Goal: Task Accomplishment & Management: Manage account settings

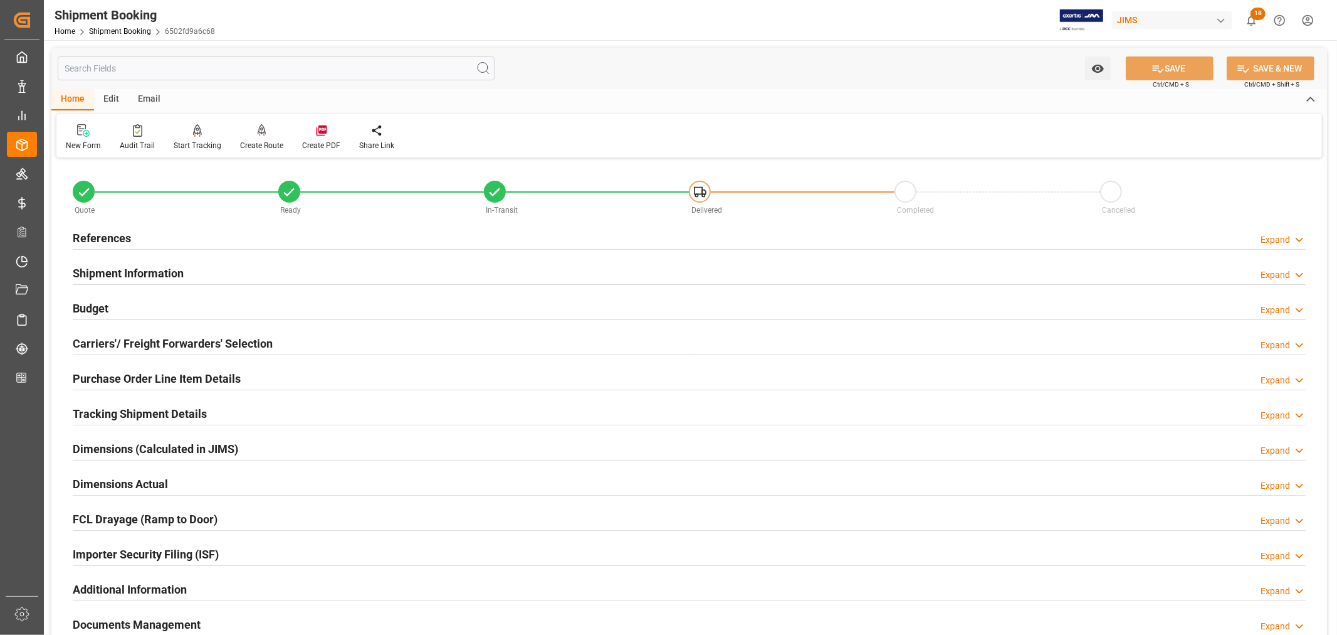
click at [107, 235] on h2 "References" at bounding box center [102, 237] width 58 height 17
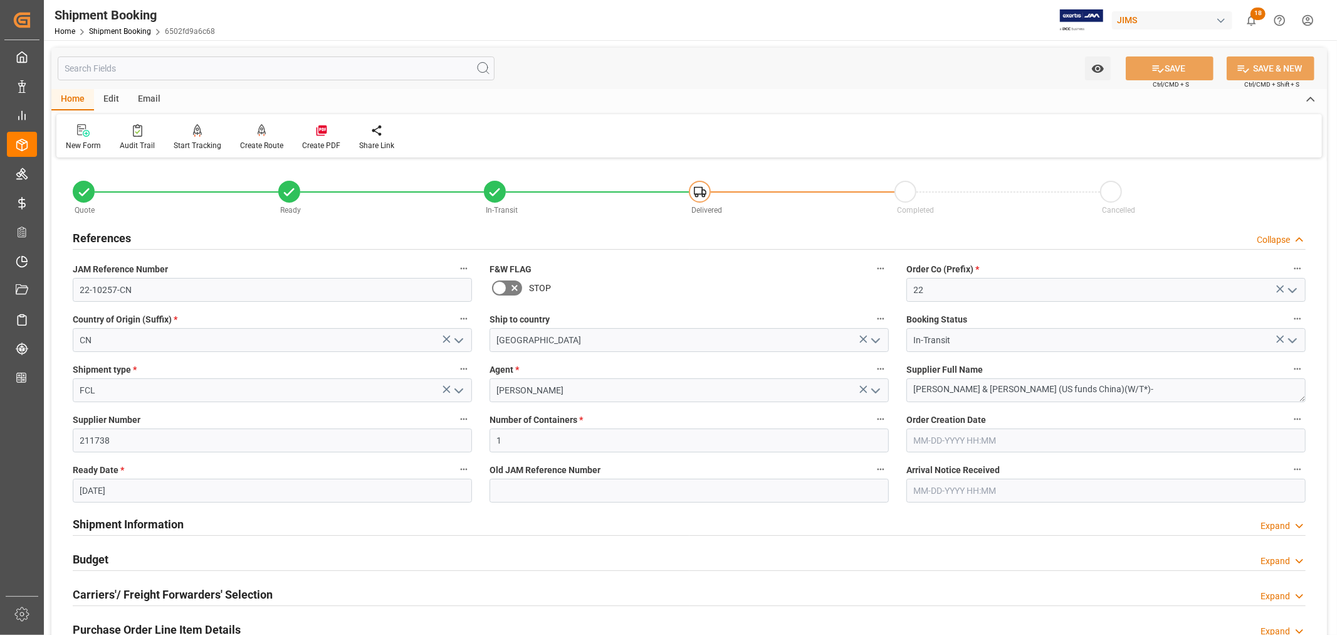
click at [107, 235] on h2 "References" at bounding box center [102, 237] width 58 height 17
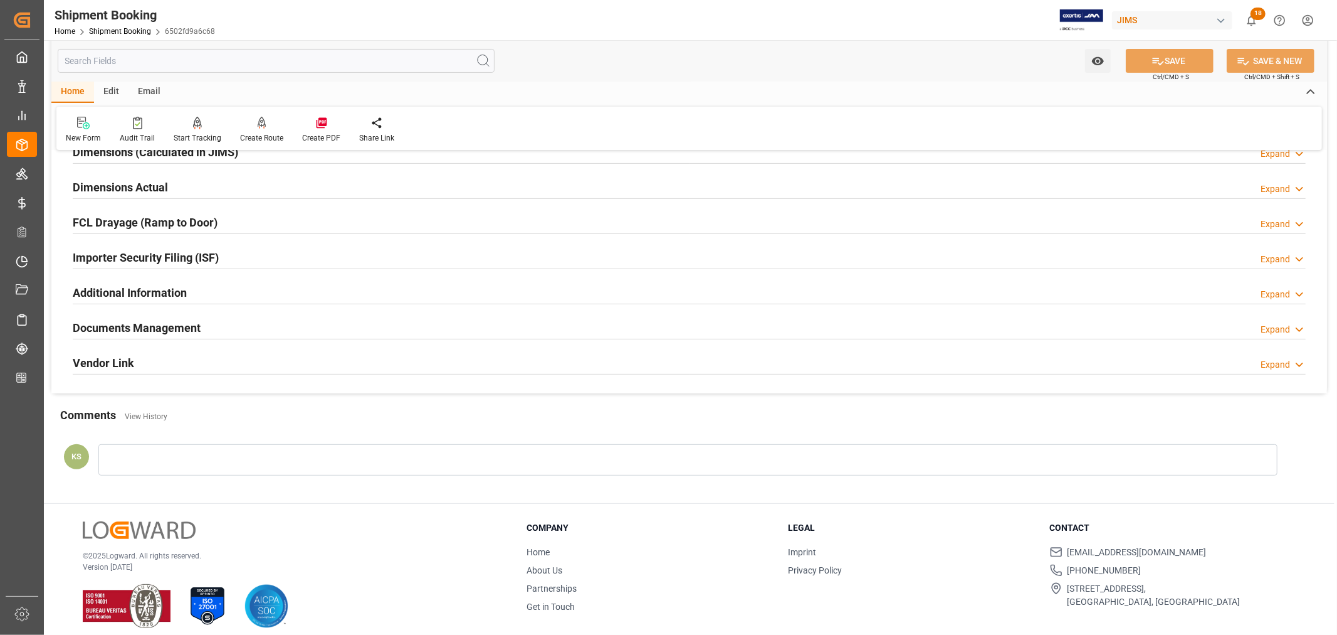
scroll to position [308, 0]
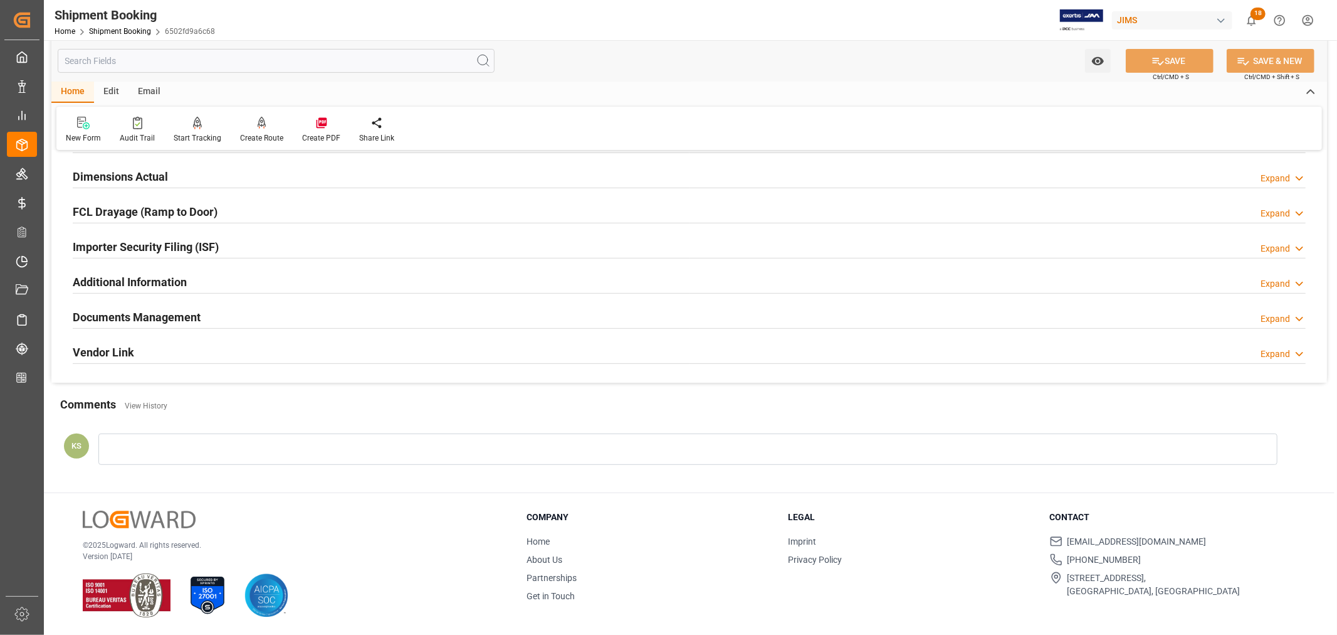
drag, startPoint x: 455, startPoint y: 317, endPoint x: 498, endPoint y: 317, distance: 43.3
click at [455, 317] on div "Documents Management Expand" at bounding box center [689, 316] width 1233 height 24
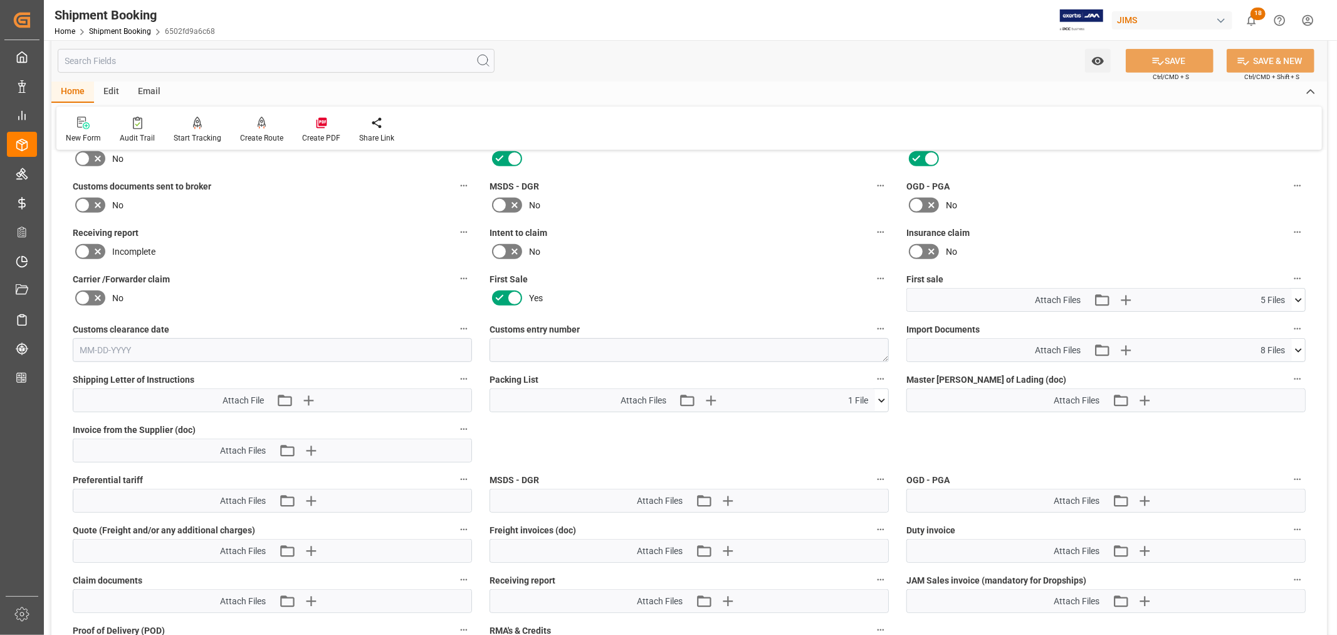
scroll to position [517, 0]
click at [1124, 295] on icon "button" at bounding box center [1126, 299] width 12 height 12
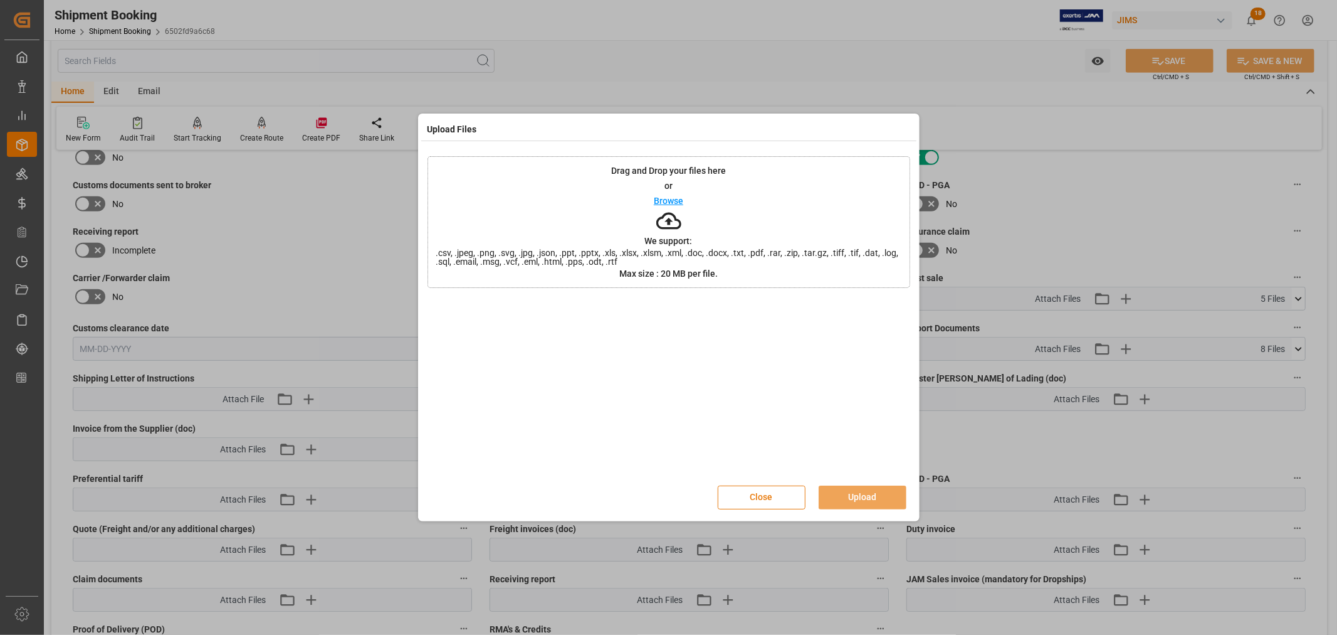
click at [759, 500] on button "Close" at bounding box center [762, 497] width 88 height 24
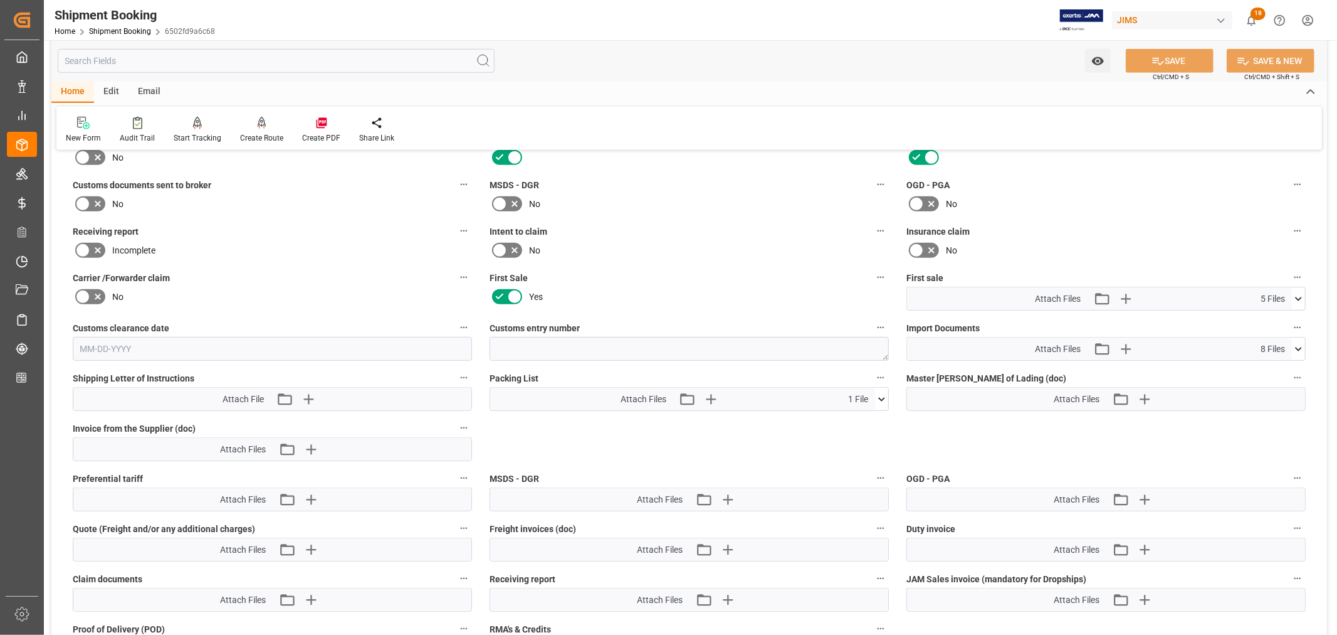
click at [1127, 201] on div "No" at bounding box center [1106, 204] width 399 height 20
click at [1127, 292] on icon "button" at bounding box center [1125, 298] width 20 height 20
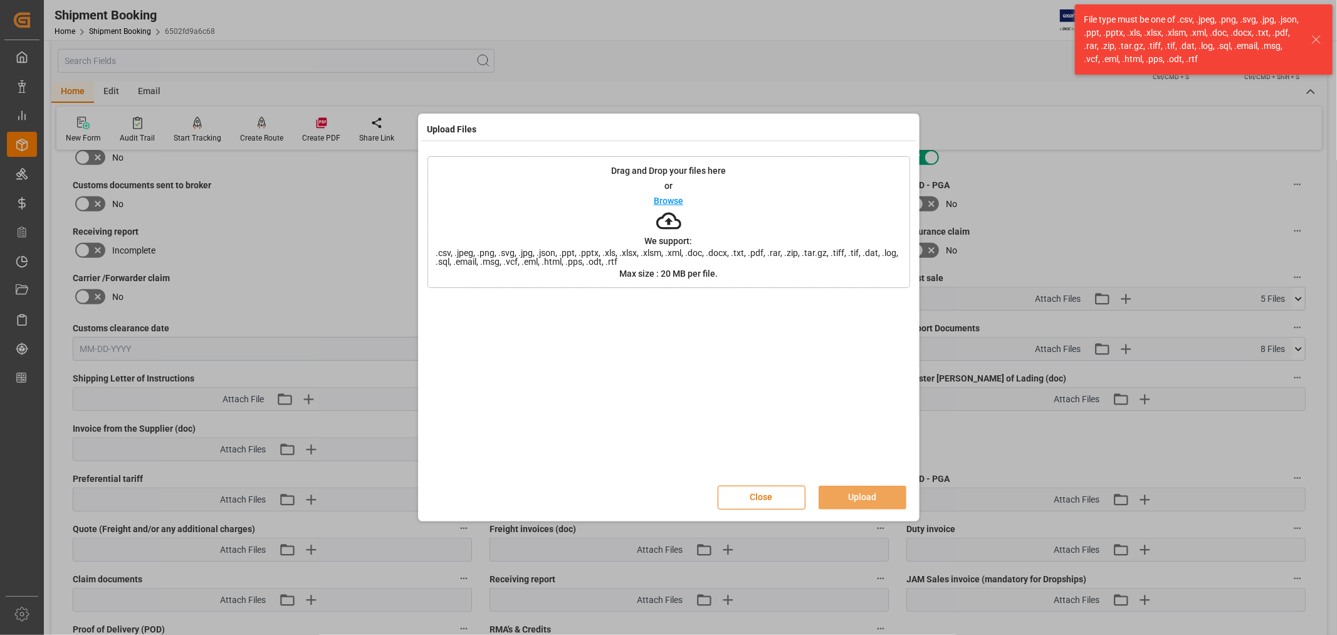
click at [658, 201] on p "Browse" at bounding box center [668, 200] width 29 height 9
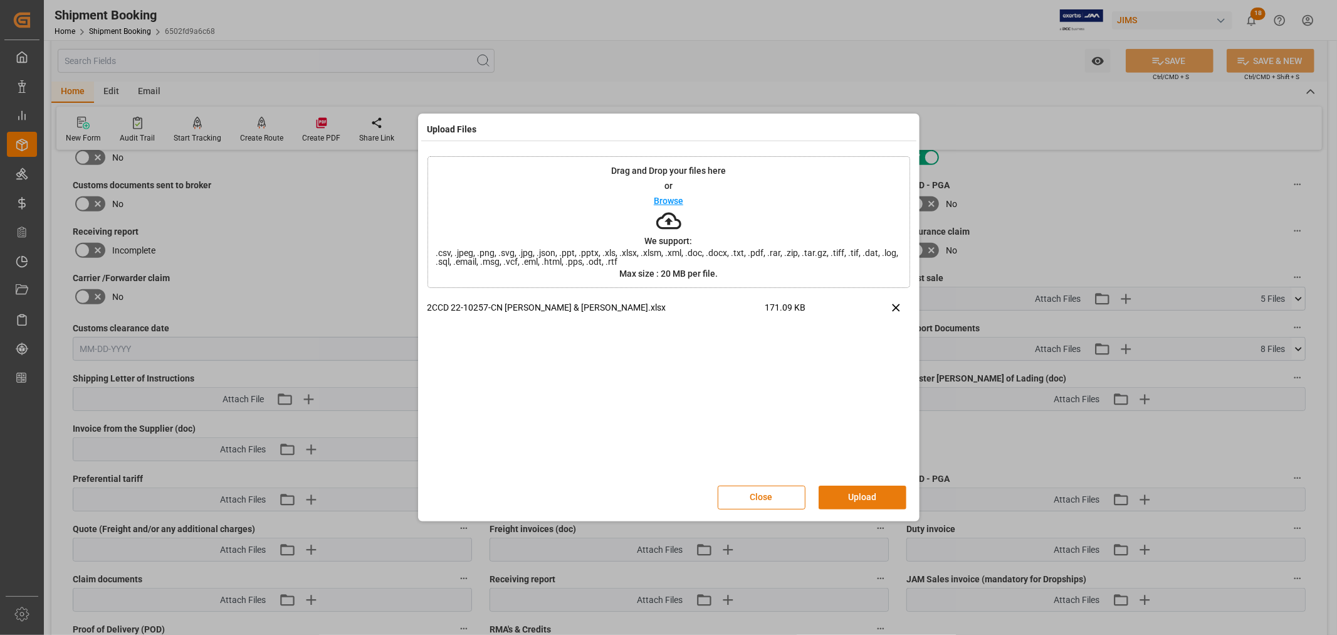
click at [856, 497] on button "Upload" at bounding box center [863, 497] width 88 height 24
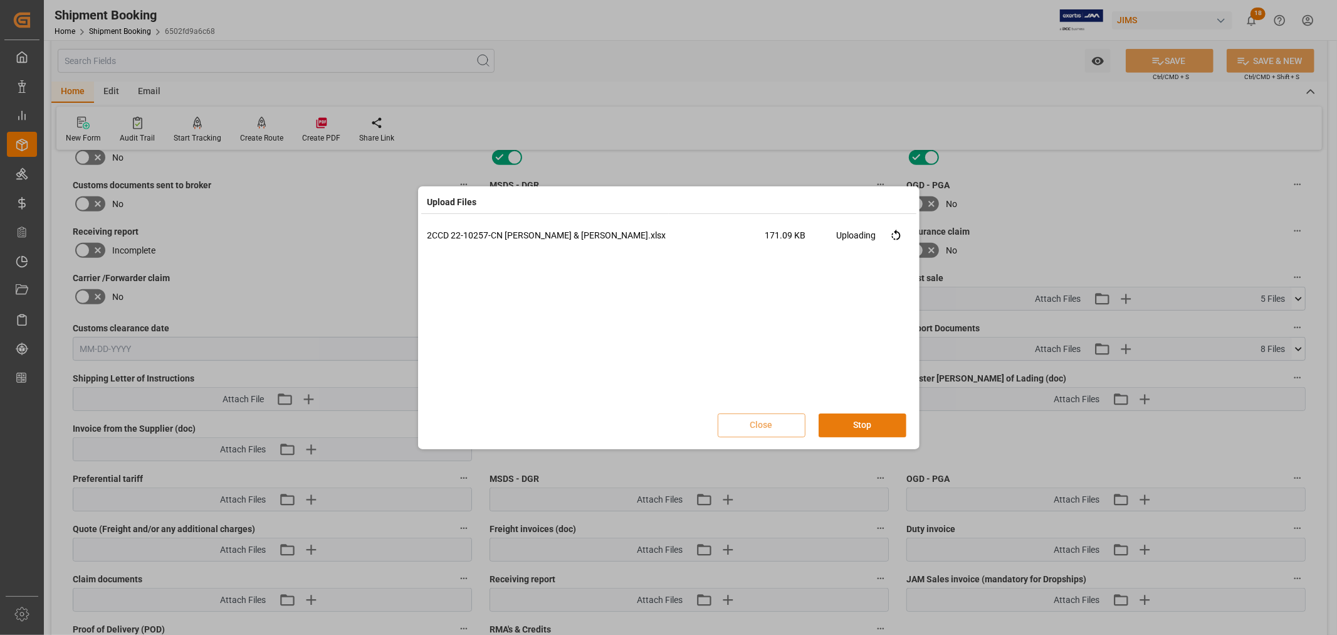
click at [856, 428] on button "Stop" at bounding box center [863, 425] width 88 height 24
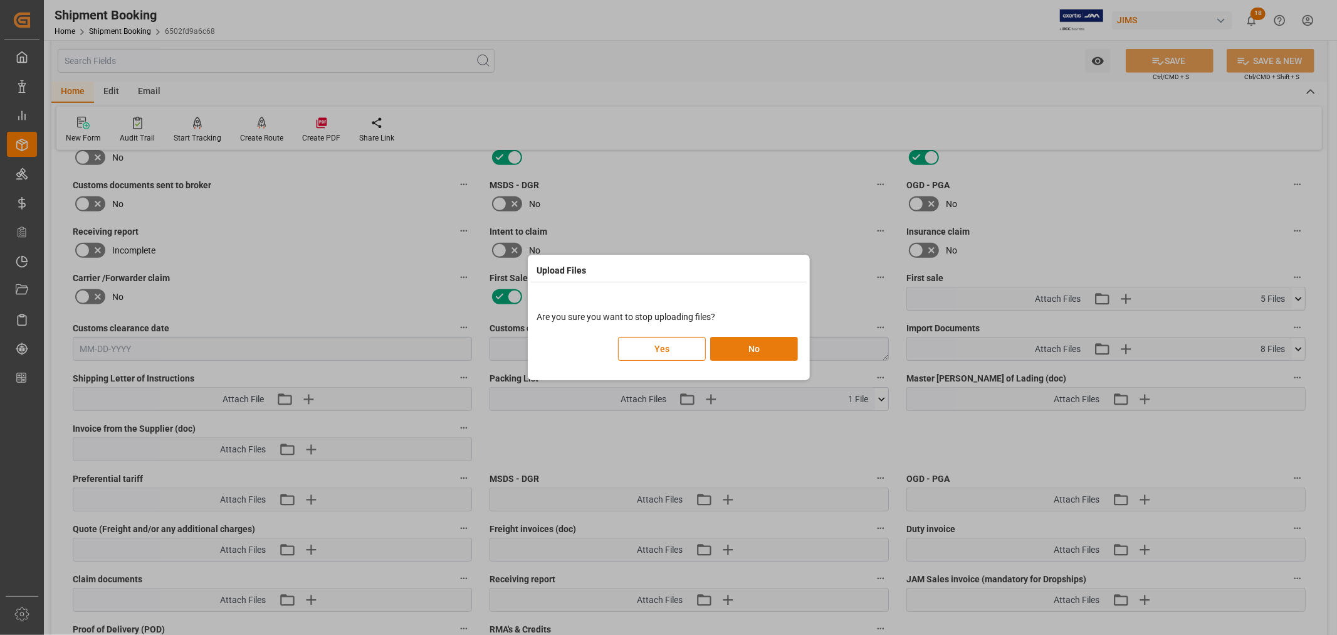
click at [748, 349] on button "No" at bounding box center [754, 349] width 88 height 24
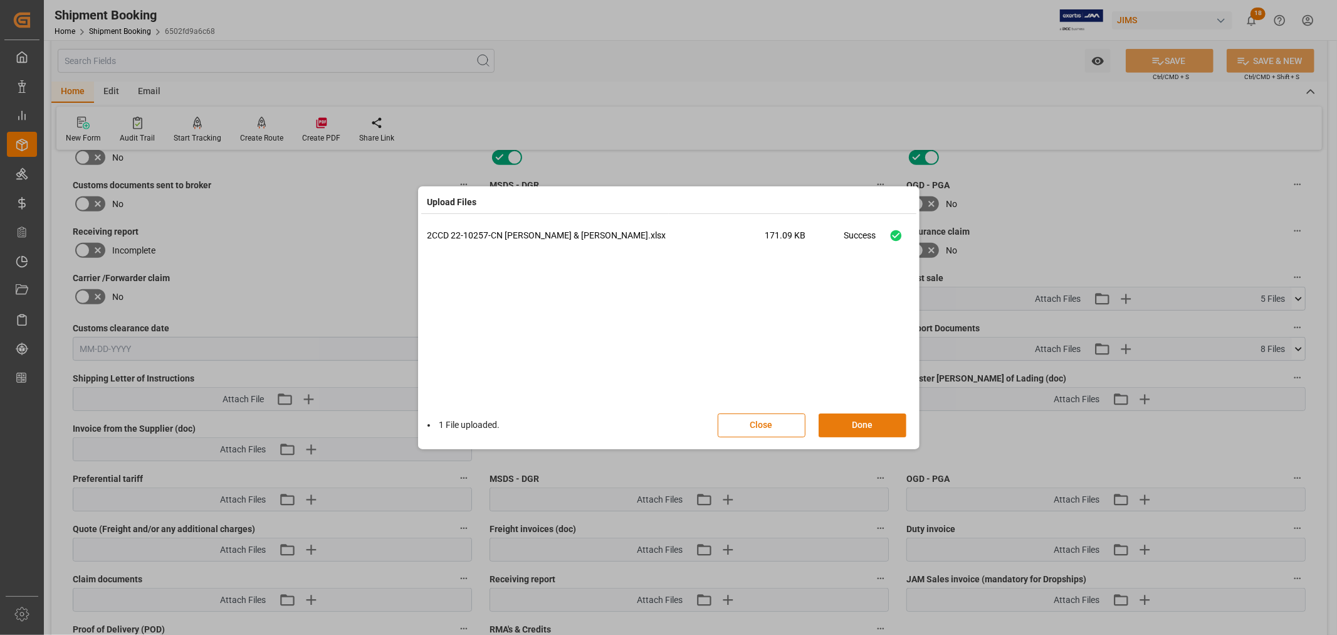
click at [856, 422] on button "Done" at bounding box center [863, 425] width 88 height 24
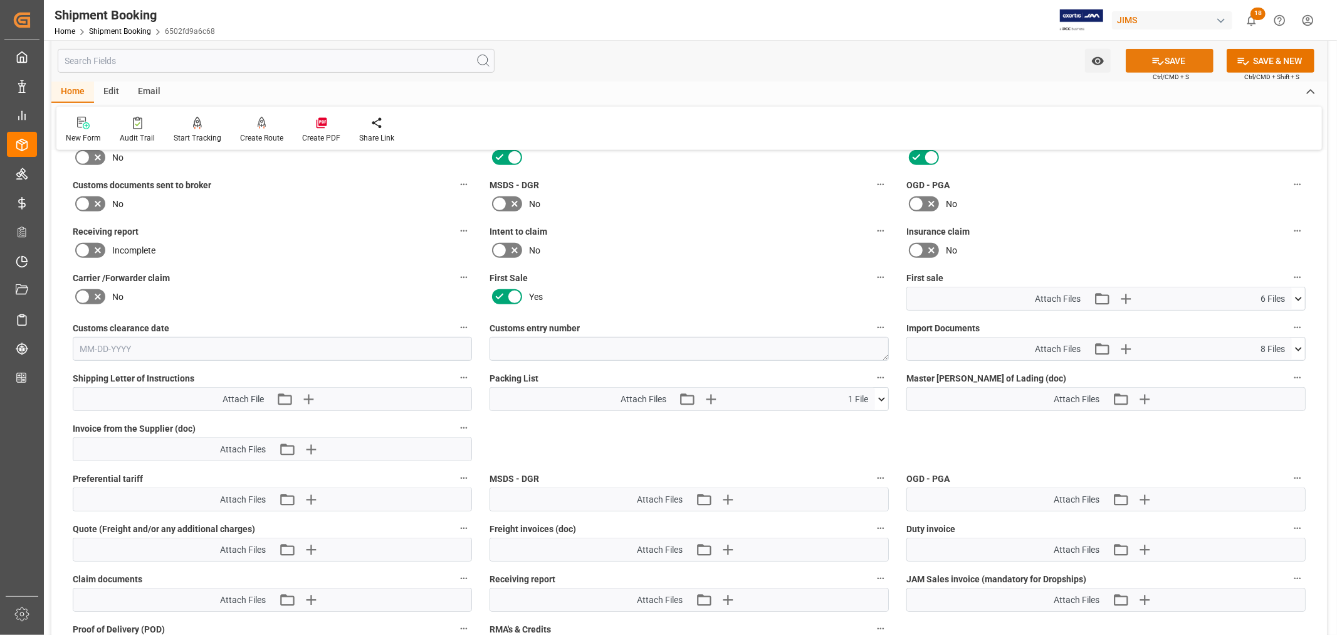
click at [1186, 60] on button "SAVE" at bounding box center [1170, 61] width 88 height 24
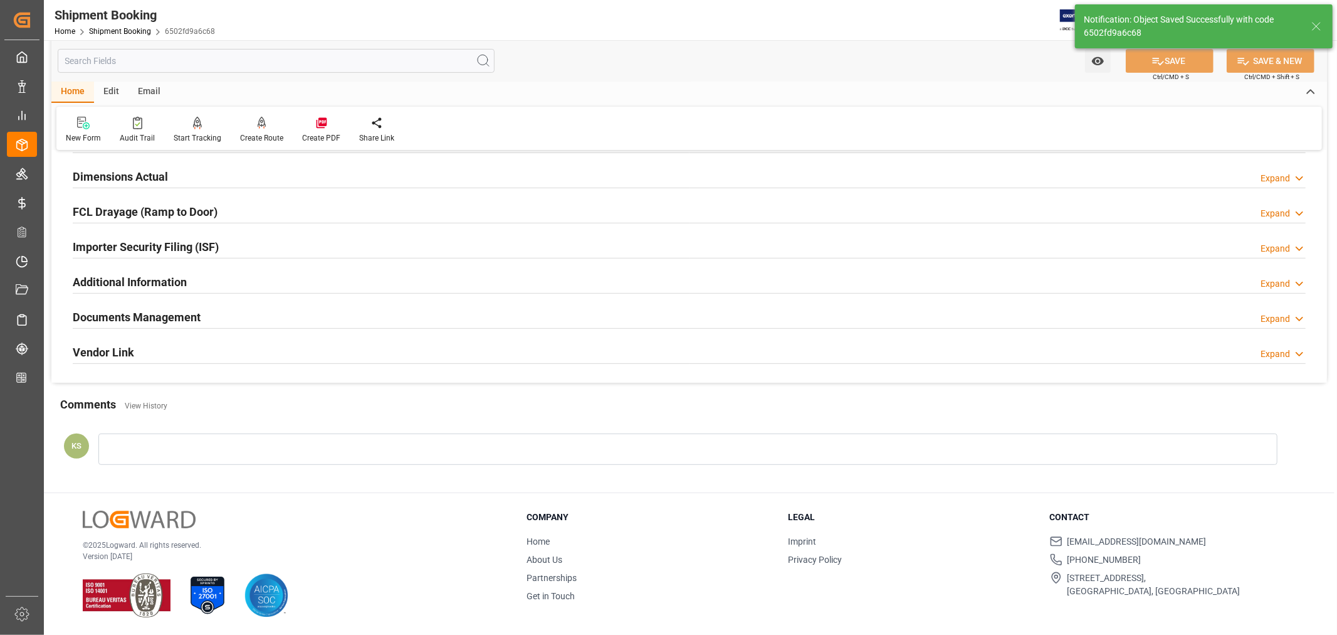
scroll to position [308, 0]
click at [168, 311] on h2 "Documents Management" at bounding box center [137, 316] width 128 height 17
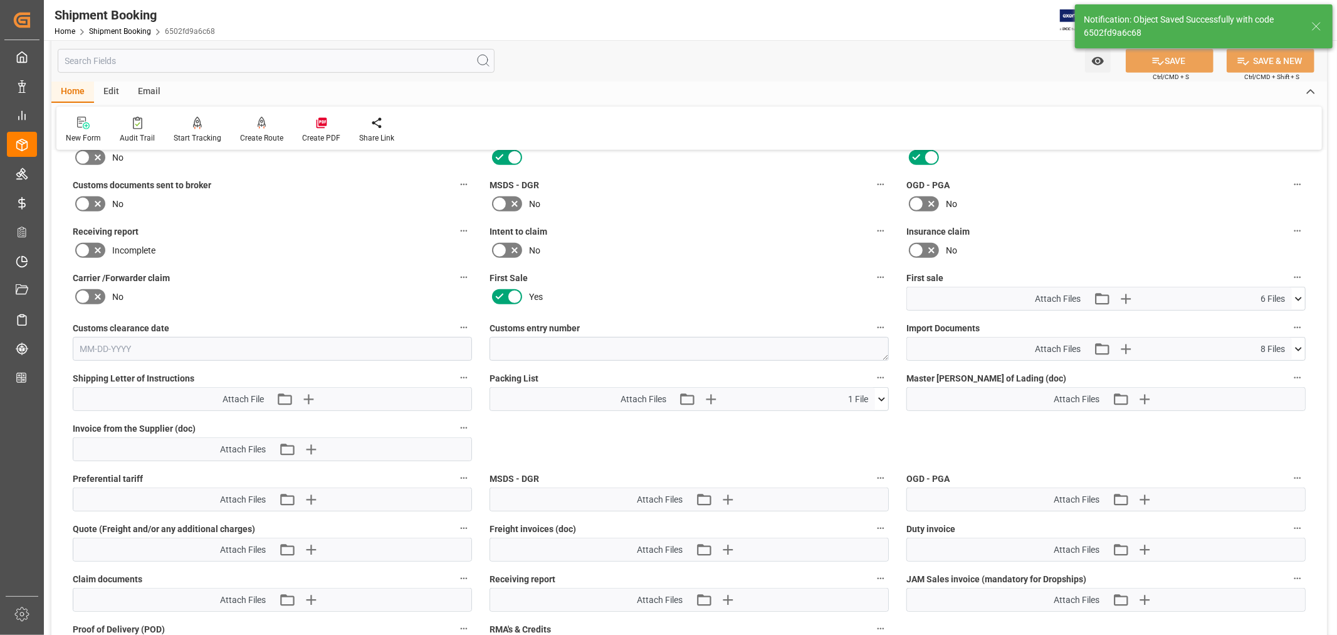
click at [1297, 297] on icon at bounding box center [1298, 299] width 7 height 4
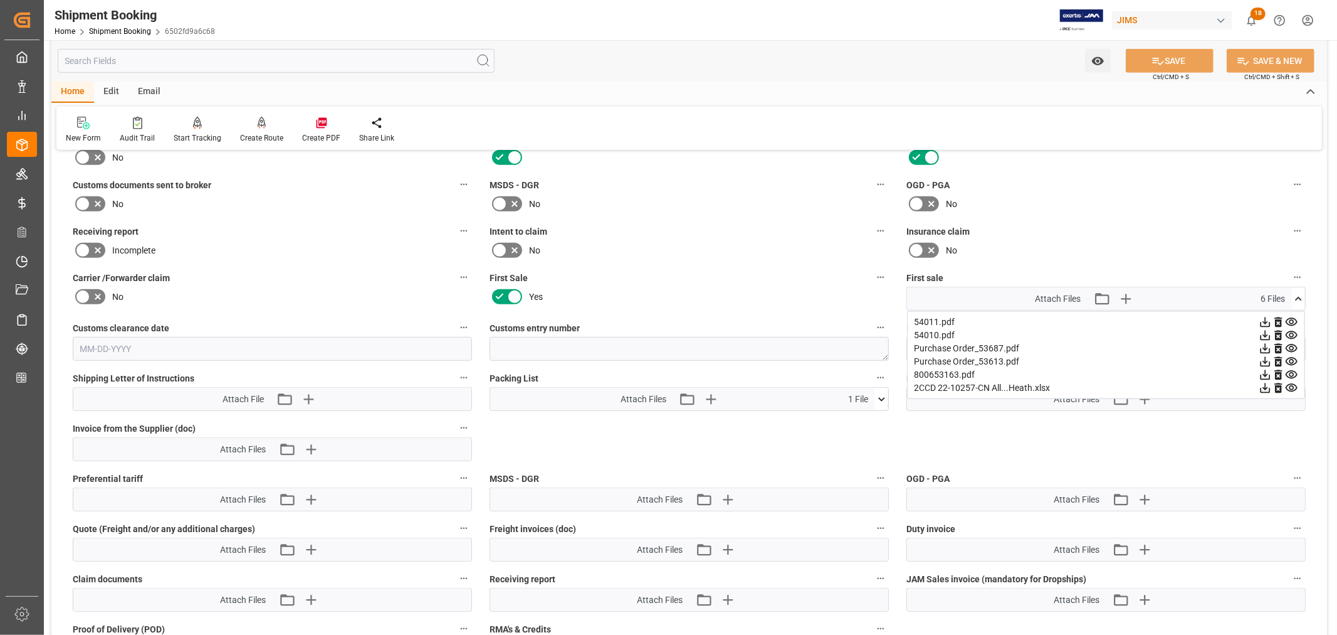
click at [1299, 297] on icon at bounding box center [1298, 299] width 7 height 4
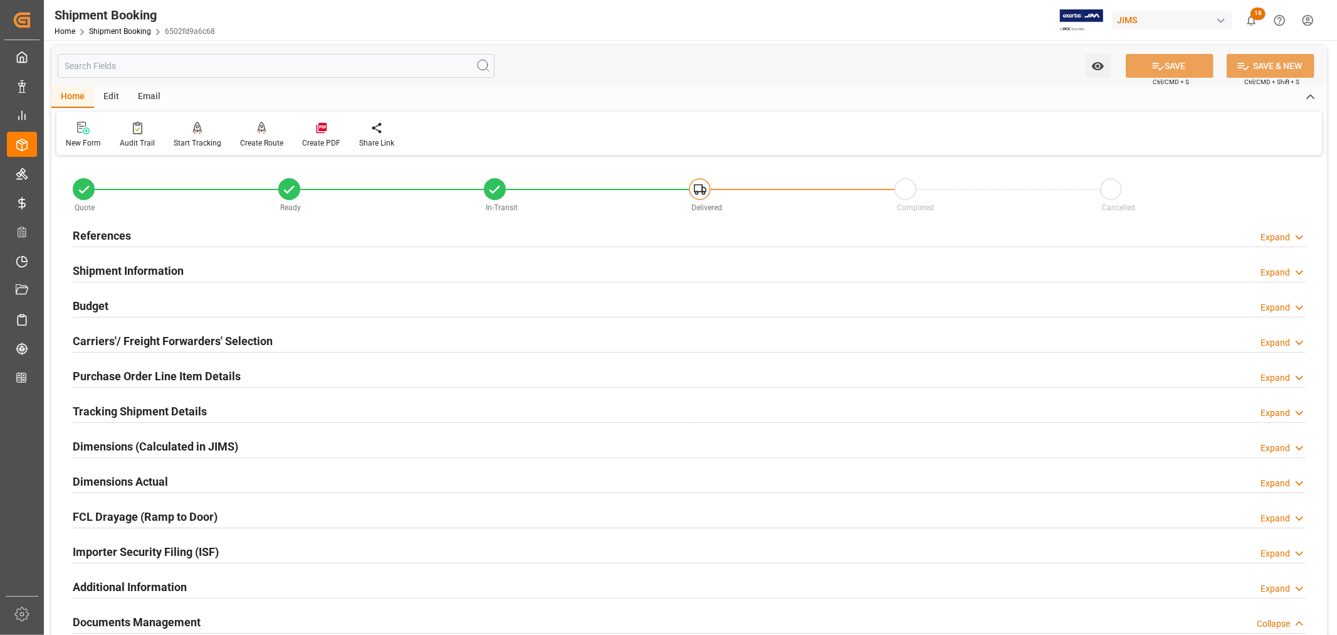
scroll to position [0, 0]
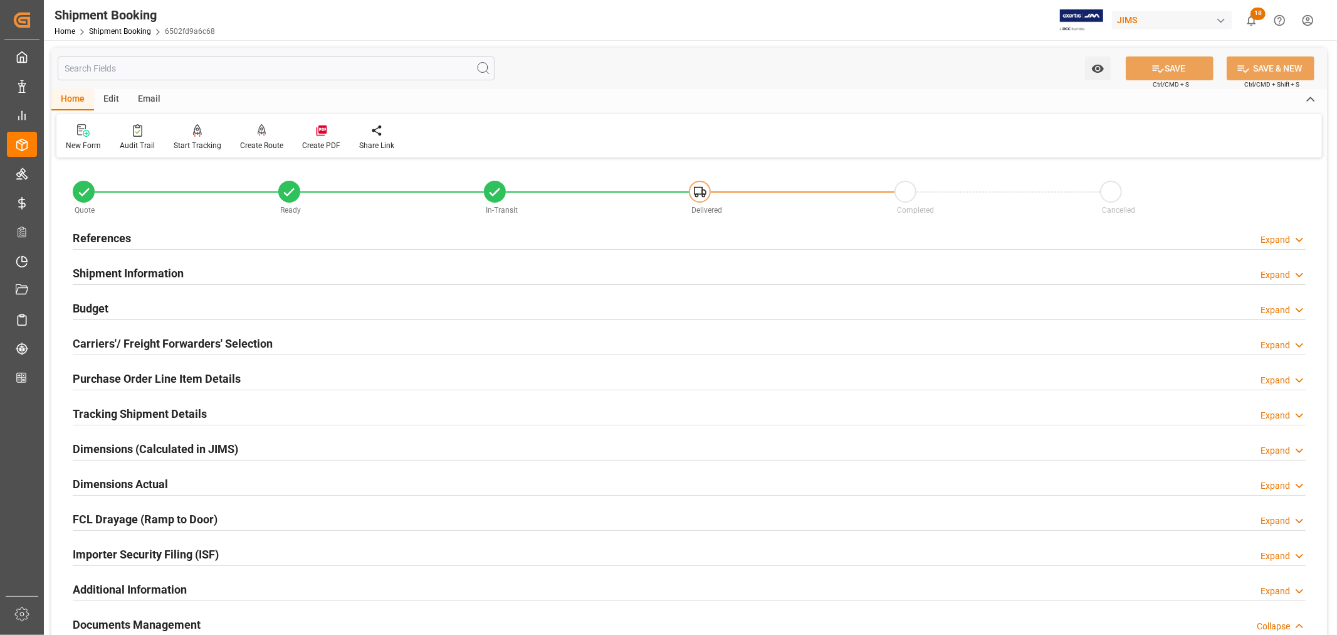
drag, startPoint x: 91, startPoint y: 308, endPoint x: 123, endPoint y: 308, distance: 32.0
click at [91, 308] on h2 "Budget" at bounding box center [91, 308] width 36 height 17
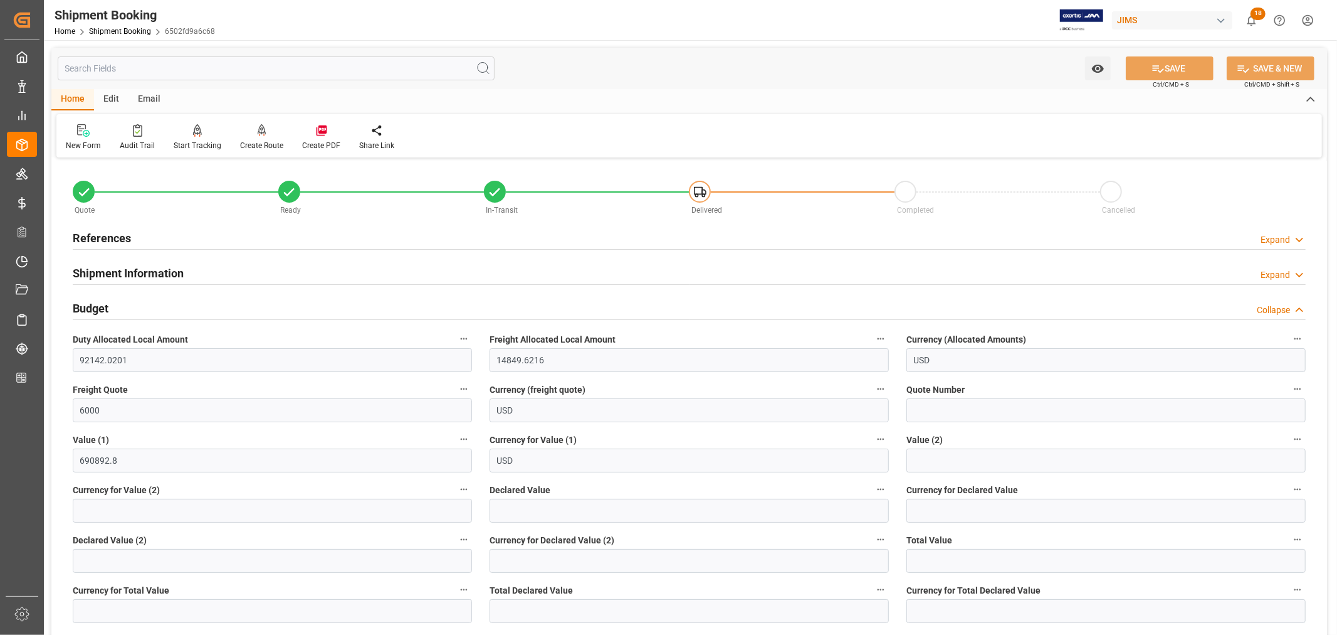
click at [108, 268] on h2 "Shipment Information" at bounding box center [128, 273] width 111 height 17
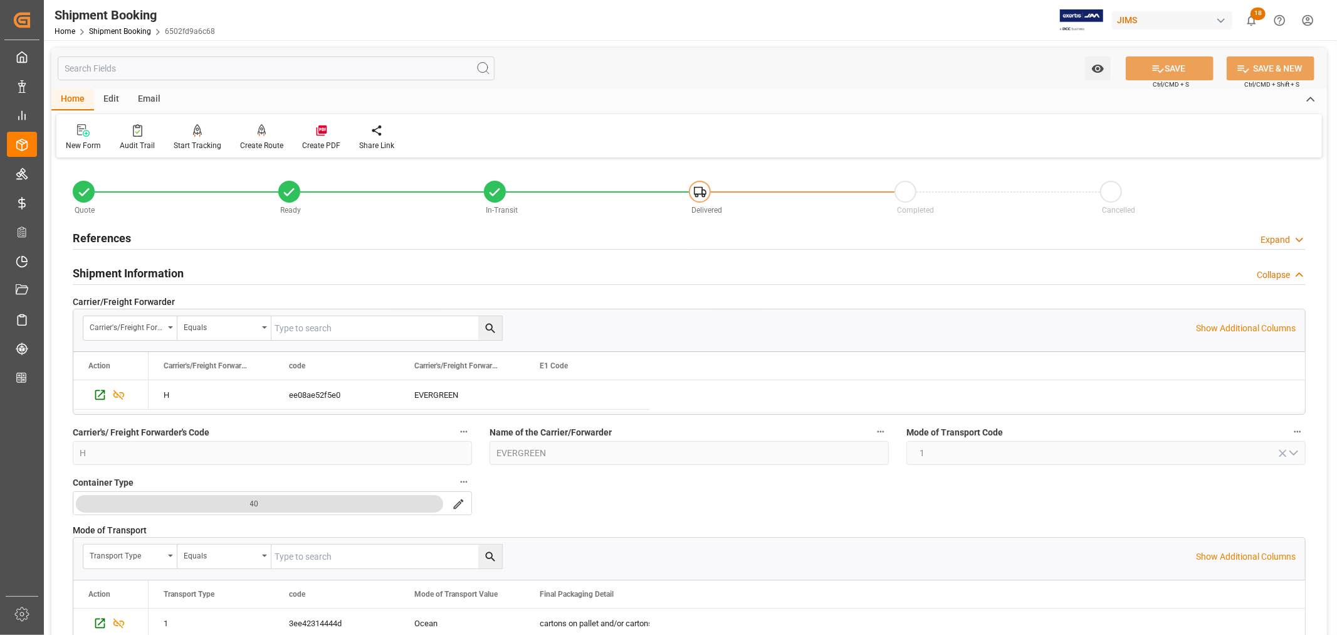
click at [108, 268] on h2 "Shipment Information" at bounding box center [128, 273] width 111 height 17
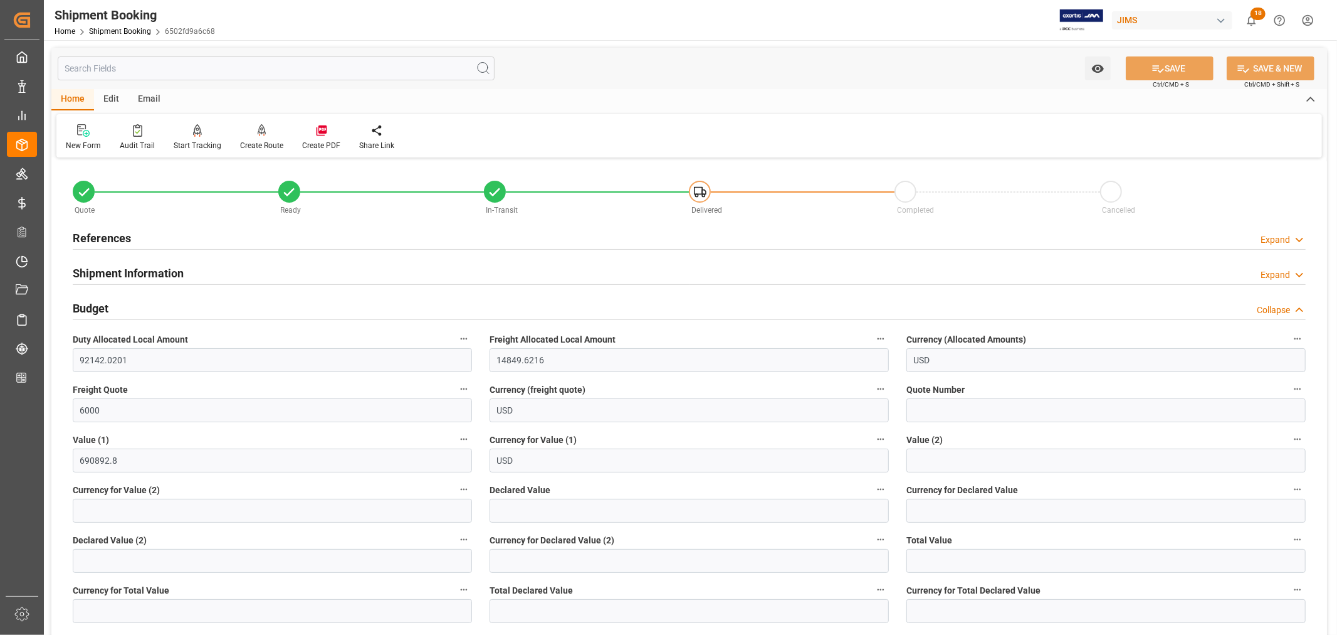
click at [108, 268] on h2 "Shipment Information" at bounding box center [128, 273] width 111 height 17
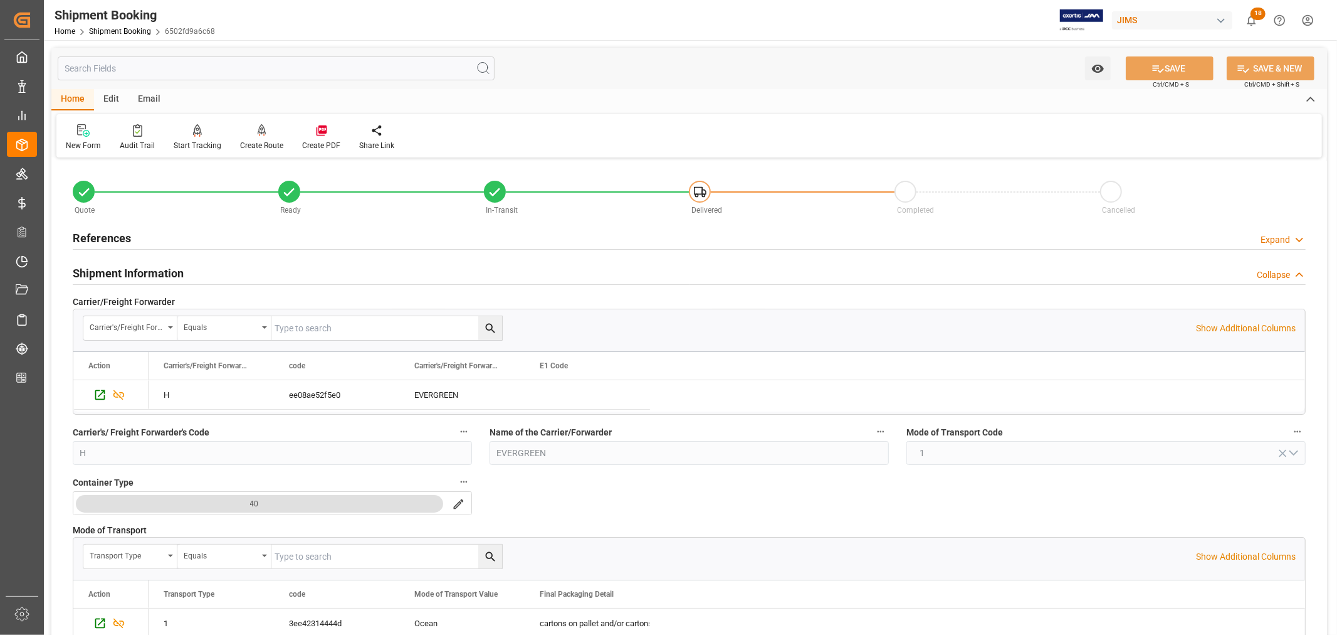
click at [118, 273] on h2 "Shipment Information" at bounding box center [128, 273] width 111 height 17
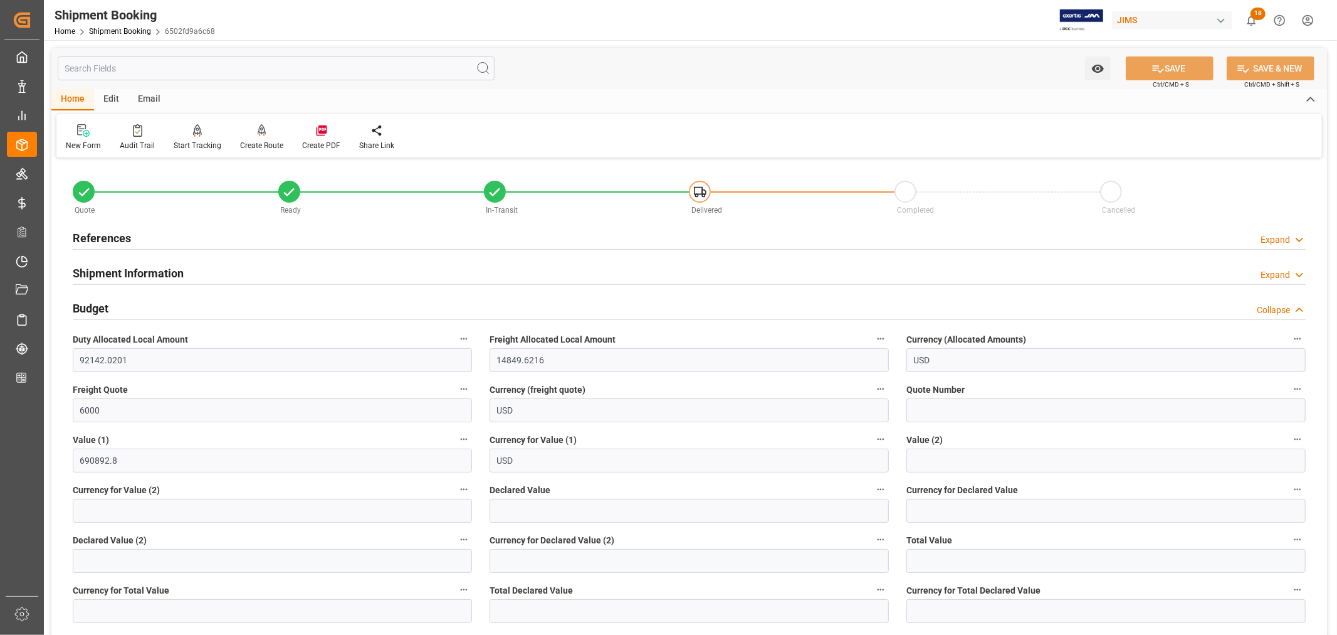
click at [104, 297] on div "Budget" at bounding box center [91, 307] width 36 height 24
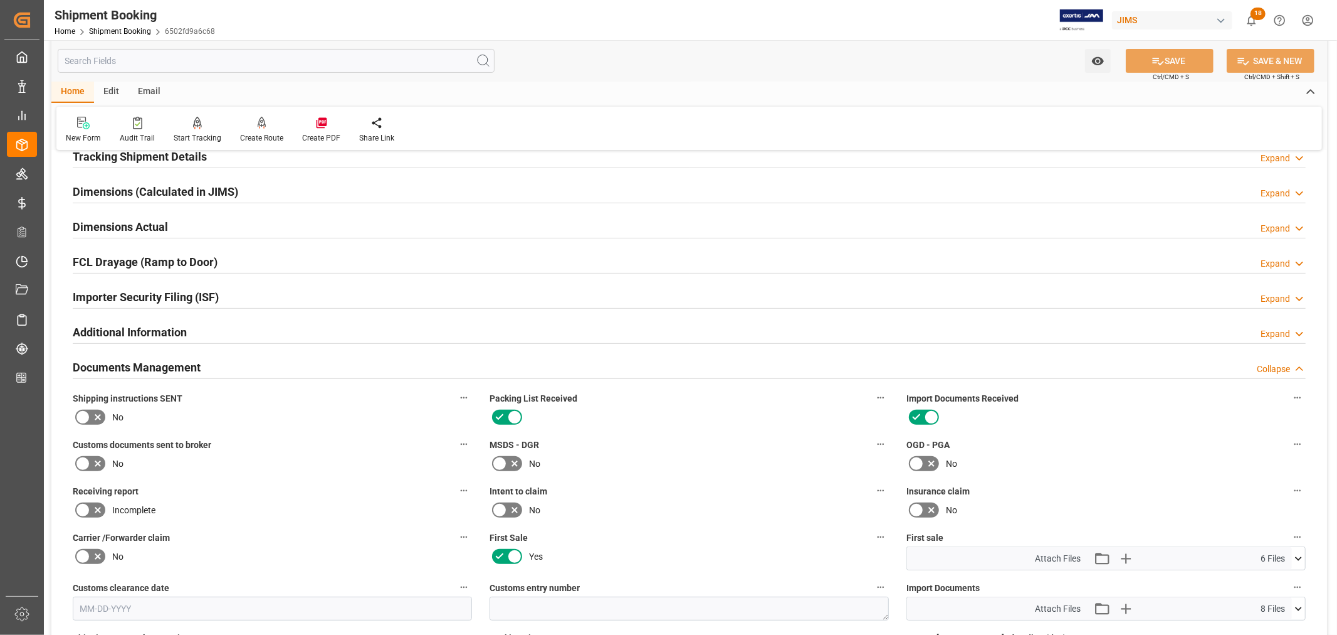
scroll to position [278, 0]
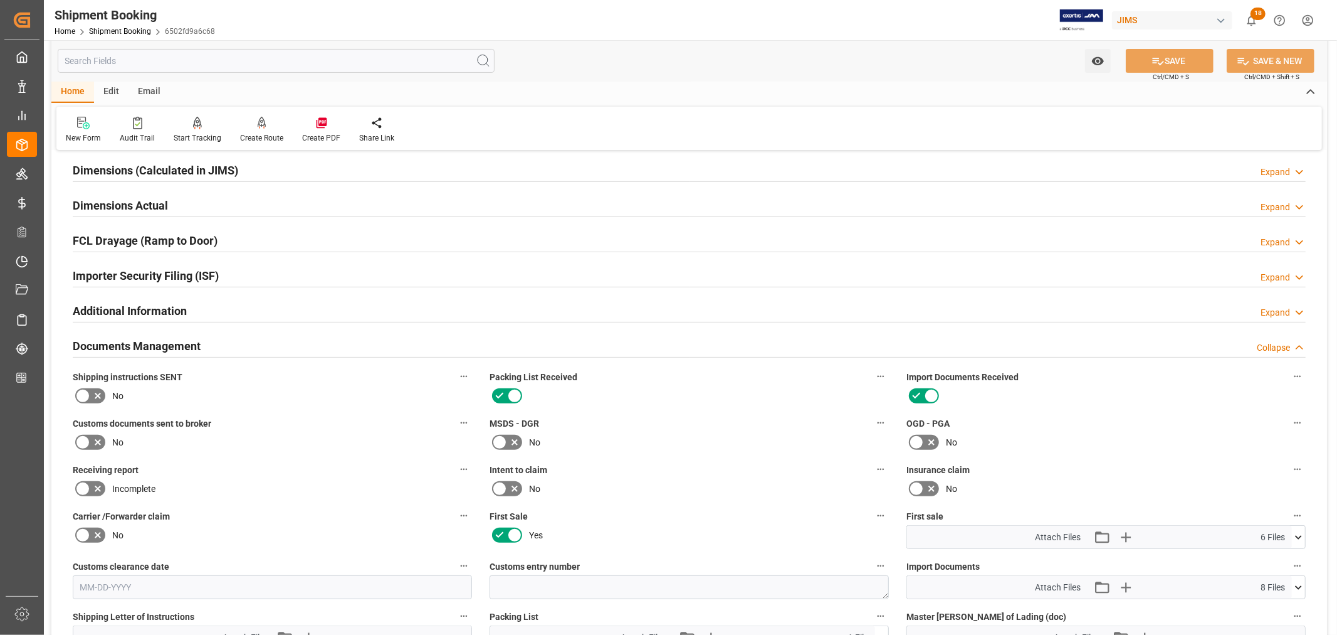
click at [82, 439] on icon at bounding box center [82, 442] width 15 height 15
click at [0, 0] on input "checkbox" at bounding box center [0, 0] width 0 height 0
click at [1180, 57] on button "SAVE" at bounding box center [1170, 61] width 88 height 24
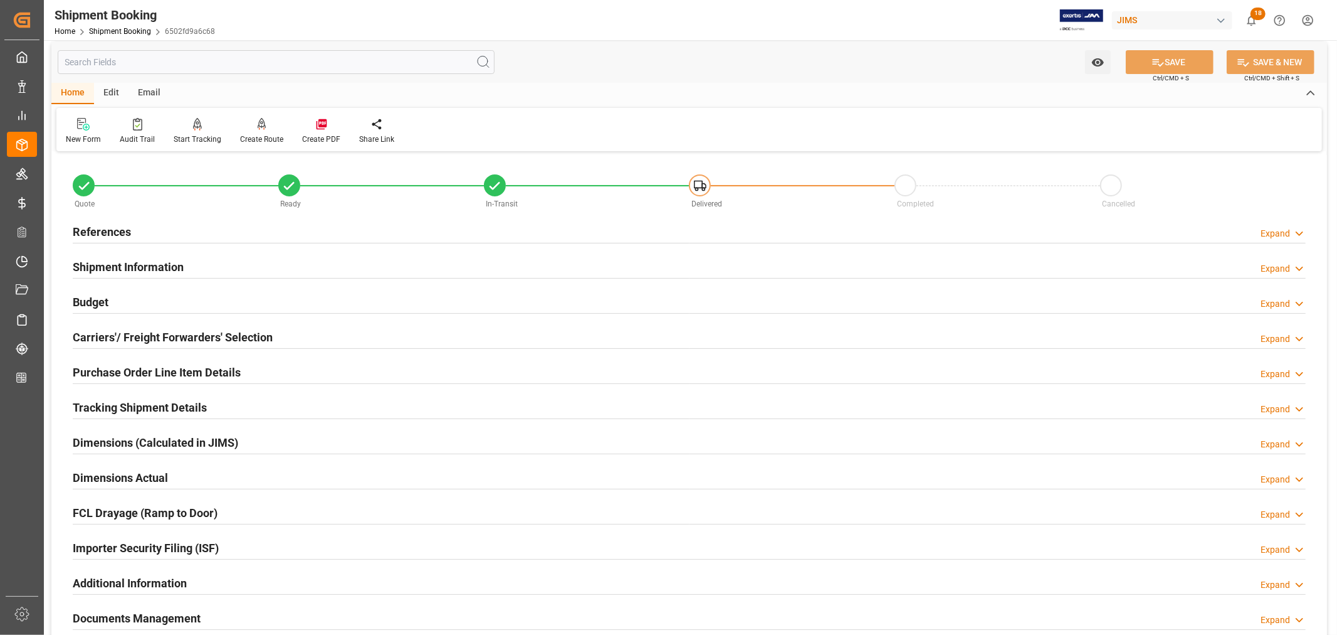
scroll to position [0, 0]
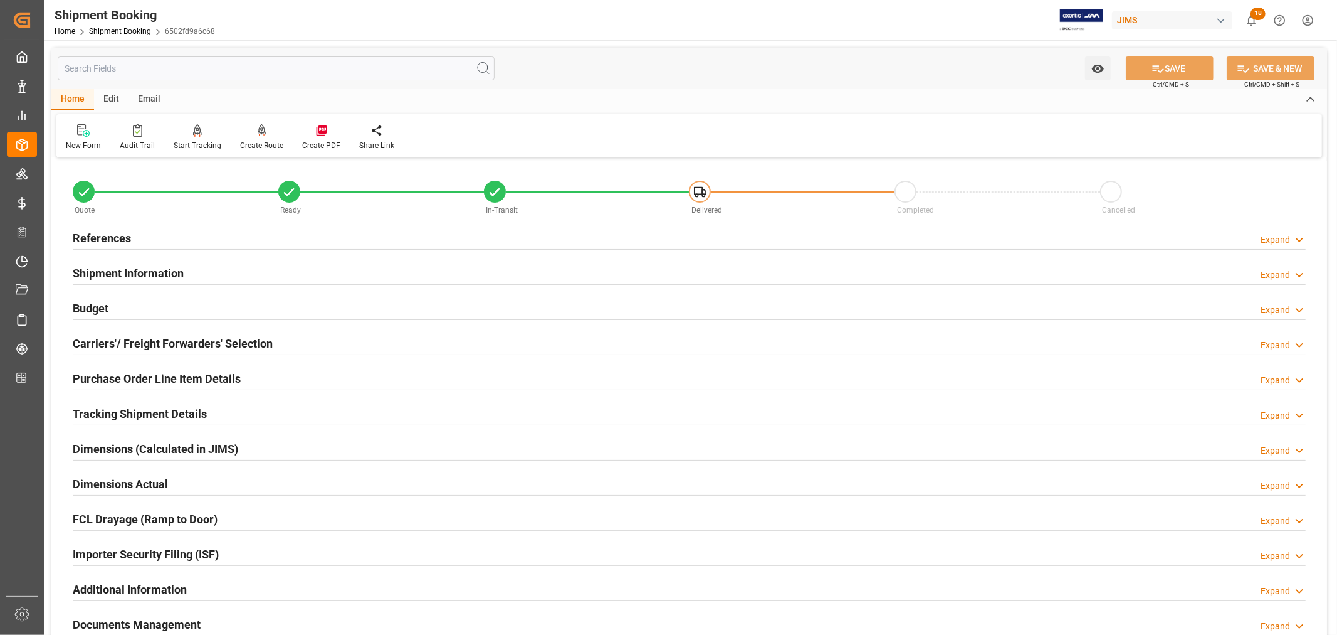
drag, startPoint x: 112, startPoint y: 237, endPoint x: 116, endPoint y: 245, distance: 8.7
click at [112, 237] on h2 "References" at bounding box center [102, 237] width 58 height 17
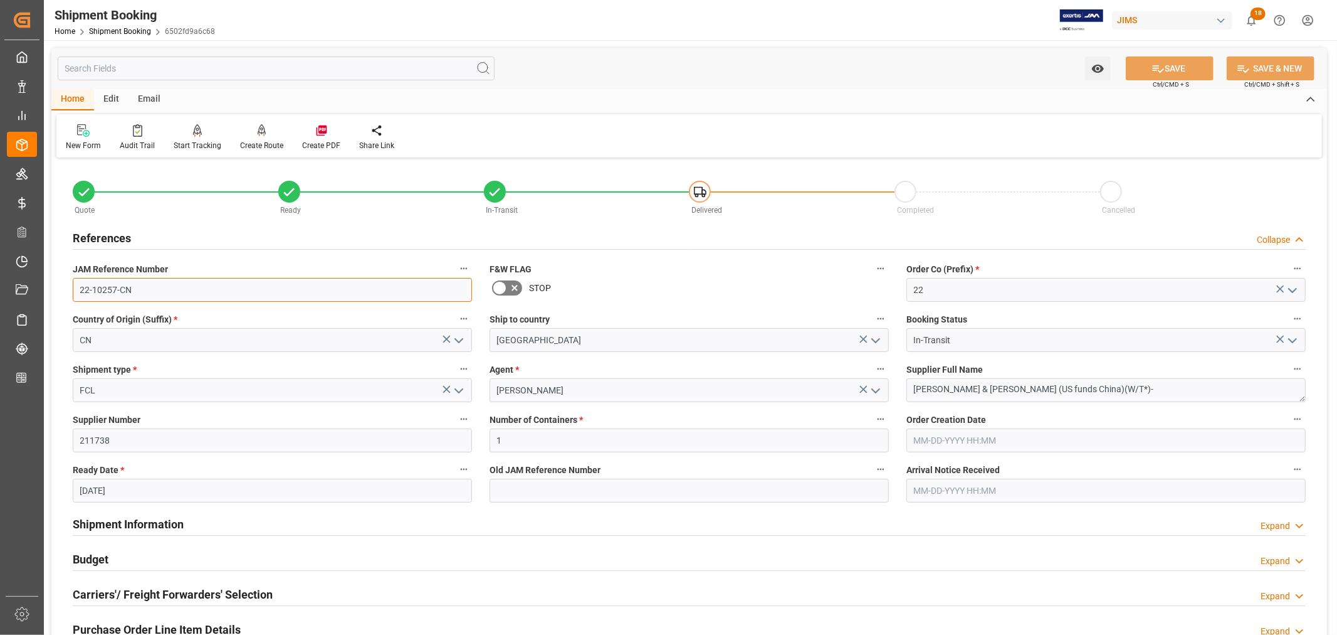
drag, startPoint x: 130, startPoint y: 288, endPoint x: 78, endPoint y: 288, distance: 51.4
click at [78, 288] on input "22-10257-CN" at bounding box center [272, 290] width 399 height 24
click at [100, 237] on h2 "References" at bounding box center [102, 237] width 58 height 17
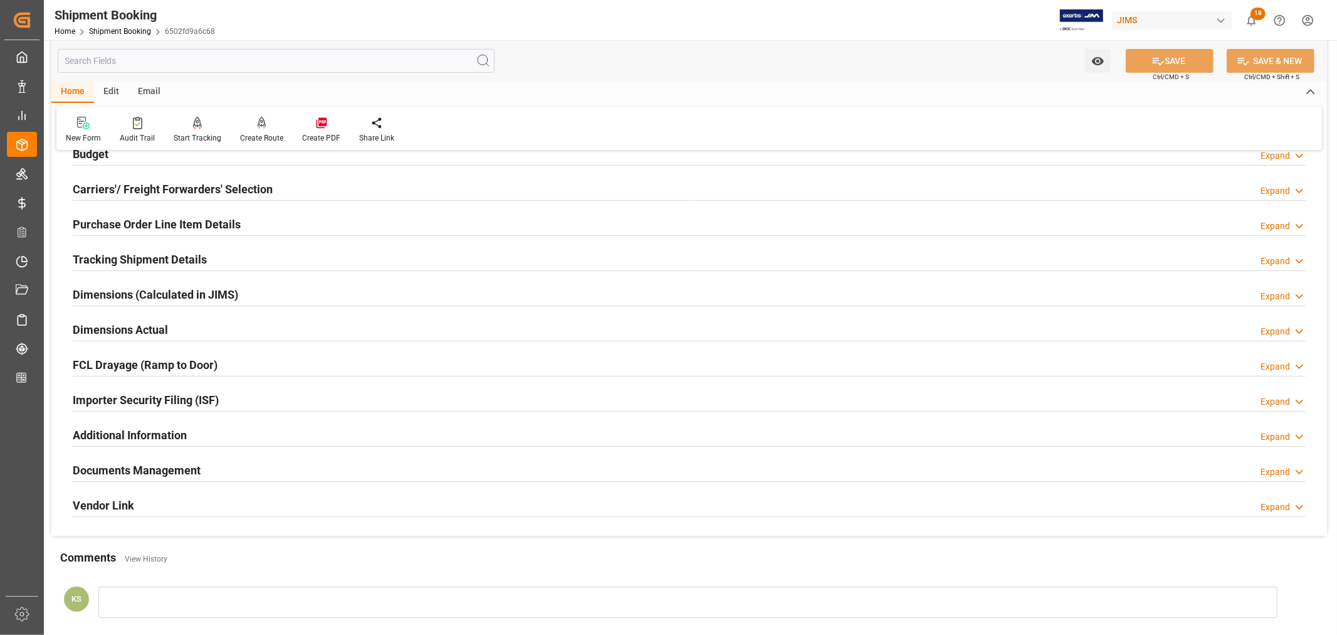
scroll to position [209, 0]
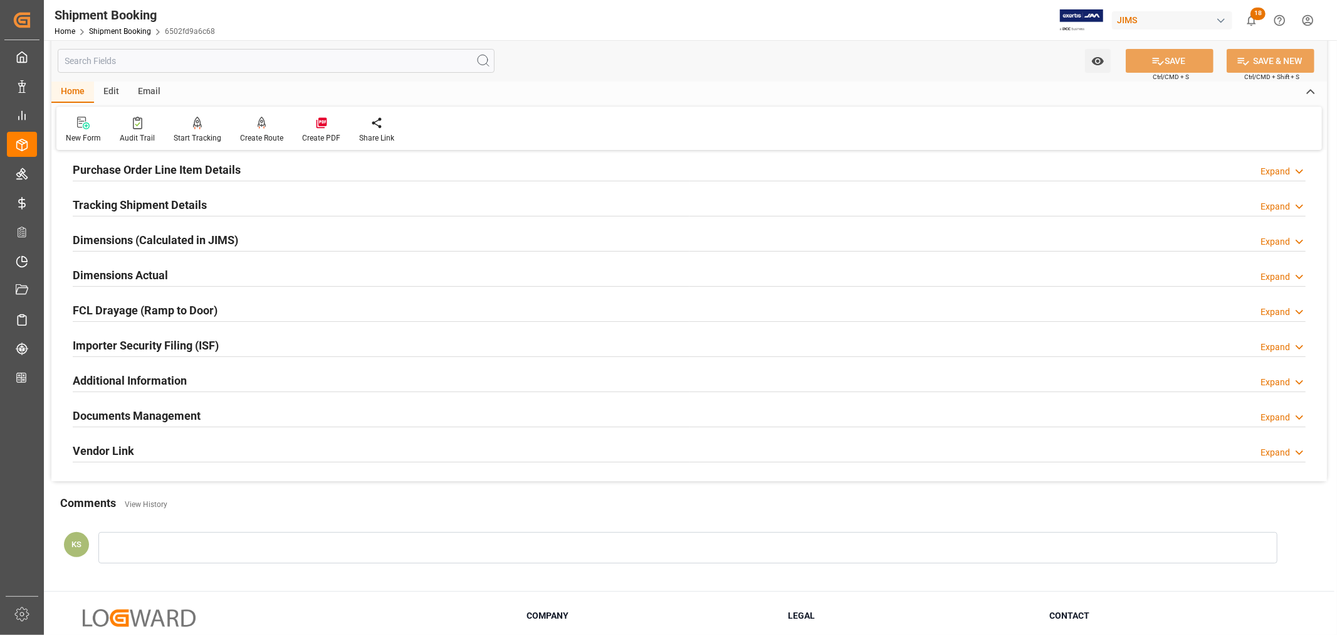
click at [265, 420] on div "Documents Management Expand" at bounding box center [689, 415] width 1233 height 24
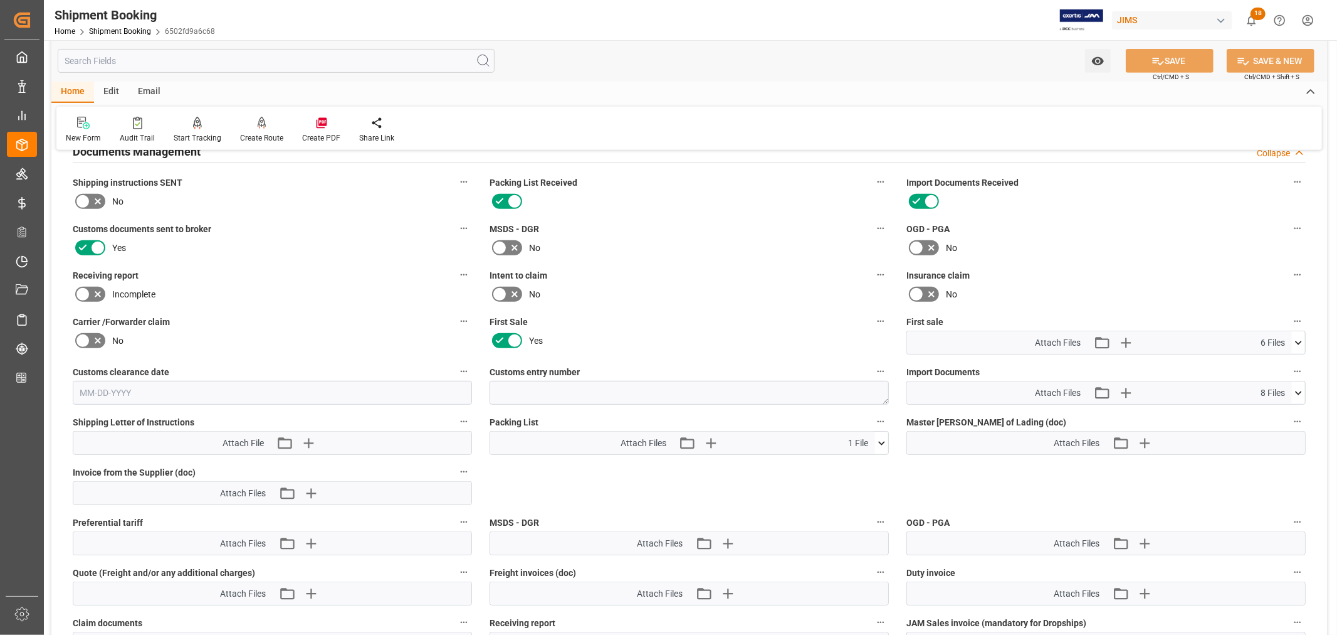
scroll to position [487, 0]
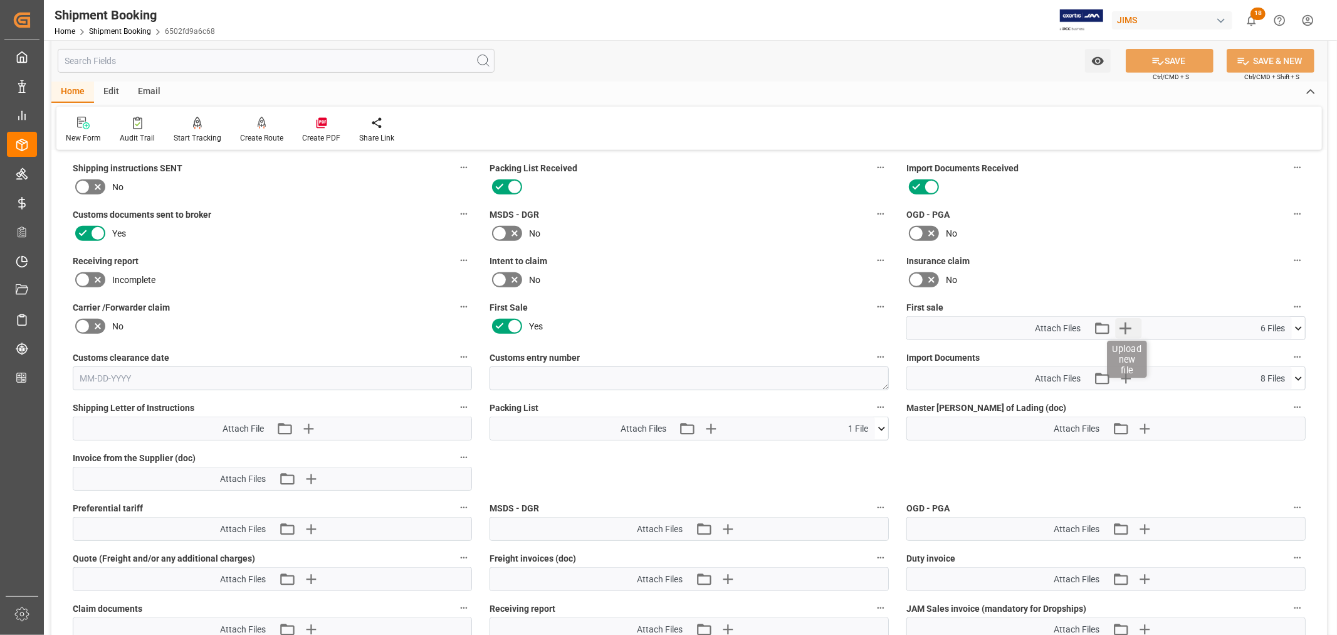
click at [1125, 322] on icon "button" at bounding box center [1126, 328] width 12 height 12
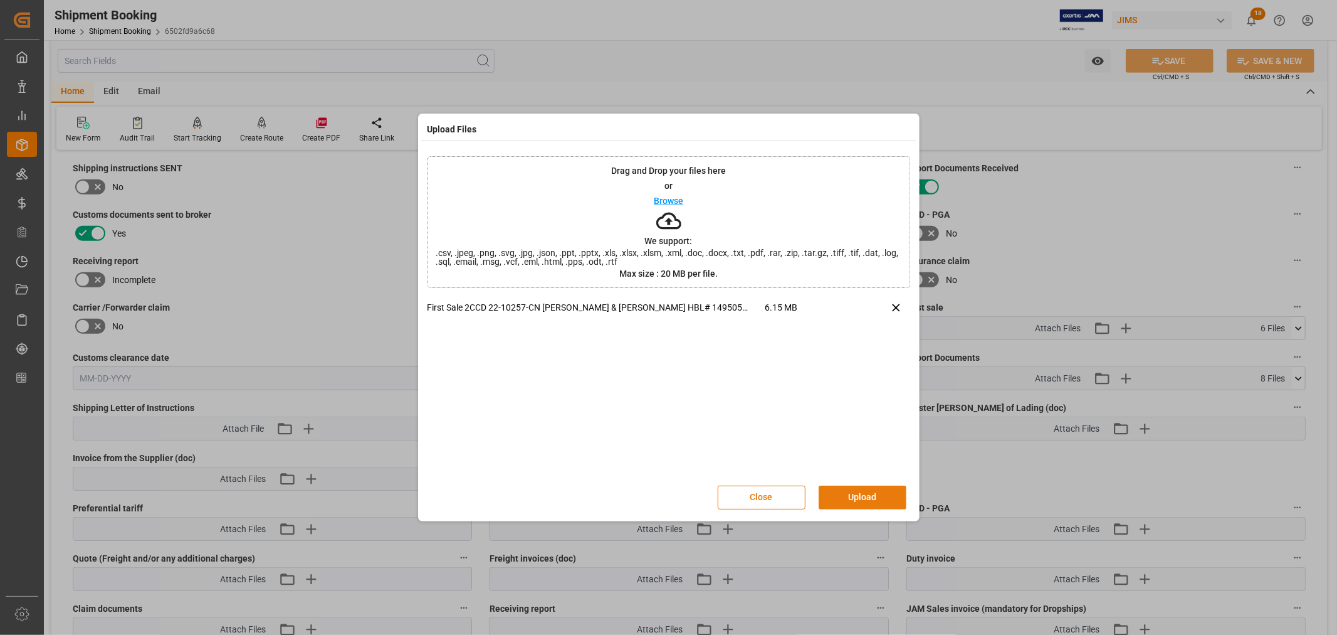
click at [848, 493] on button "Upload" at bounding box center [863, 497] width 88 height 24
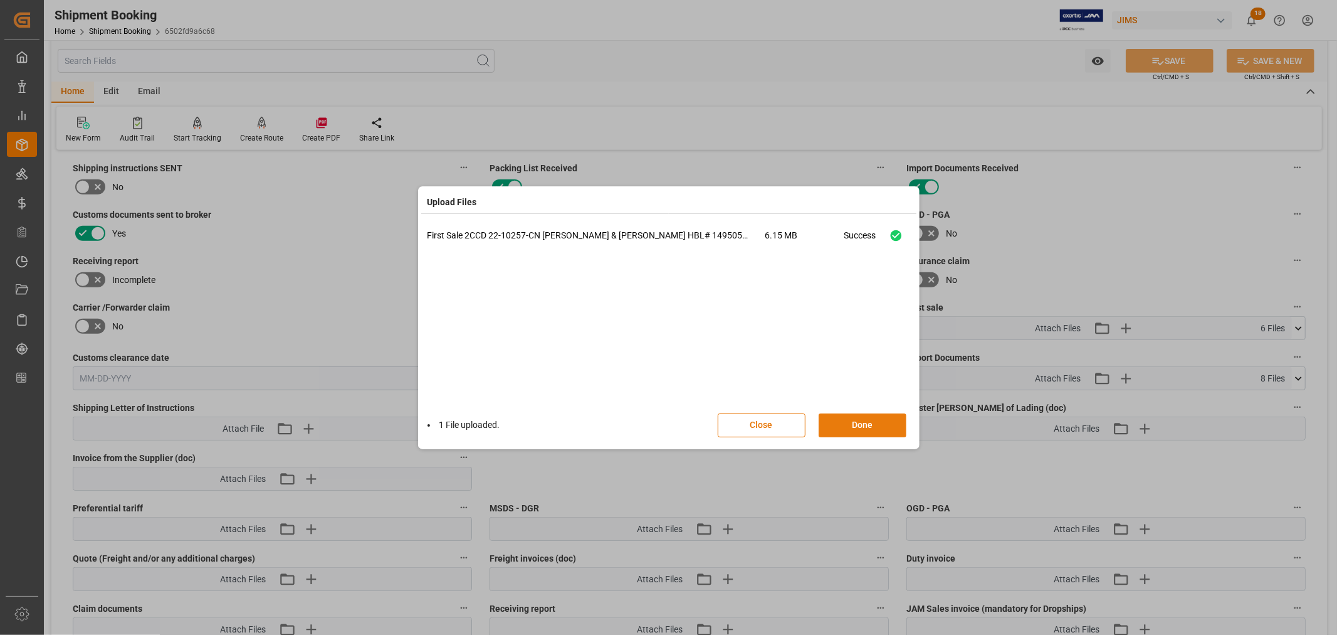
click at [859, 424] on button "Done" at bounding box center [863, 425] width 88 height 24
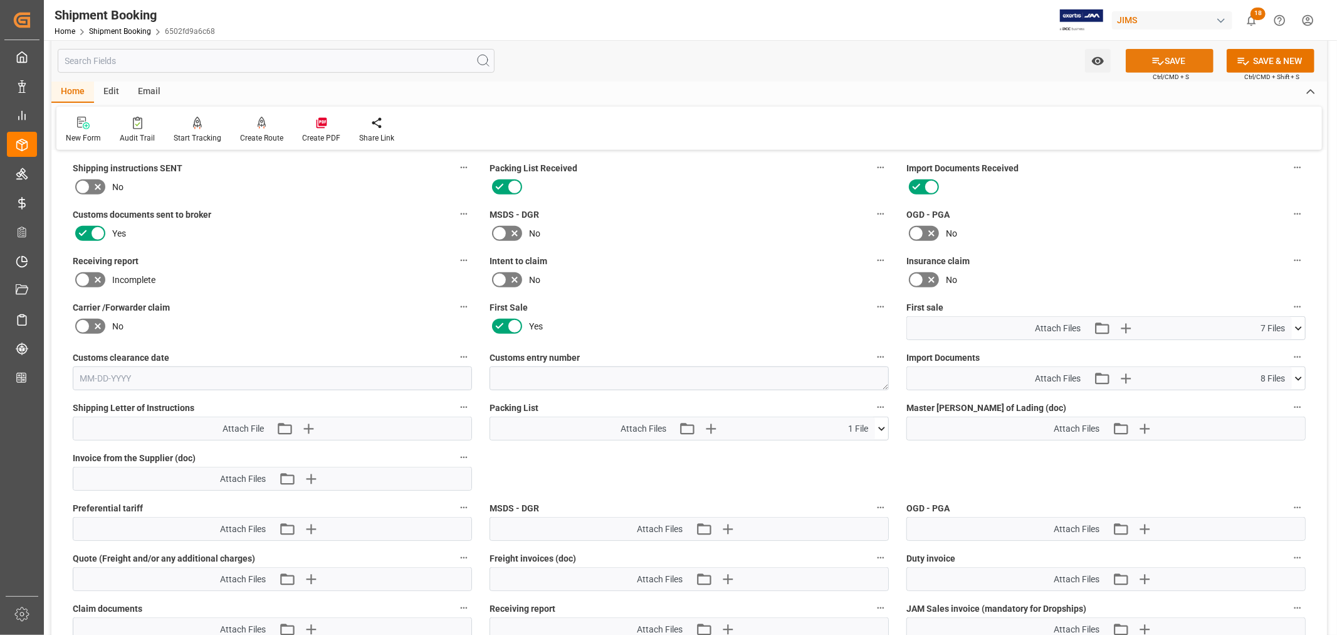
click at [1169, 63] on button "SAVE" at bounding box center [1170, 61] width 88 height 24
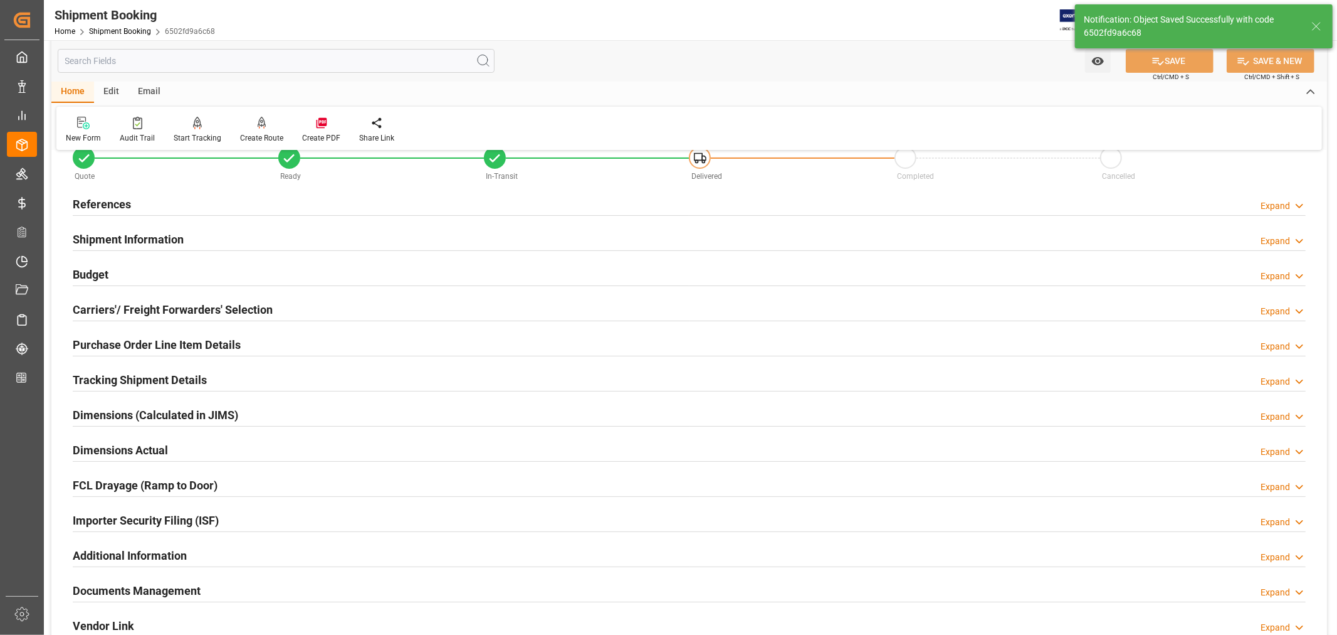
scroll to position [0, 0]
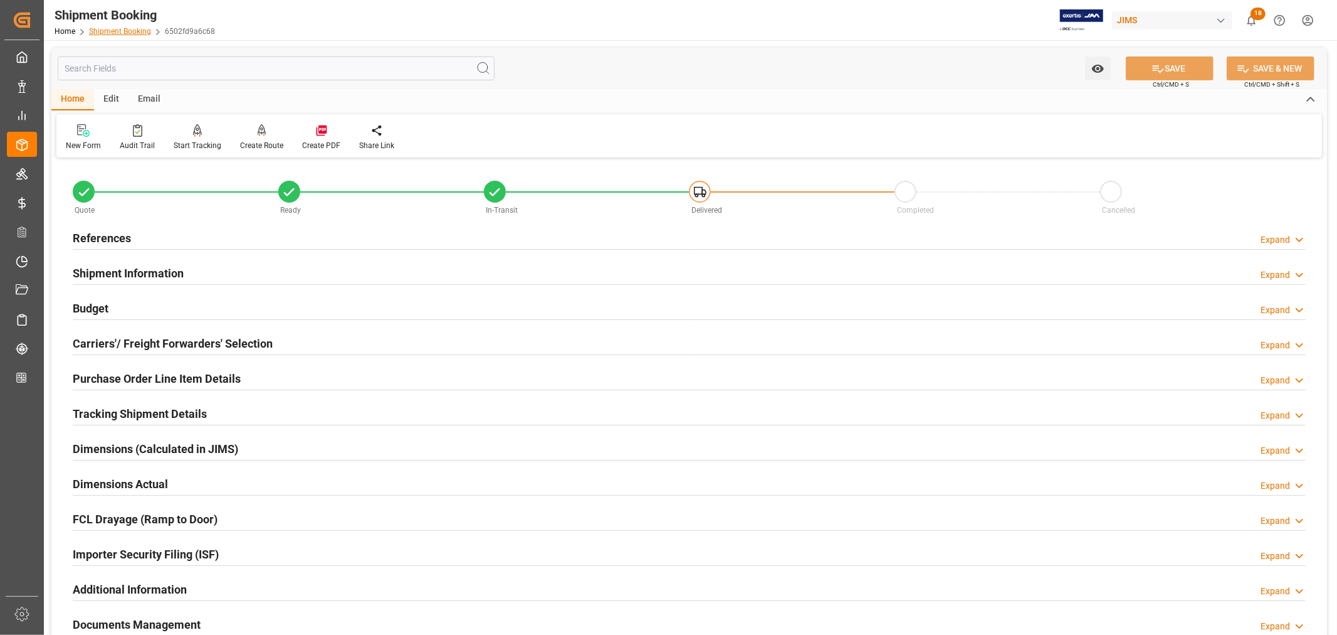
click at [115, 32] on link "Shipment Booking" at bounding box center [120, 31] width 62 height 9
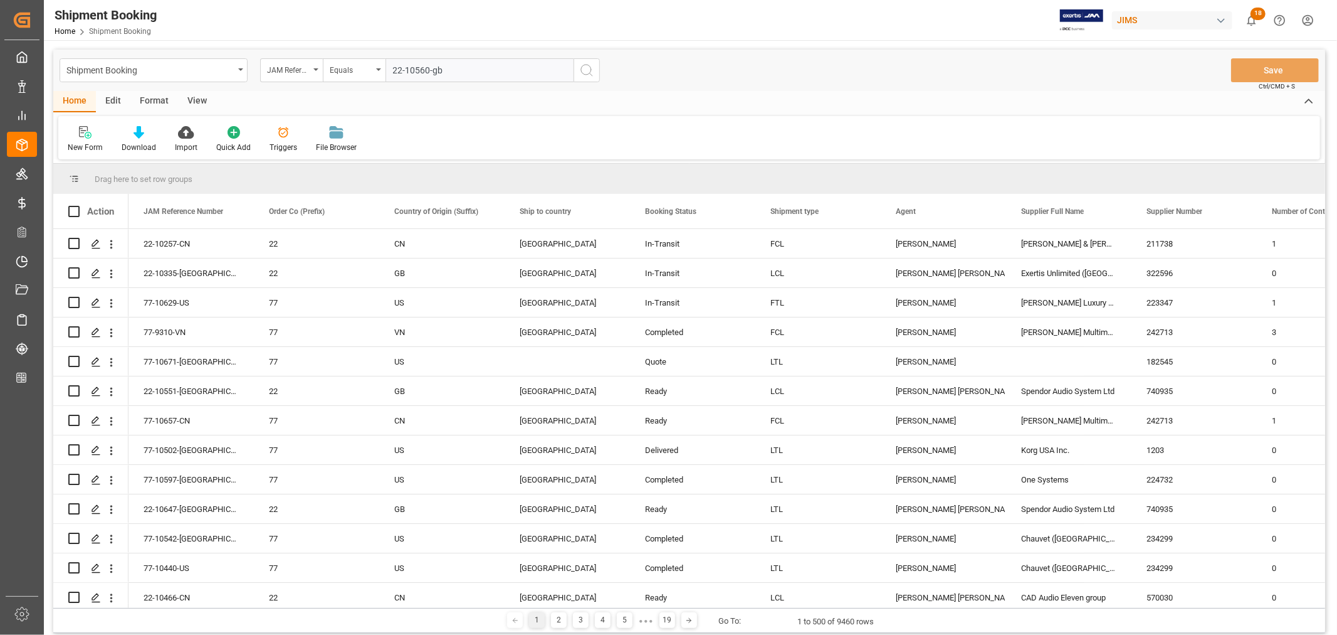
type input "22-10560-gb"
click at [584, 69] on icon "search button" at bounding box center [586, 70] width 15 height 15
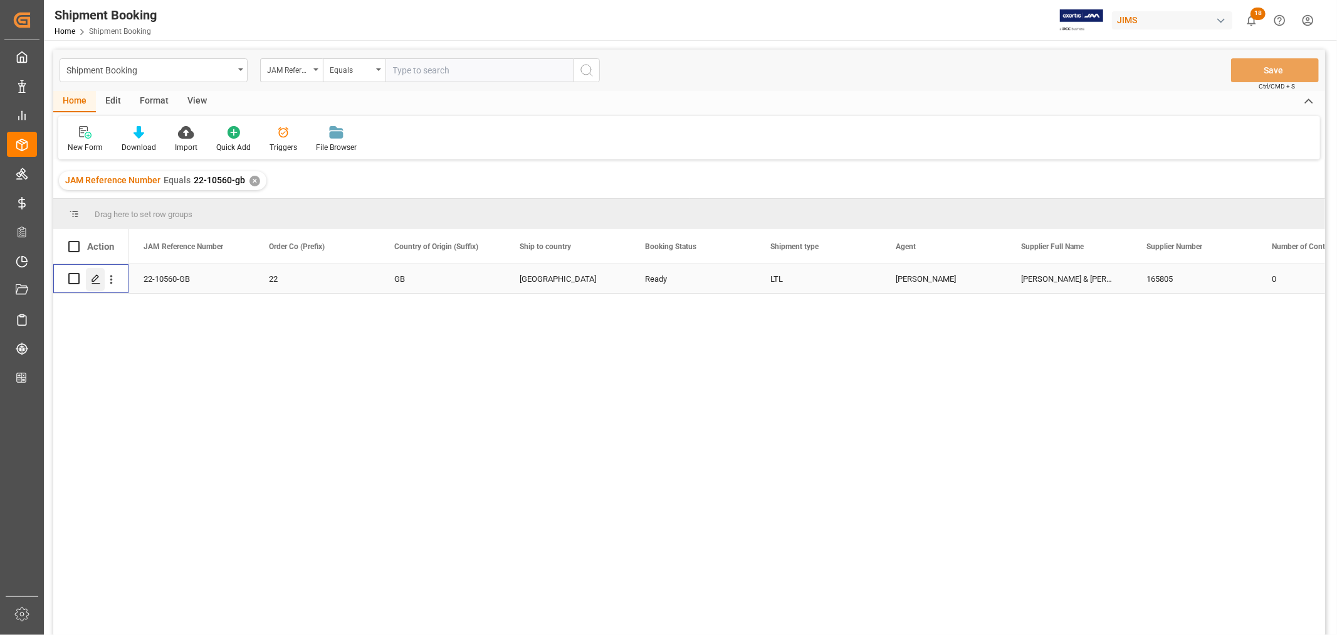
click at [98, 280] on icon "Press SPACE to select this row." at bounding box center [96, 279] width 10 height 10
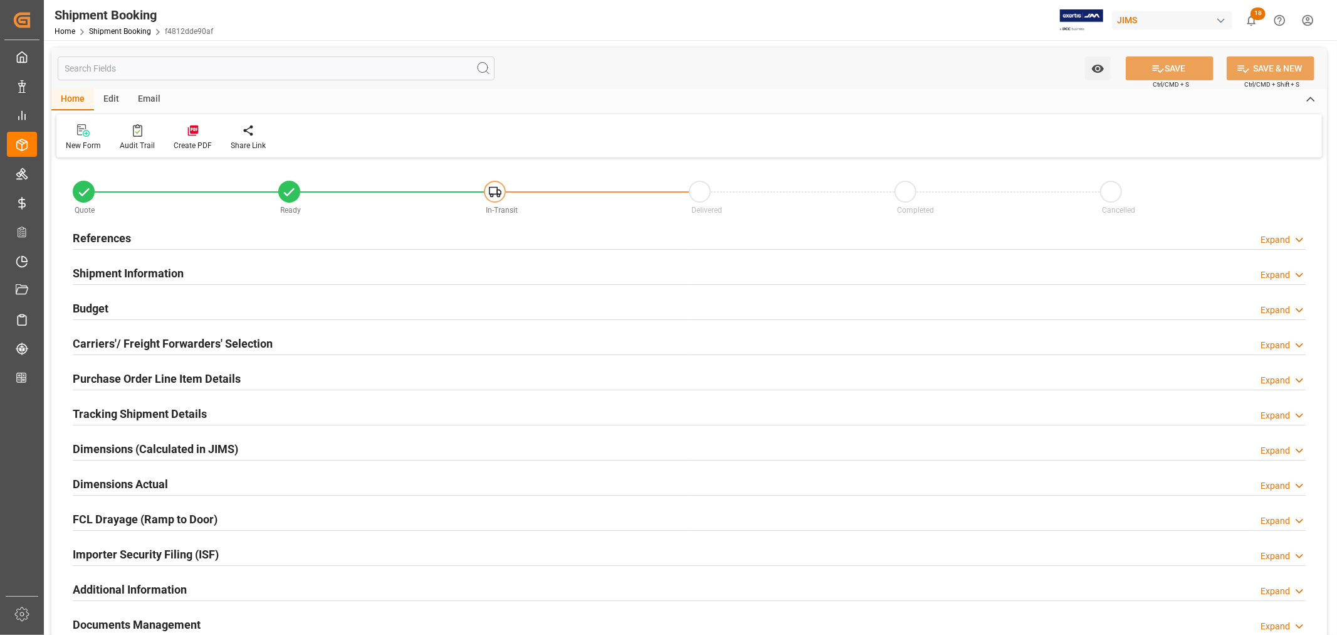
type input "2"
click at [114, 371] on h2 "Purchase Order Line Item Details" at bounding box center [157, 378] width 168 height 17
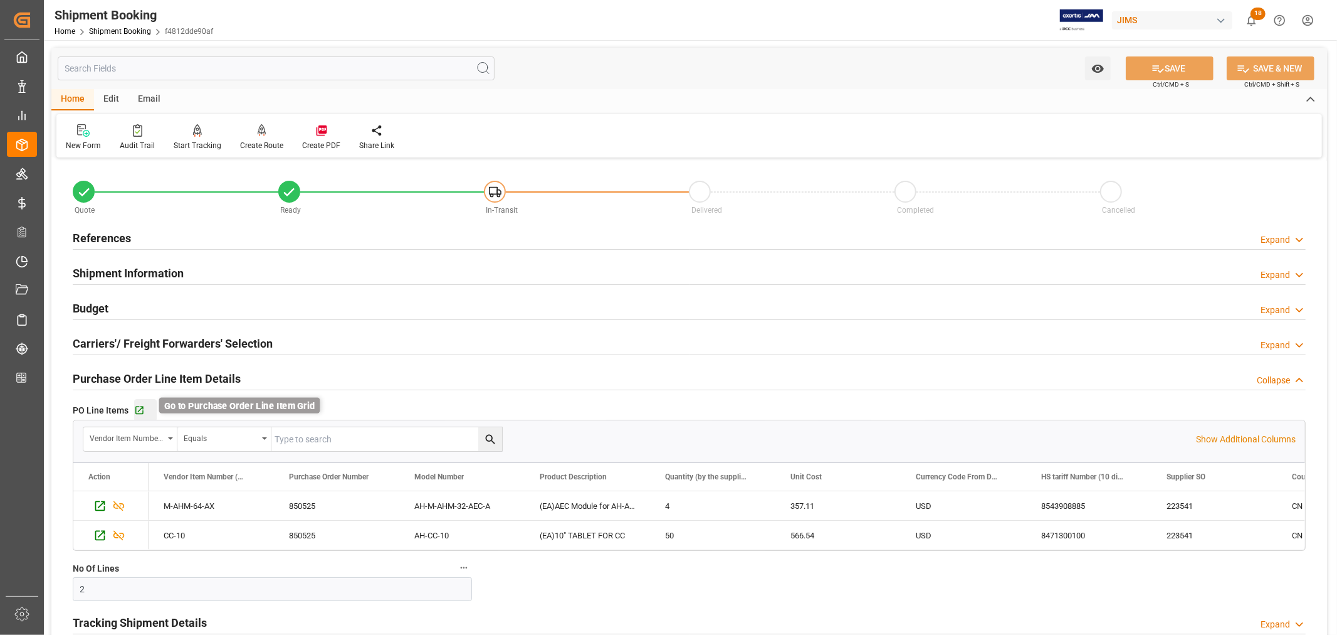
click at [141, 409] on icon "button" at bounding box center [139, 410] width 11 height 11
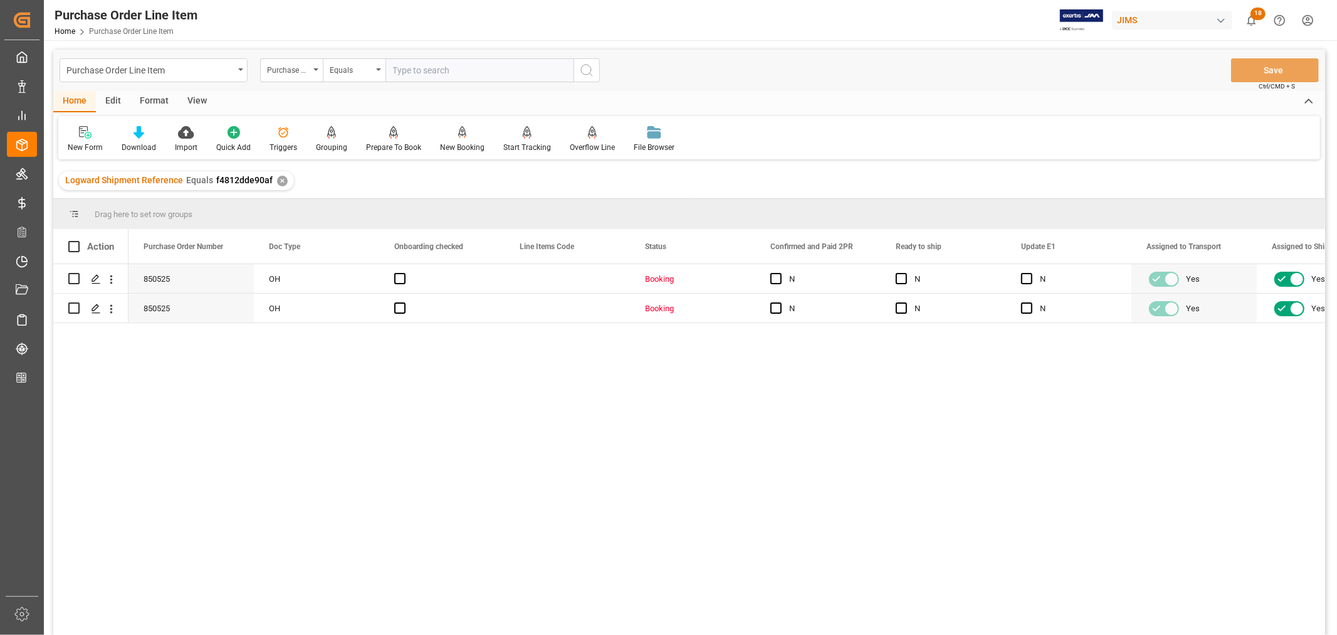
click at [196, 98] on div "View" at bounding box center [197, 101] width 38 height 21
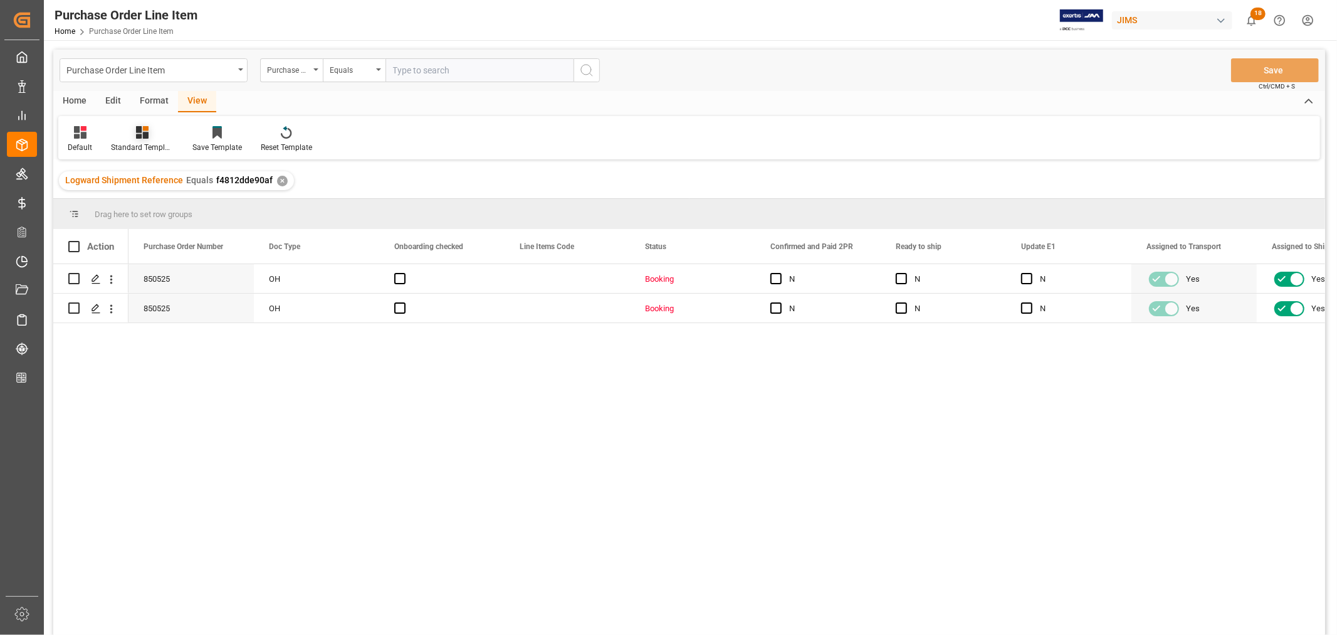
click at [147, 139] on div "Standard Templates" at bounding box center [143, 139] width 82 height 28
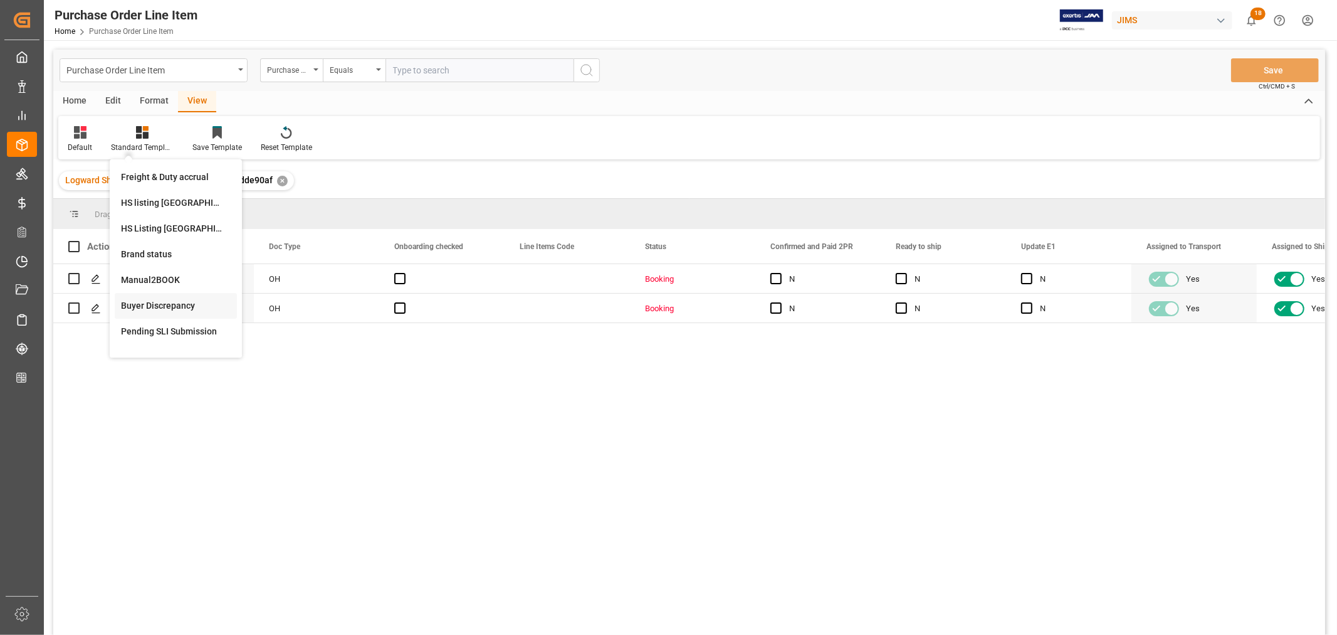
click at [145, 302] on div "Buyer Discrepancy" at bounding box center [176, 305] width 110 height 13
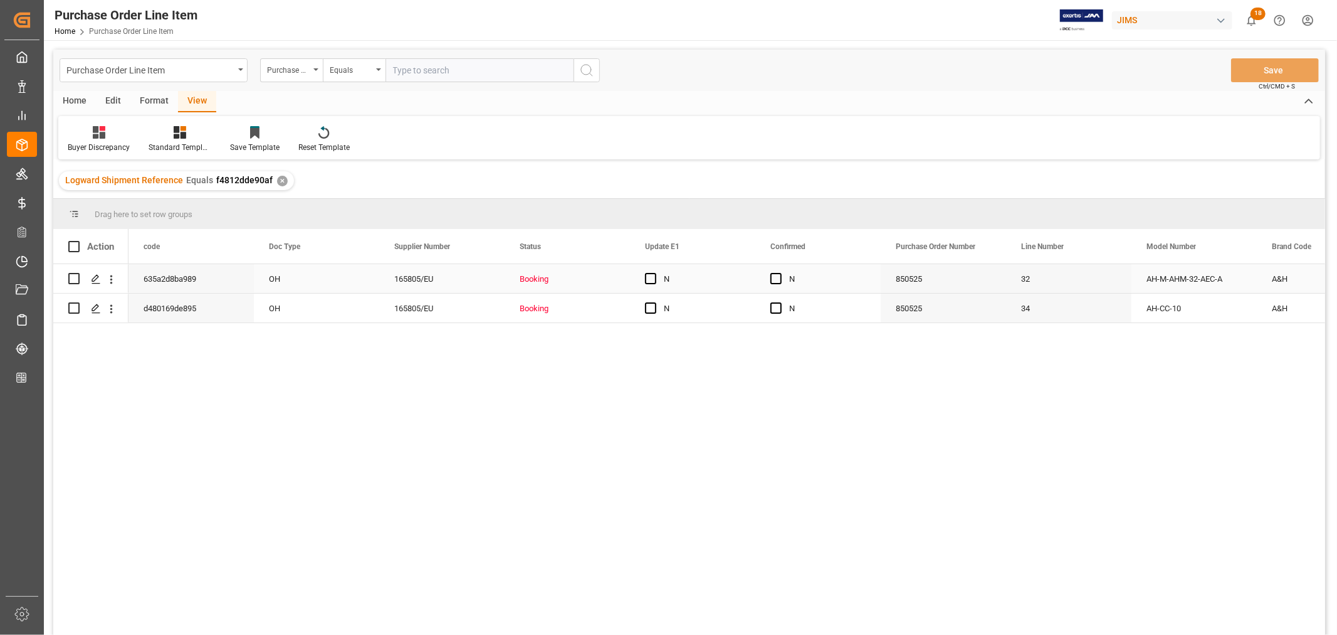
click at [724, 271] on div "N" at bounding box center [702, 279] width 76 height 29
click at [581, 277] on div "A&H" at bounding box center [567, 278] width 125 height 29
click at [648, 278] on span "Press SPACE to select this row." at bounding box center [650, 278] width 11 height 11
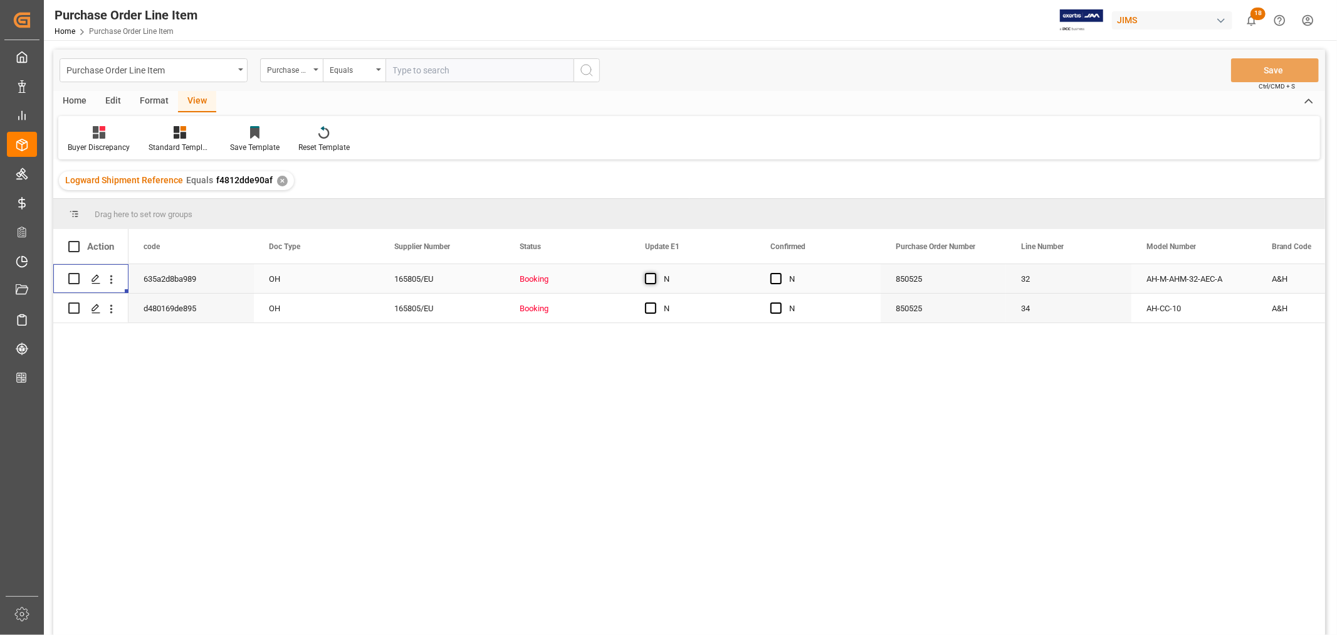
click at [655, 273] on input "Press SPACE to select this row." at bounding box center [655, 273] width 0 height 0
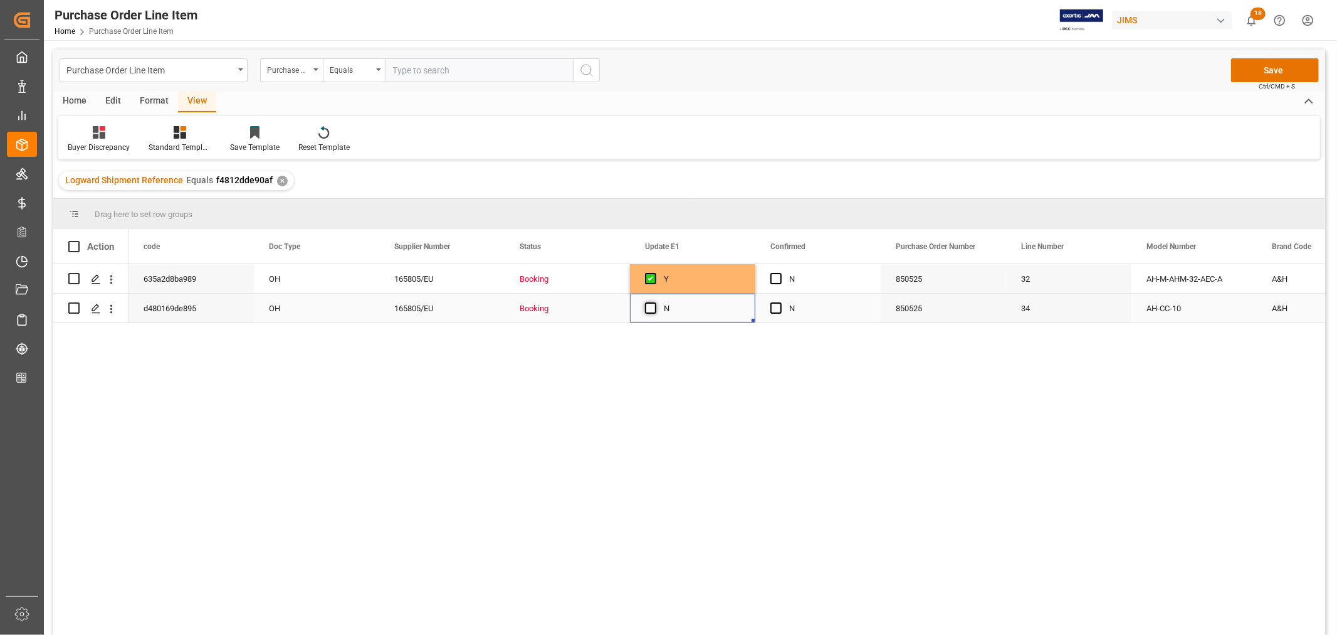
click at [650, 308] on span "Press SPACE to select this row." at bounding box center [650, 307] width 11 height 11
click at [655, 302] on input "Press SPACE to select this row." at bounding box center [655, 302] width 0 height 0
click at [776, 277] on span "Press SPACE to select this row." at bounding box center [776, 278] width 11 height 11
click at [780, 273] on input "Press SPACE to select this row." at bounding box center [780, 273] width 0 height 0
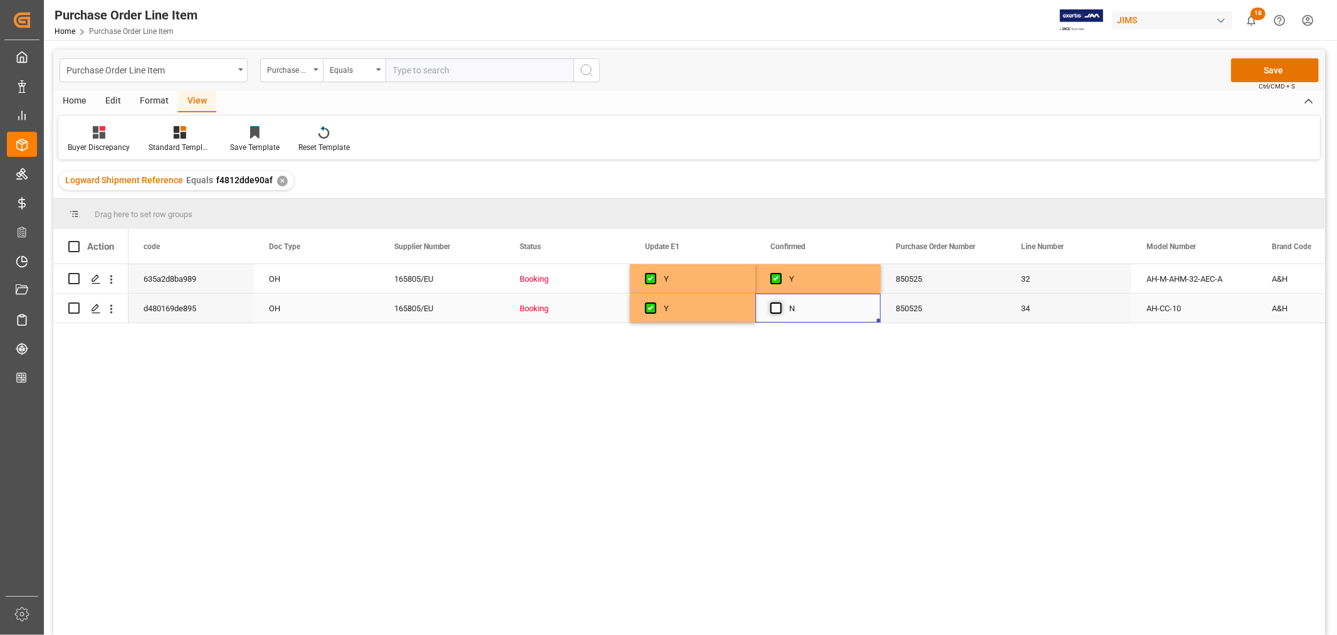
click at [772, 311] on span "Press SPACE to select this row." at bounding box center [776, 307] width 11 height 11
click at [780, 302] on input "Press SPACE to select this row." at bounding box center [780, 302] width 0 height 0
click at [1271, 70] on button "Save" at bounding box center [1275, 70] width 88 height 24
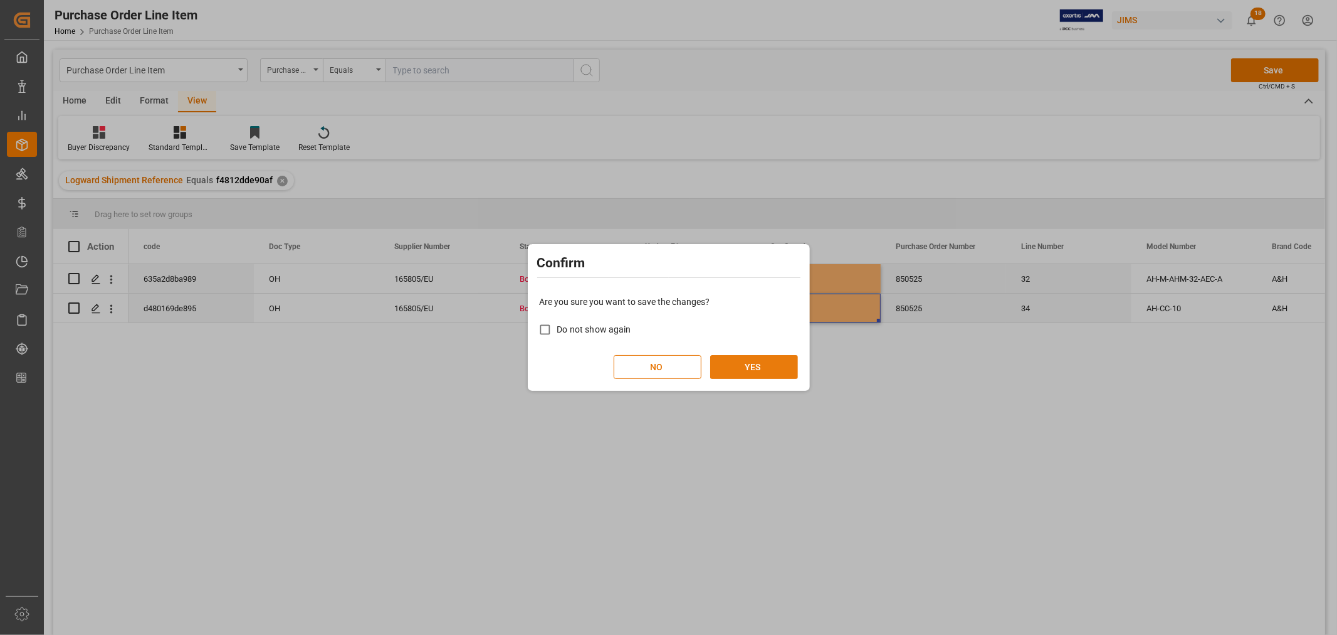
click at [764, 359] on button "YES" at bounding box center [754, 367] width 88 height 24
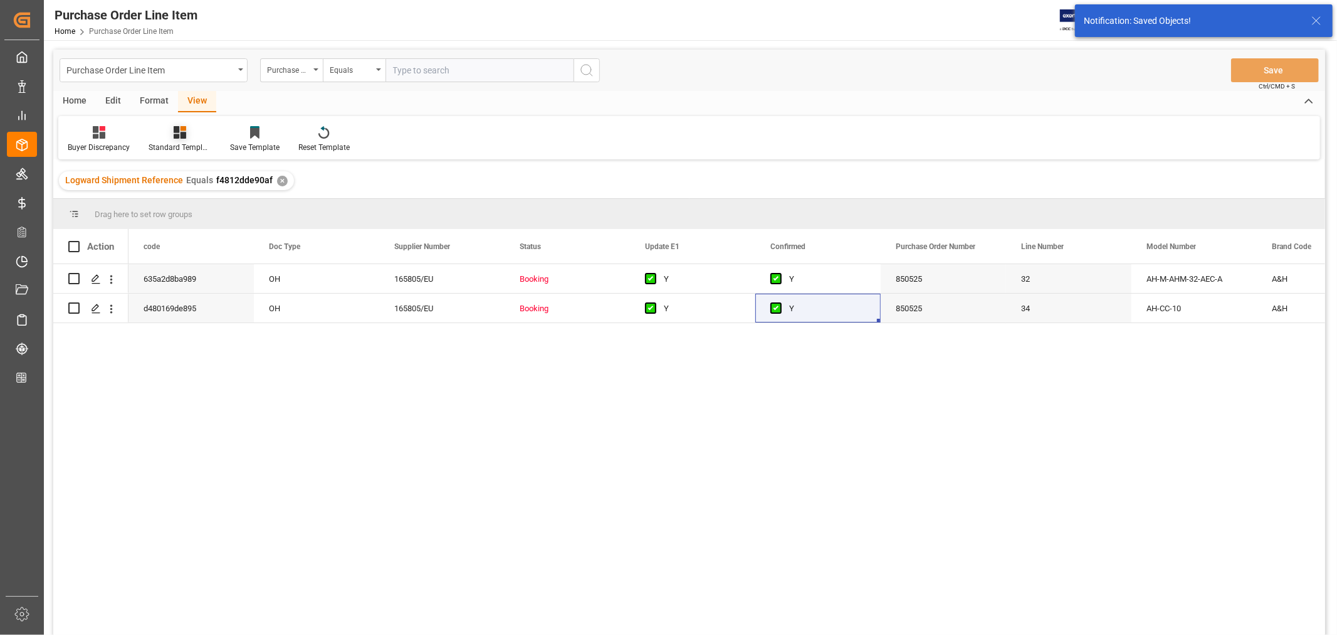
click at [180, 135] on icon at bounding box center [180, 132] width 13 height 13
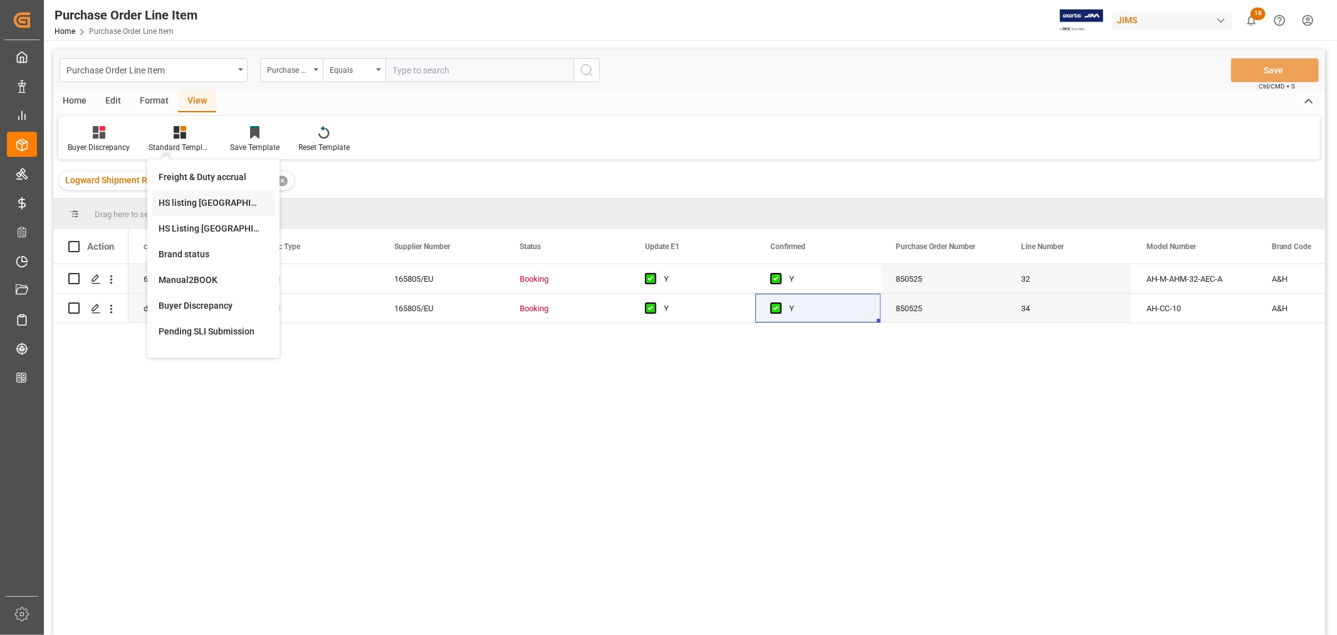
click at [179, 201] on div "HS listing USA" at bounding box center [214, 202] width 110 height 13
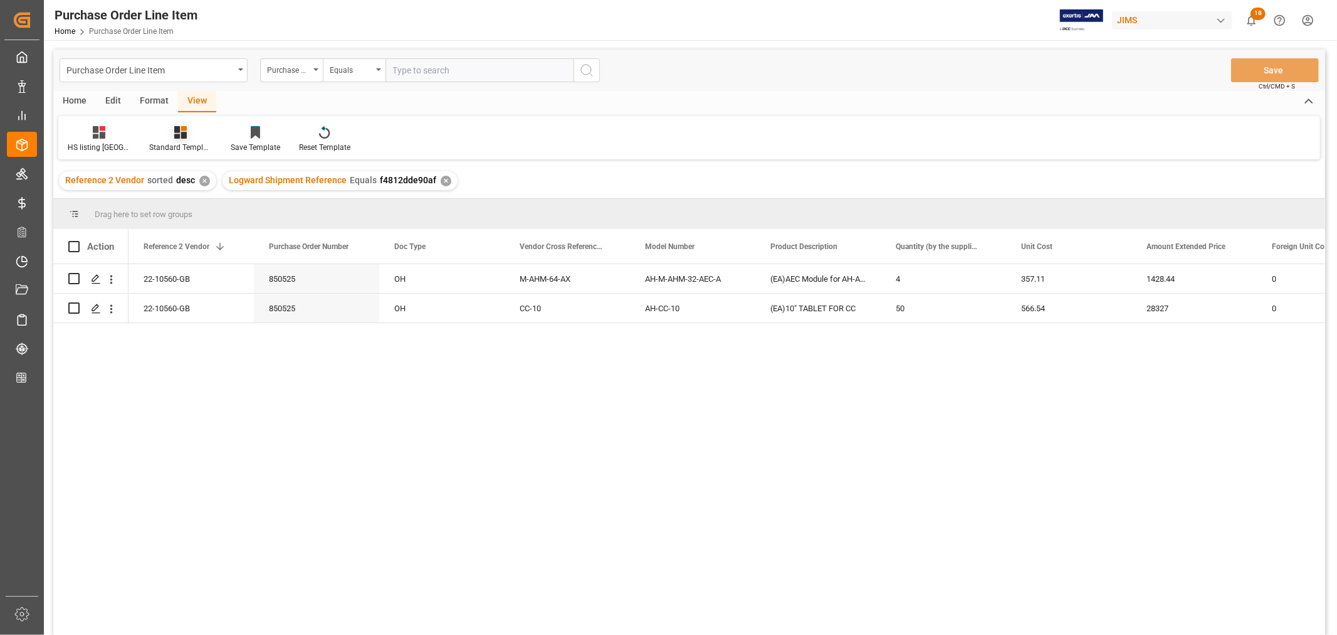
click at [166, 140] on div "Standard Templates" at bounding box center [181, 139] width 82 height 28
click at [159, 205] on div "HS listing USA" at bounding box center [214, 202] width 110 height 13
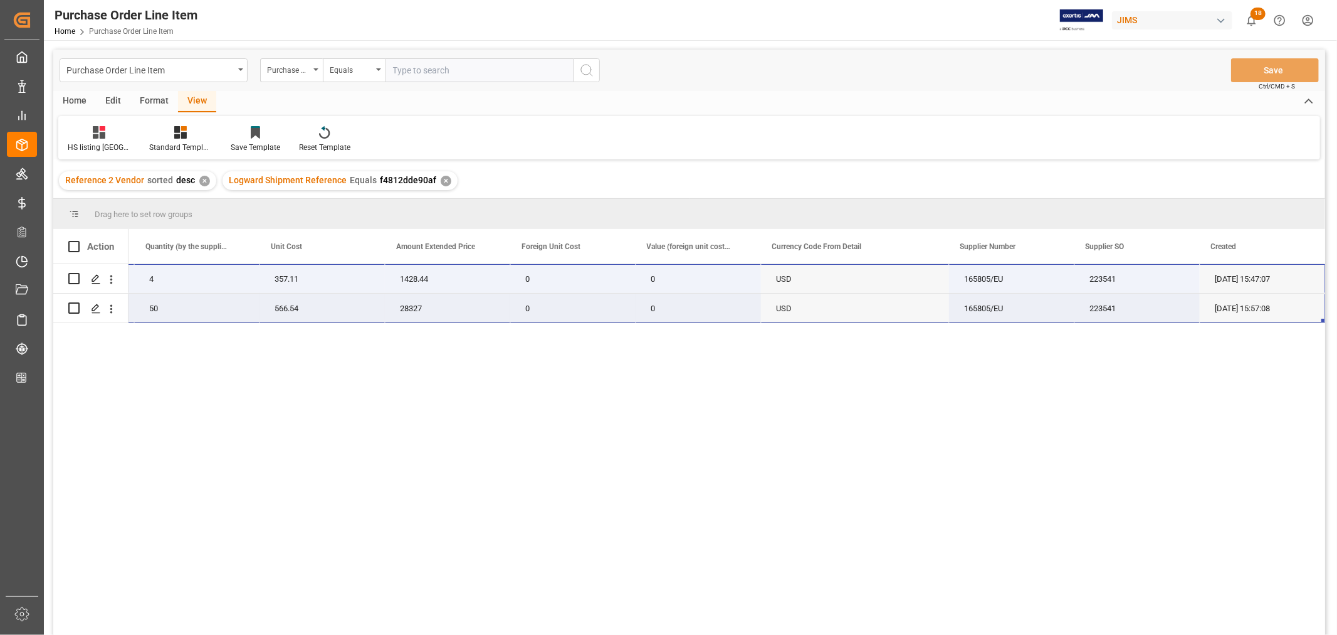
drag, startPoint x: 171, startPoint y: 281, endPoint x: 1269, endPoint y: 314, distance: 1099.0
click at [1269, 314] on div "22-10560-GB AH-M-AHM-32-AEC-A (EA)AEC Module for AH-AHM-32 4 357.11 1428.44 0 0…" at bounding box center [354, 293] width 1944 height 59
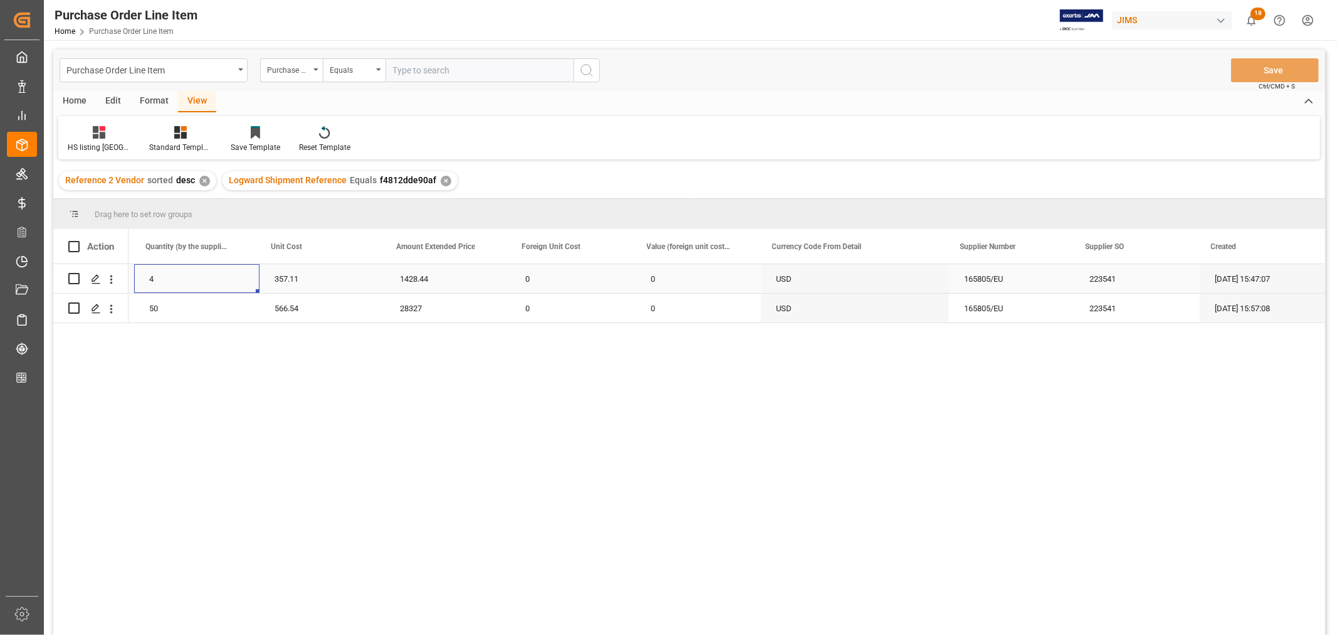
click at [194, 267] on div "4" at bounding box center [196, 278] width 125 height 29
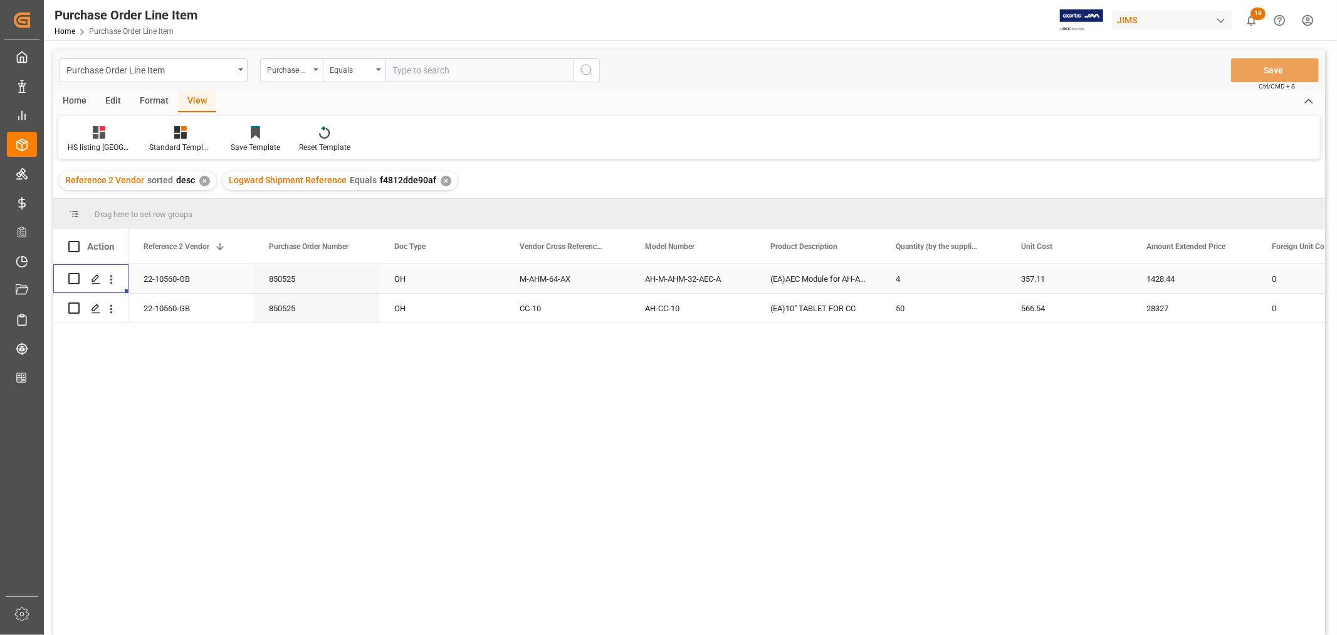
click at [164, 273] on div "22-10560-GB" at bounding box center [191, 278] width 125 height 29
click at [441, 178] on div "✕" at bounding box center [446, 181] width 11 height 11
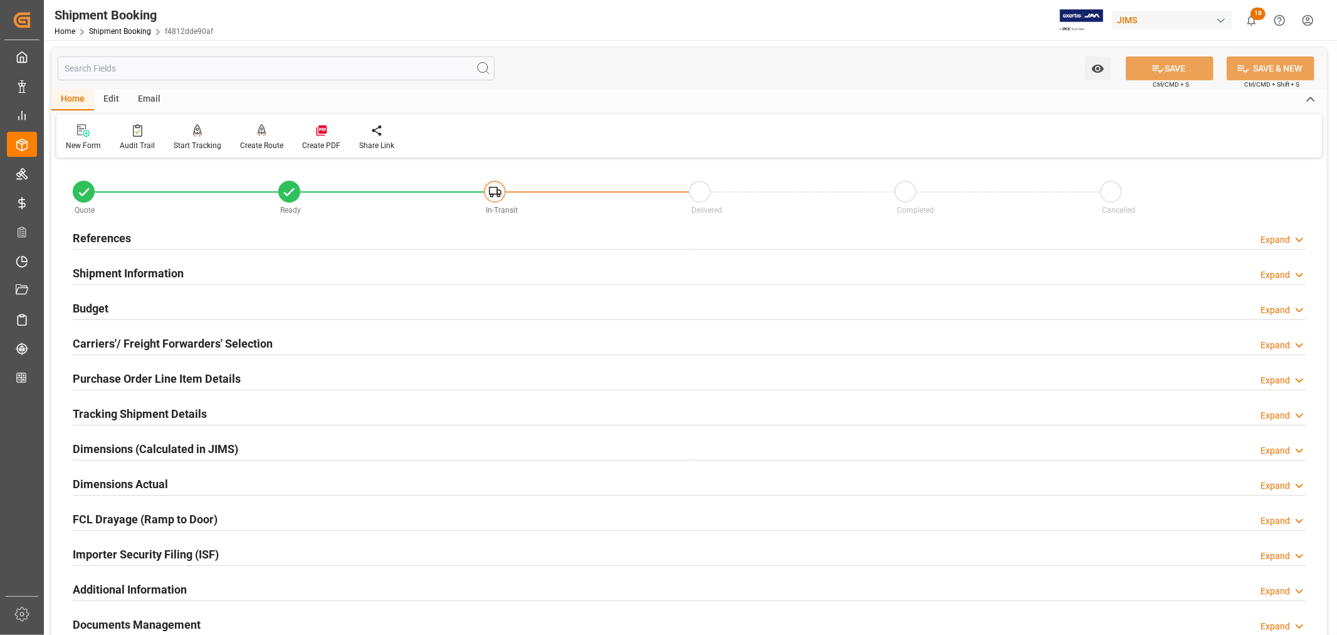
click at [98, 238] on h2 "References" at bounding box center [102, 237] width 58 height 17
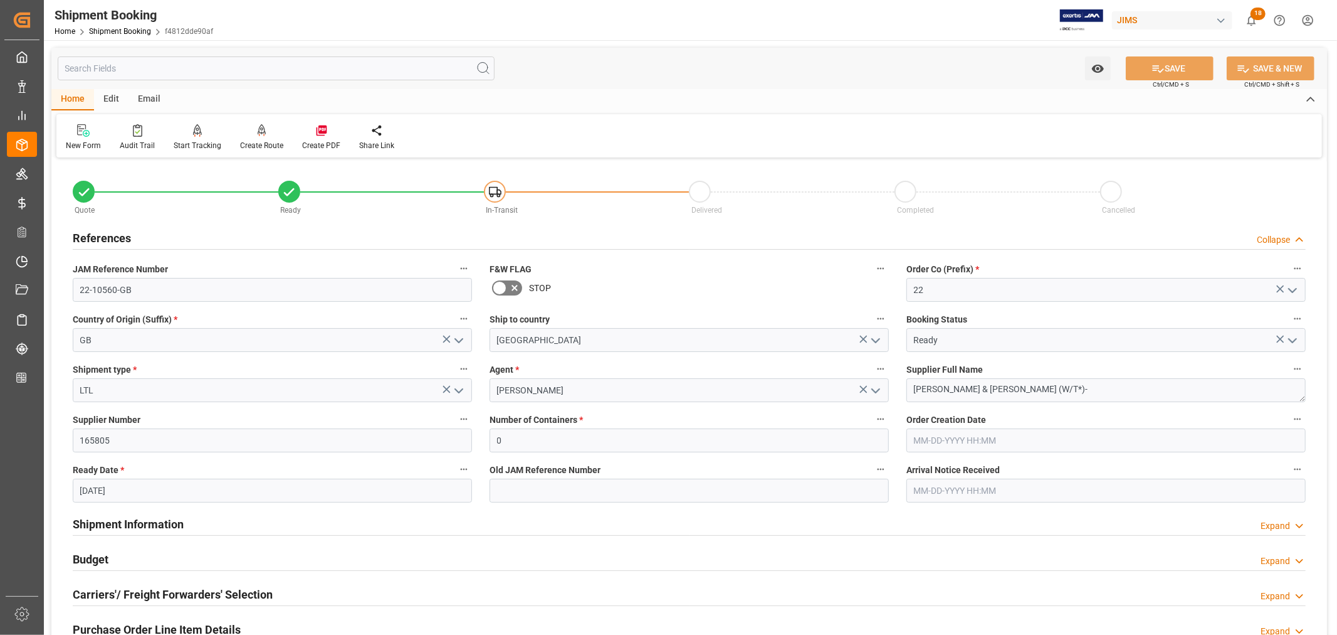
click at [98, 238] on h2 "References" at bounding box center [102, 237] width 58 height 17
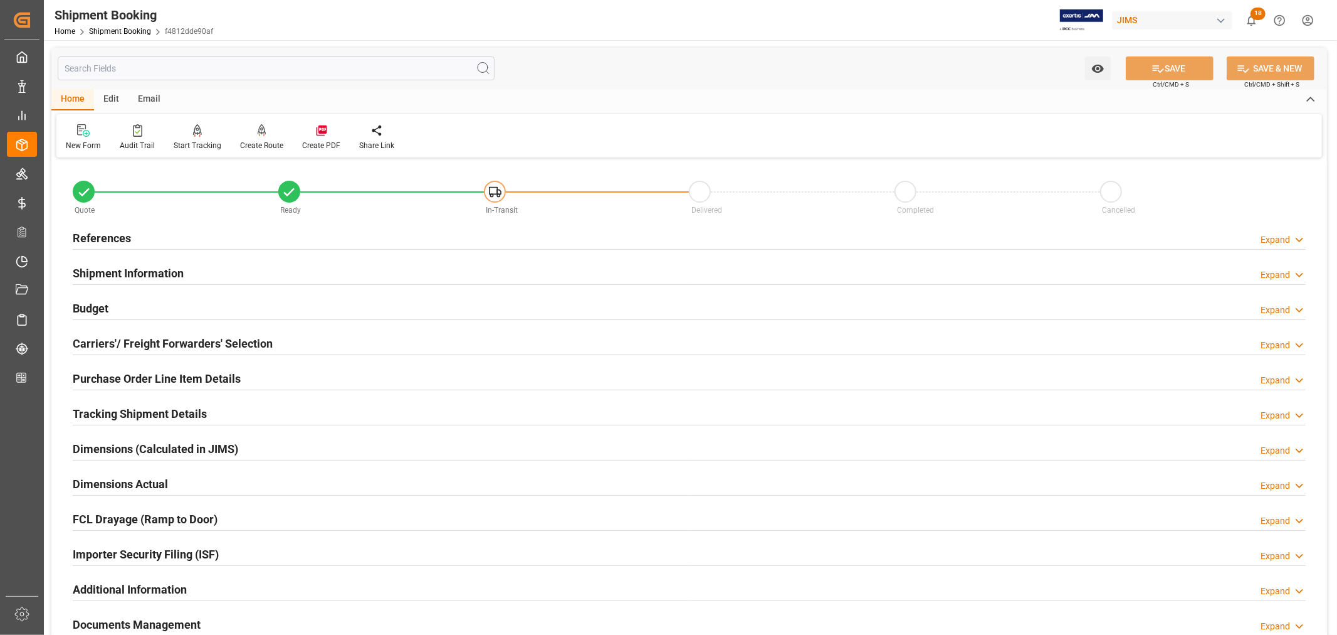
click at [102, 230] on h2 "References" at bounding box center [102, 237] width 58 height 17
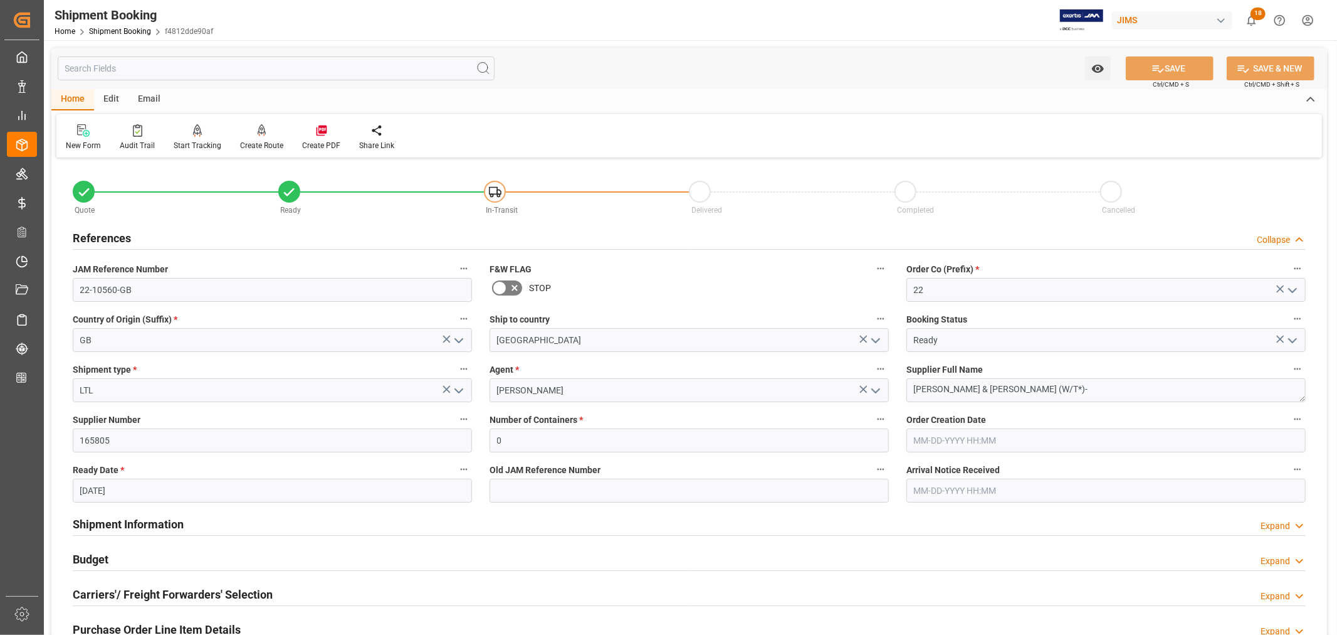
click at [102, 230] on h2 "References" at bounding box center [102, 237] width 58 height 17
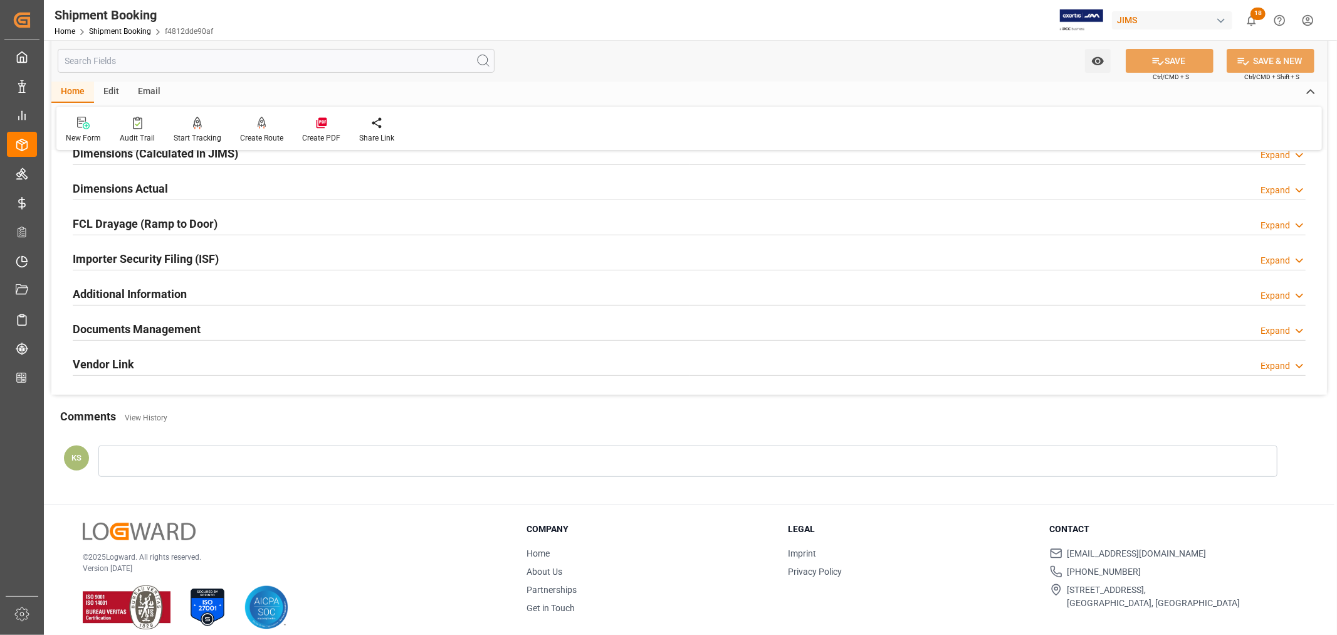
scroll to position [308, 0]
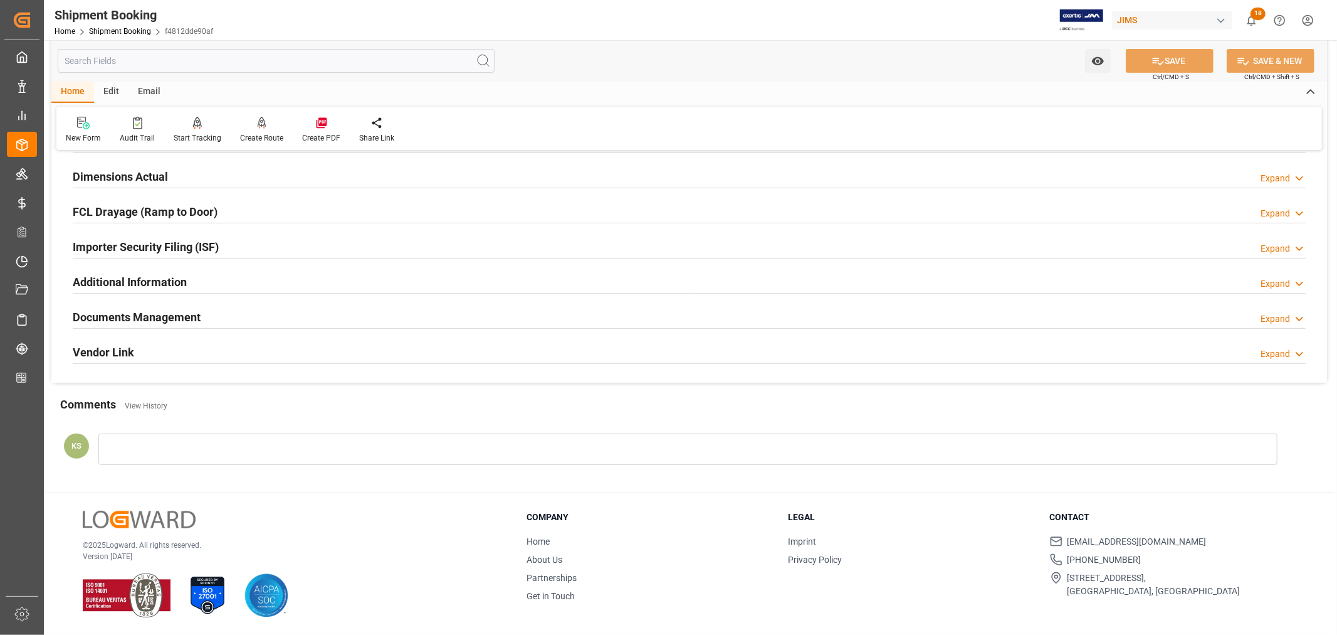
click at [276, 312] on div "Documents Management Expand" at bounding box center [689, 316] width 1233 height 24
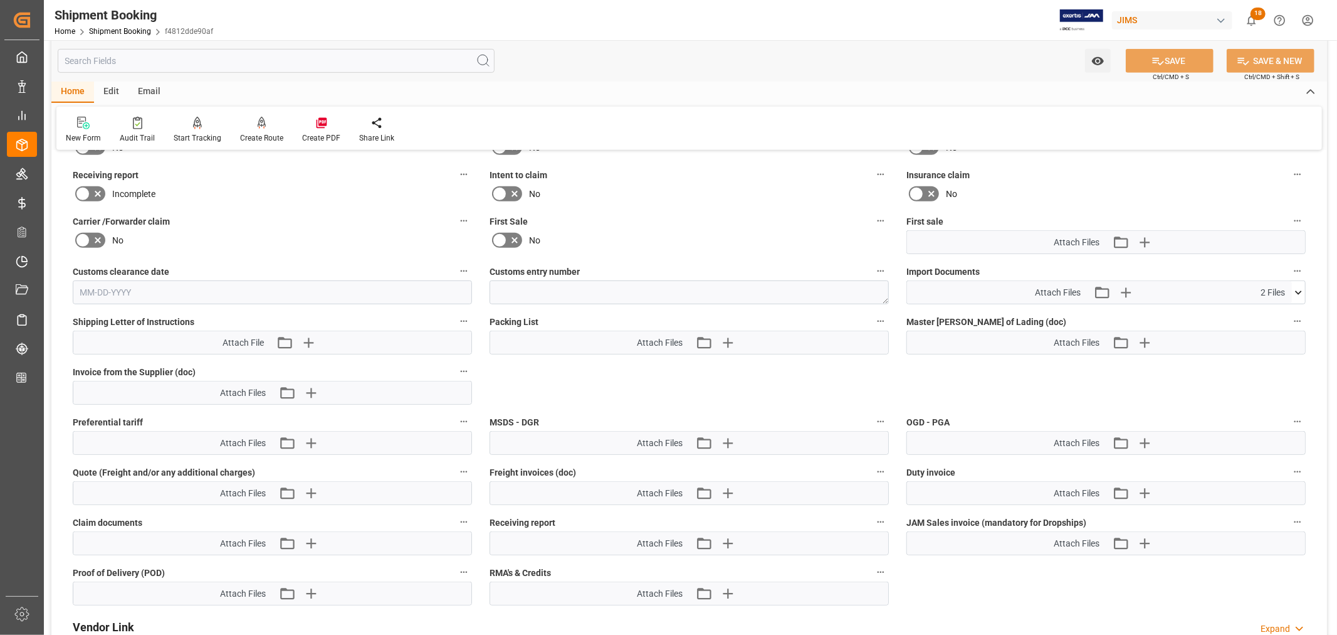
scroll to position [586, 0]
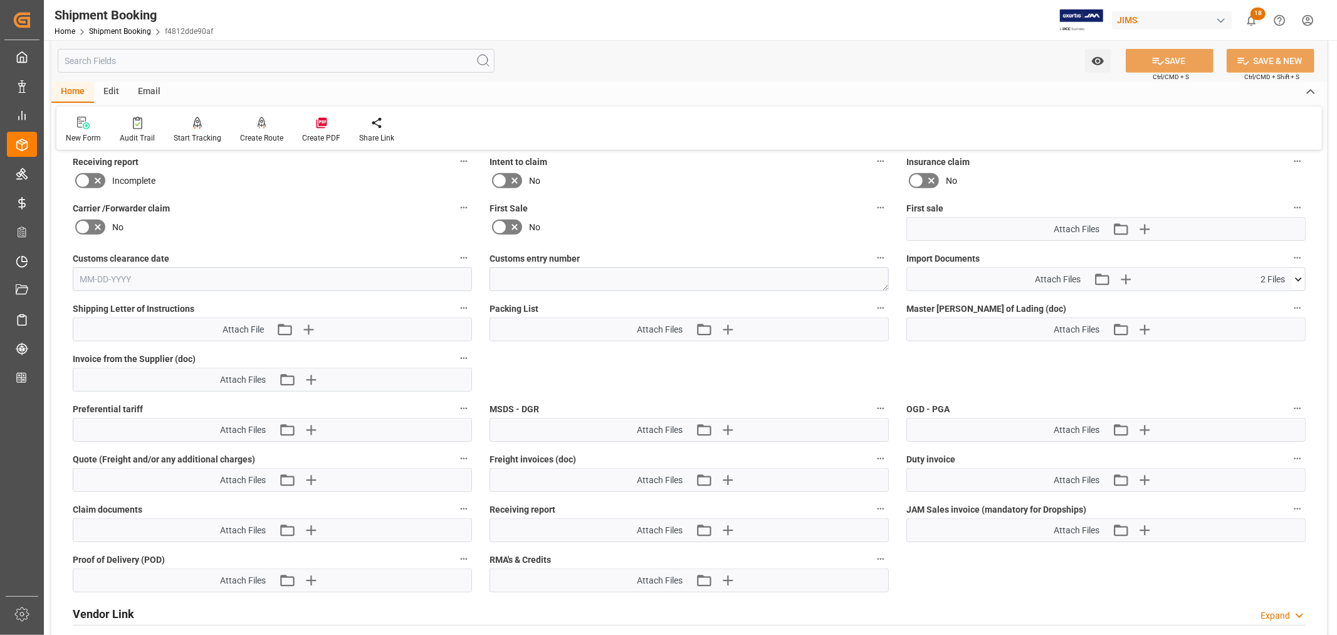
click at [1295, 278] on icon at bounding box center [1298, 279] width 13 height 13
click at [1272, 314] on icon at bounding box center [1265, 315] width 13 height 13
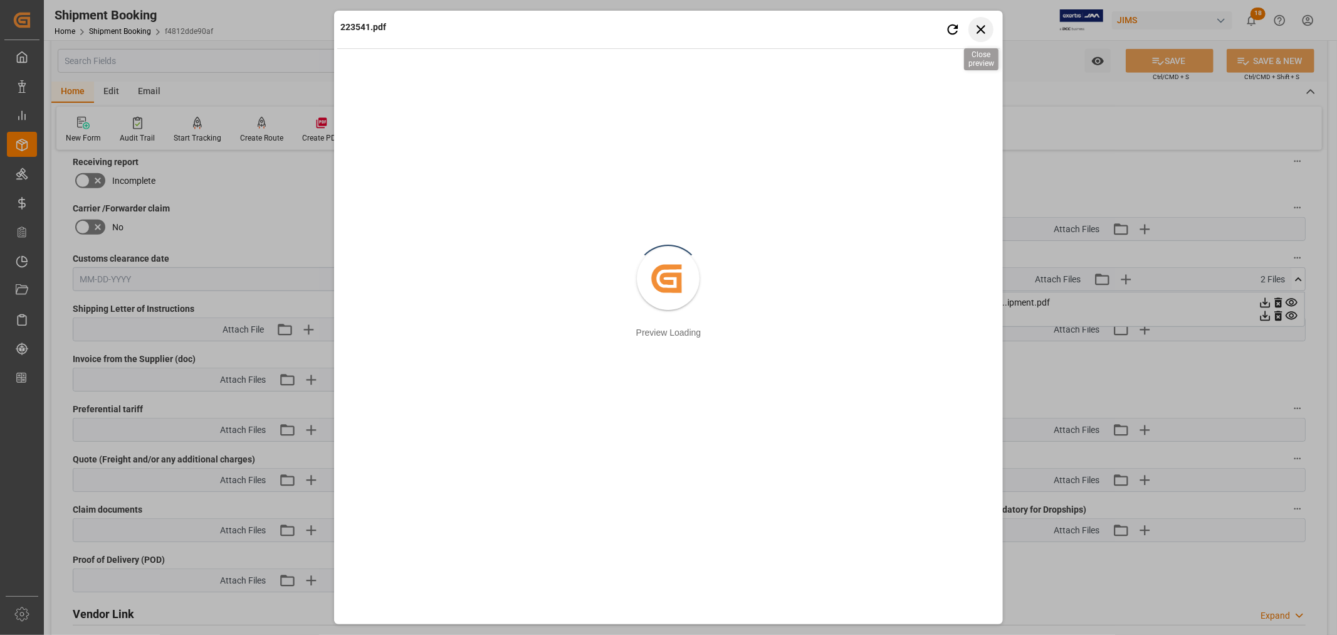
click at [981, 26] on icon "button" at bounding box center [981, 29] width 16 height 16
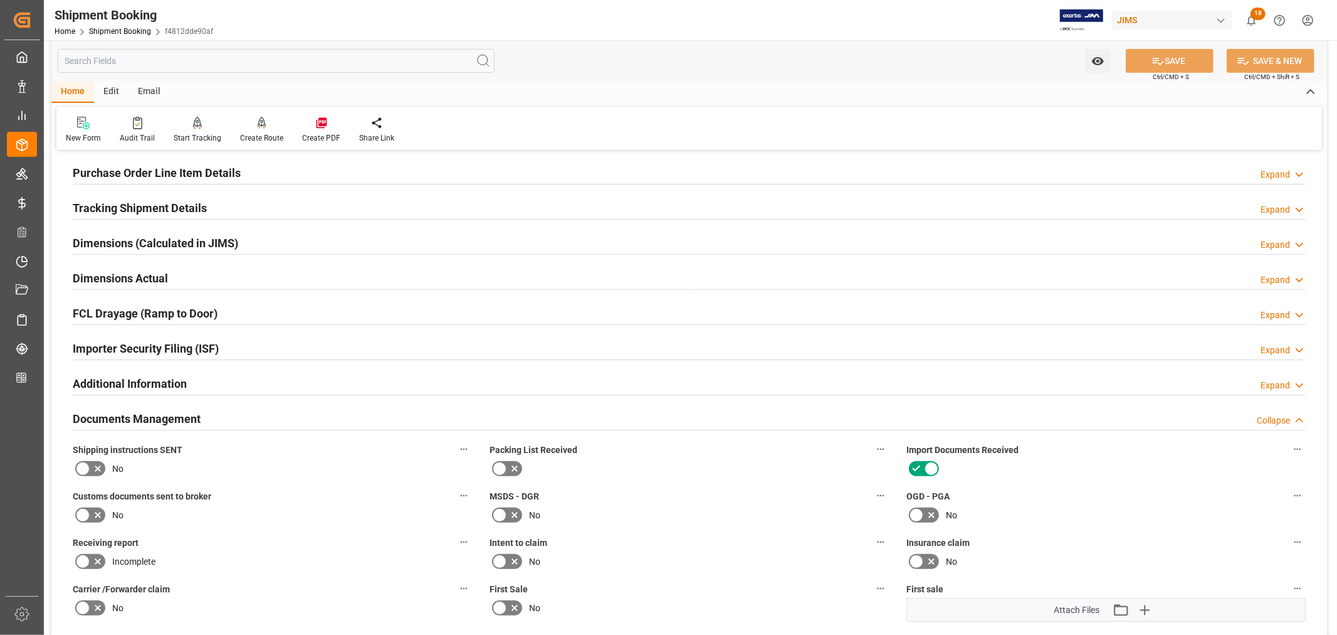
scroll to position [168, 0]
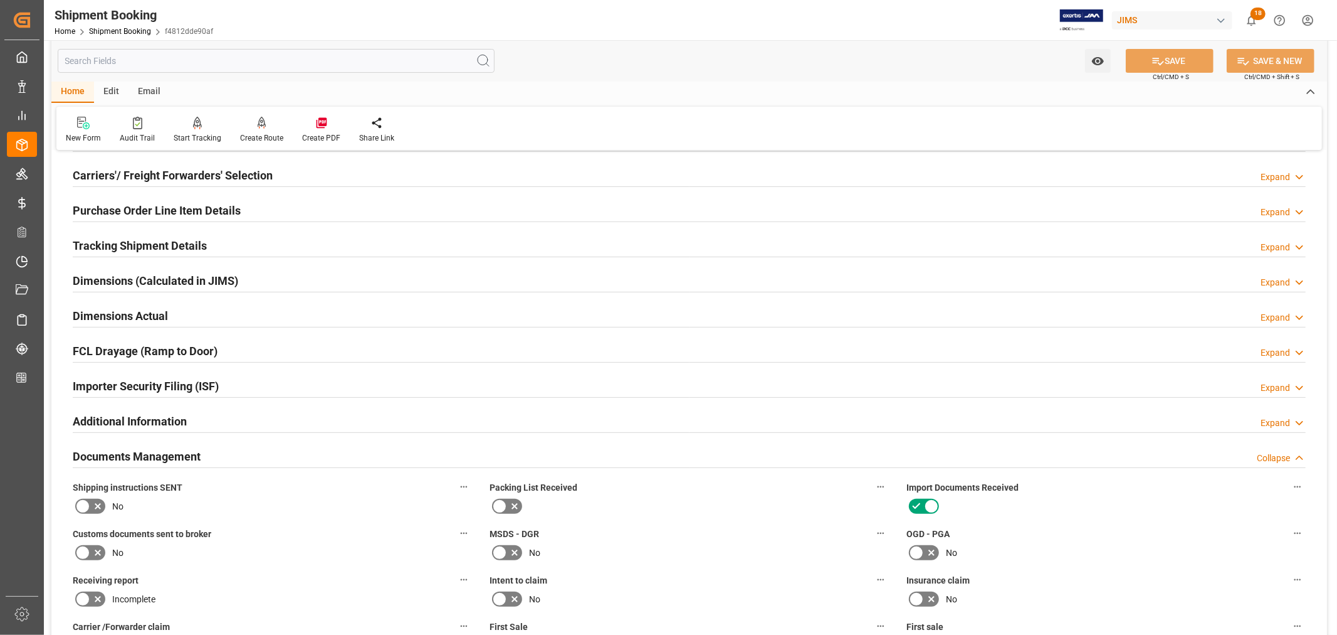
click at [122, 453] on h2 "Documents Management" at bounding box center [137, 456] width 128 height 17
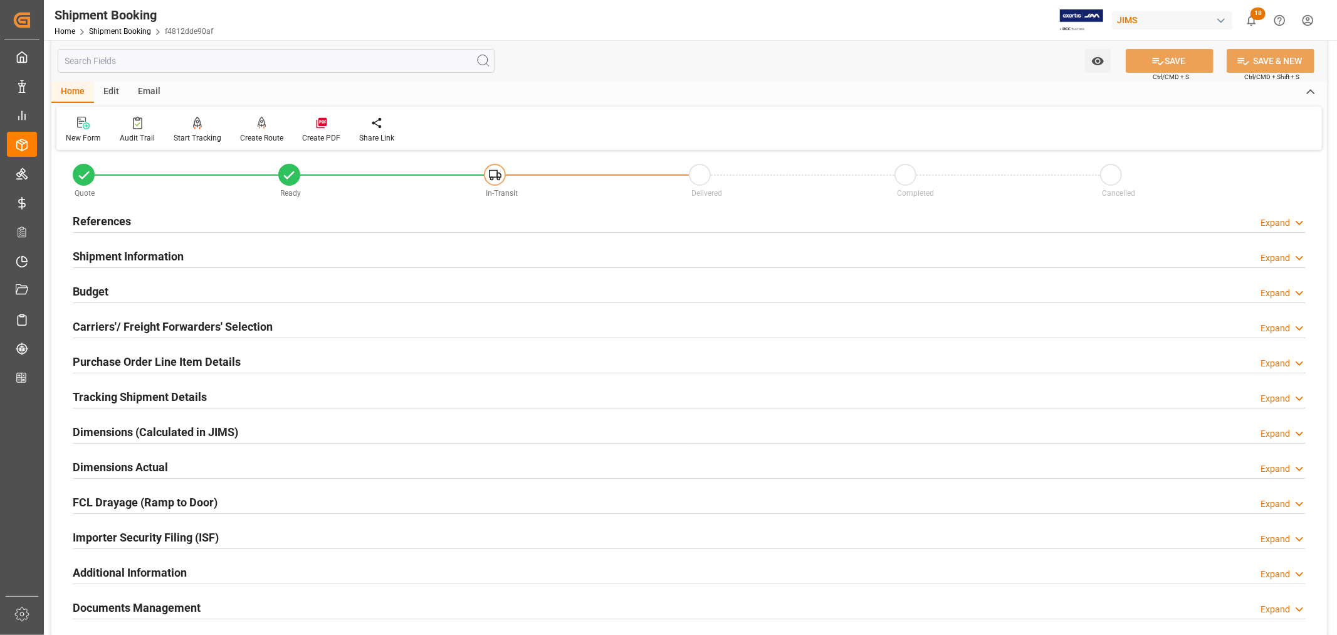
scroll to position [0, 0]
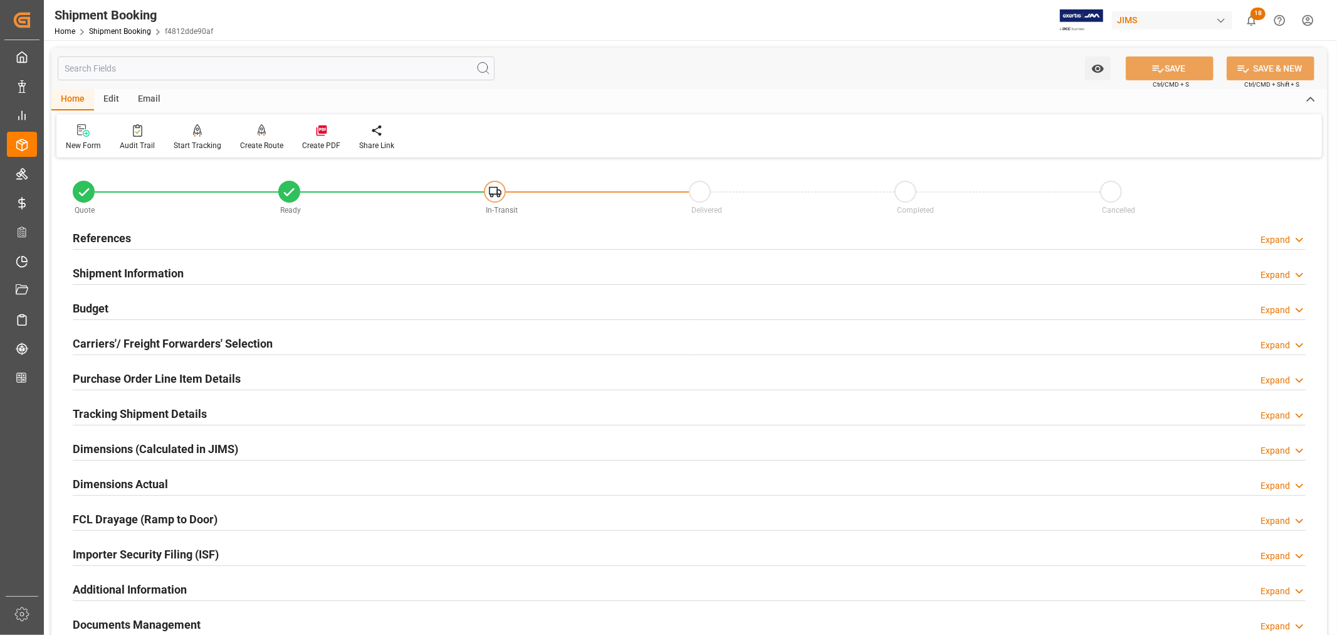
click at [114, 233] on h2 "References" at bounding box center [102, 237] width 58 height 17
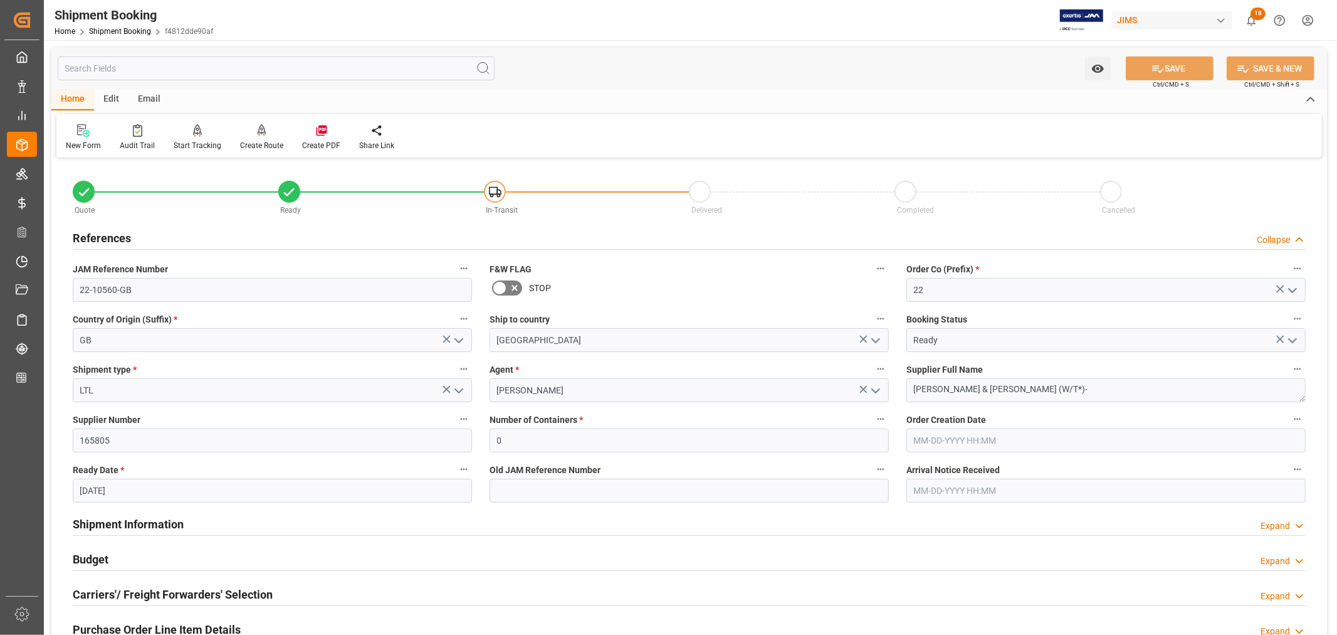
click at [114, 233] on h2 "References" at bounding box center [102, 237] width 58 height 17
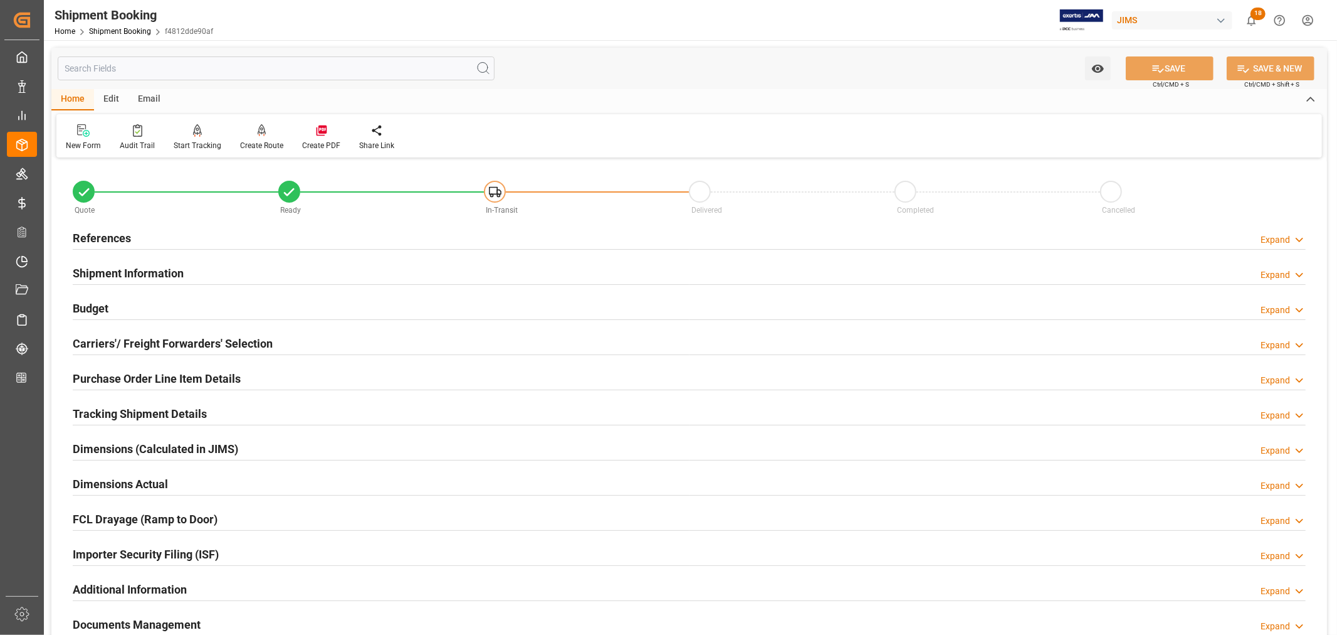
click at [124, 270] on h2 "Shipment Information" at bounding box center [128, 273] width 111 height 17
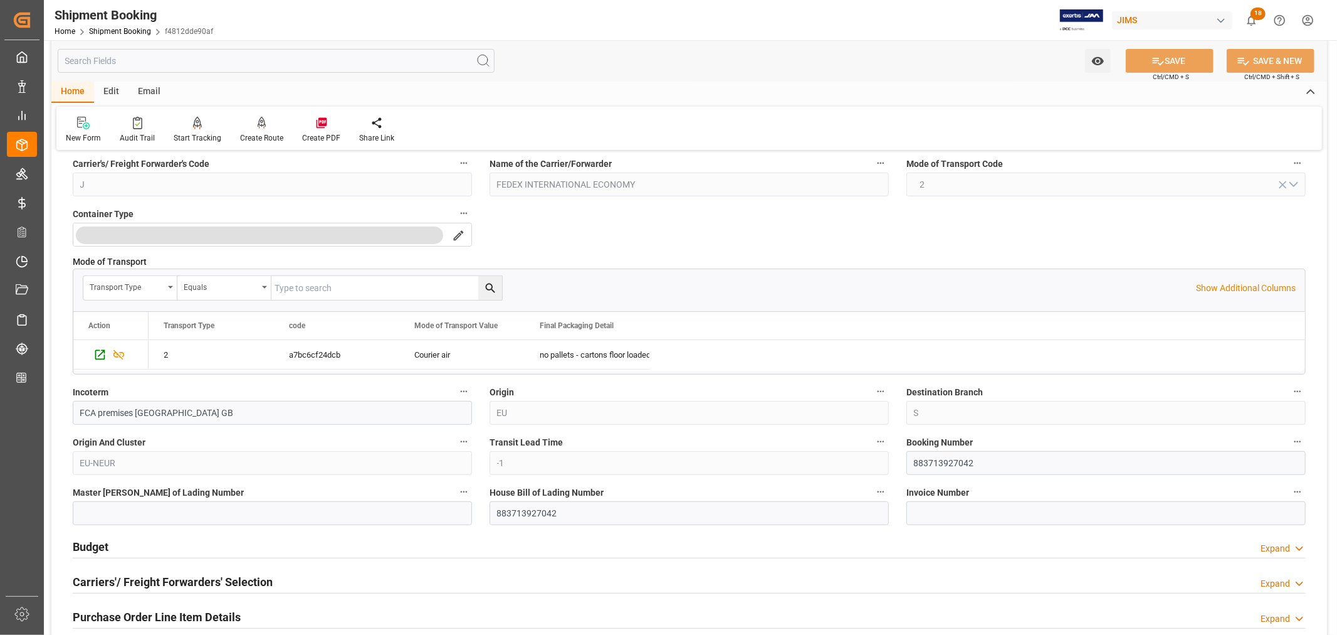
scroll to position [278, 0]
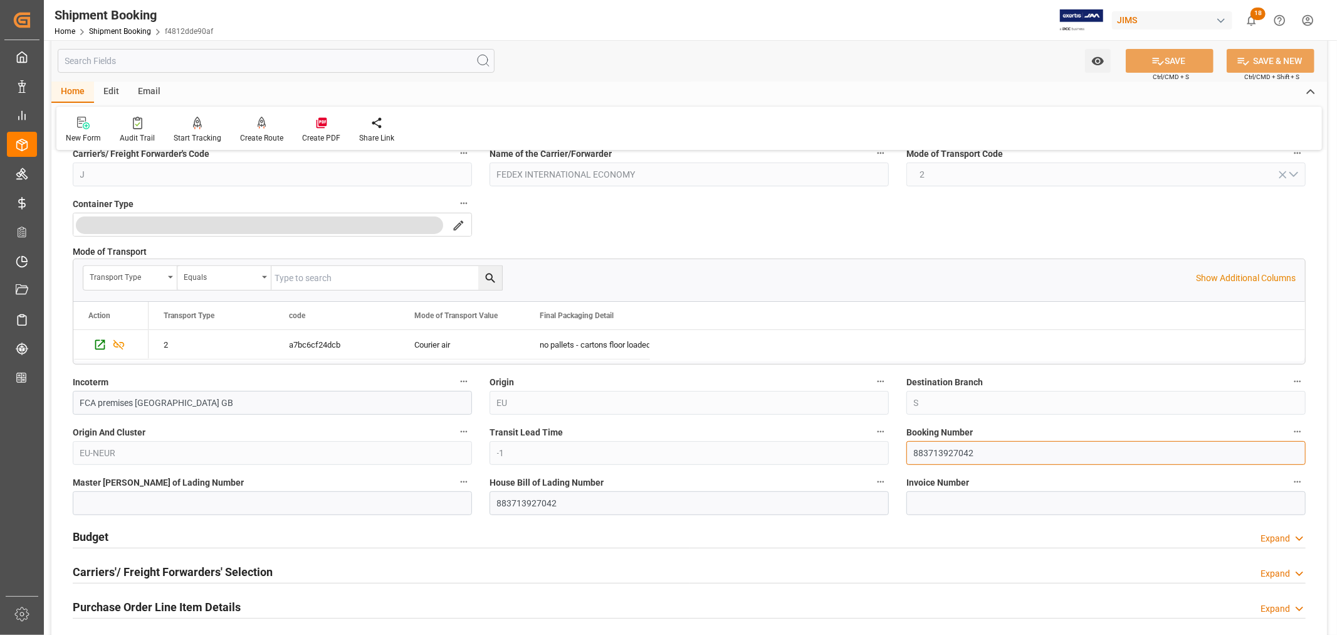
click at [930, 455] on input "883713927042" at bounding box center [1106, 453] width 399 height 24
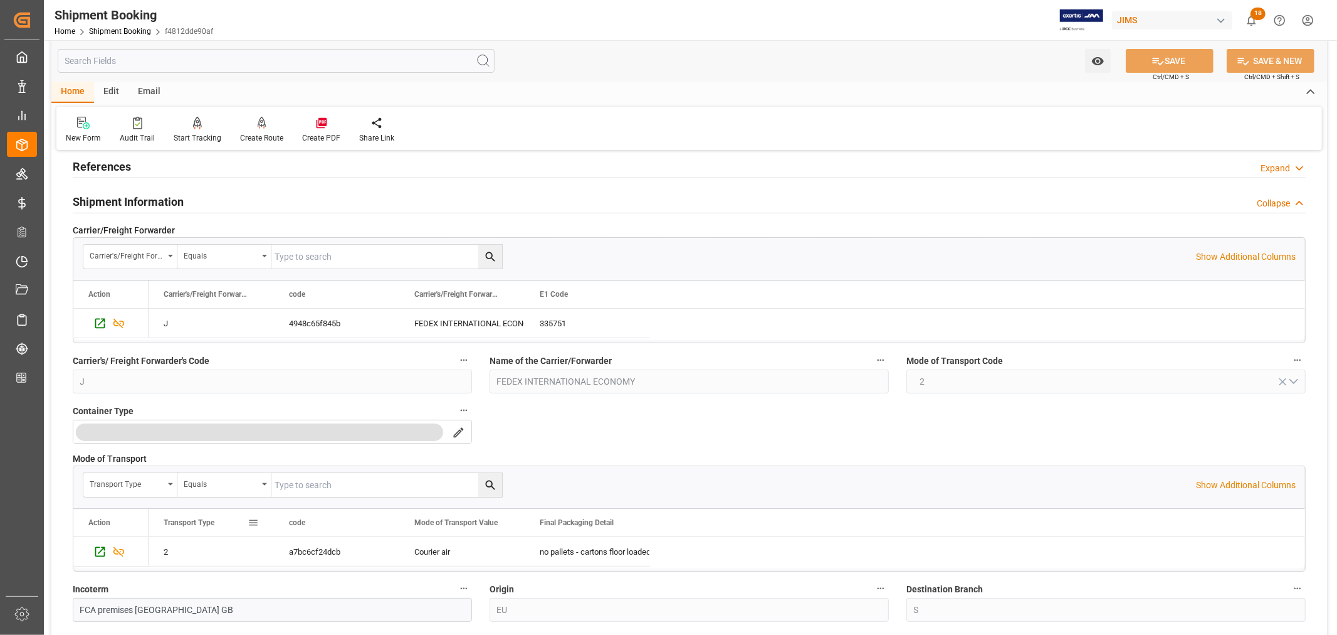
scroll to position [0, 0]
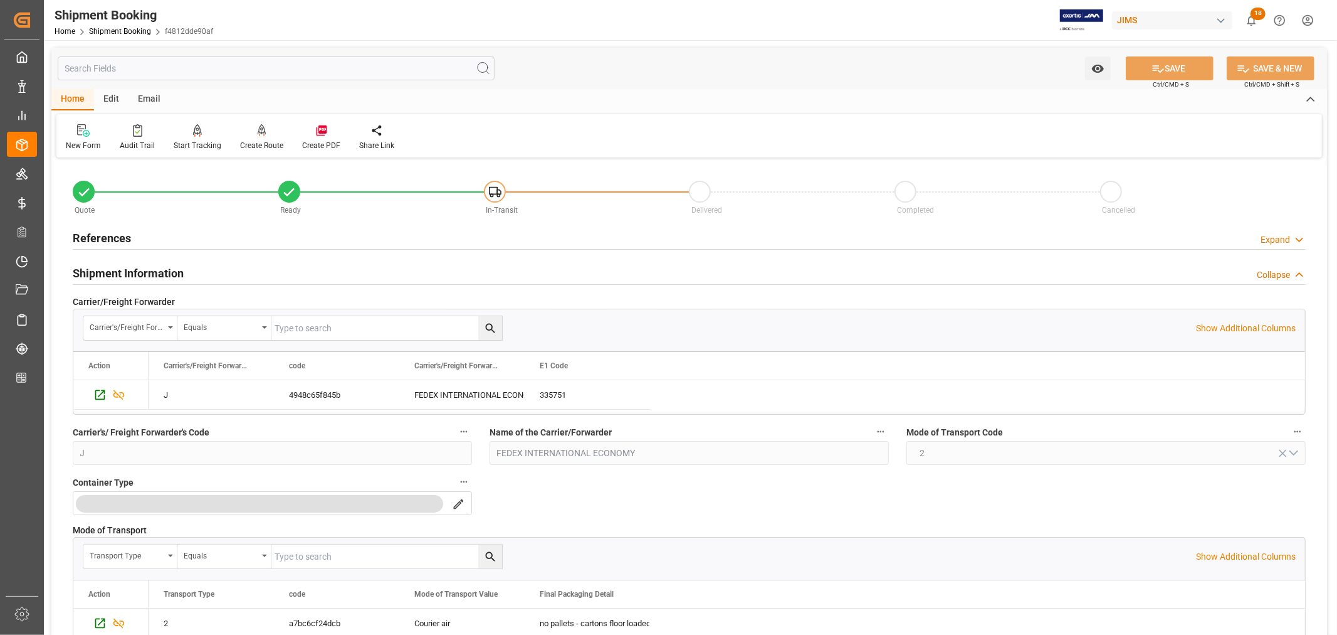
click at [142, 268] on h2 "Shipment Information" at bounding box center [128, 273] width 111 height 17
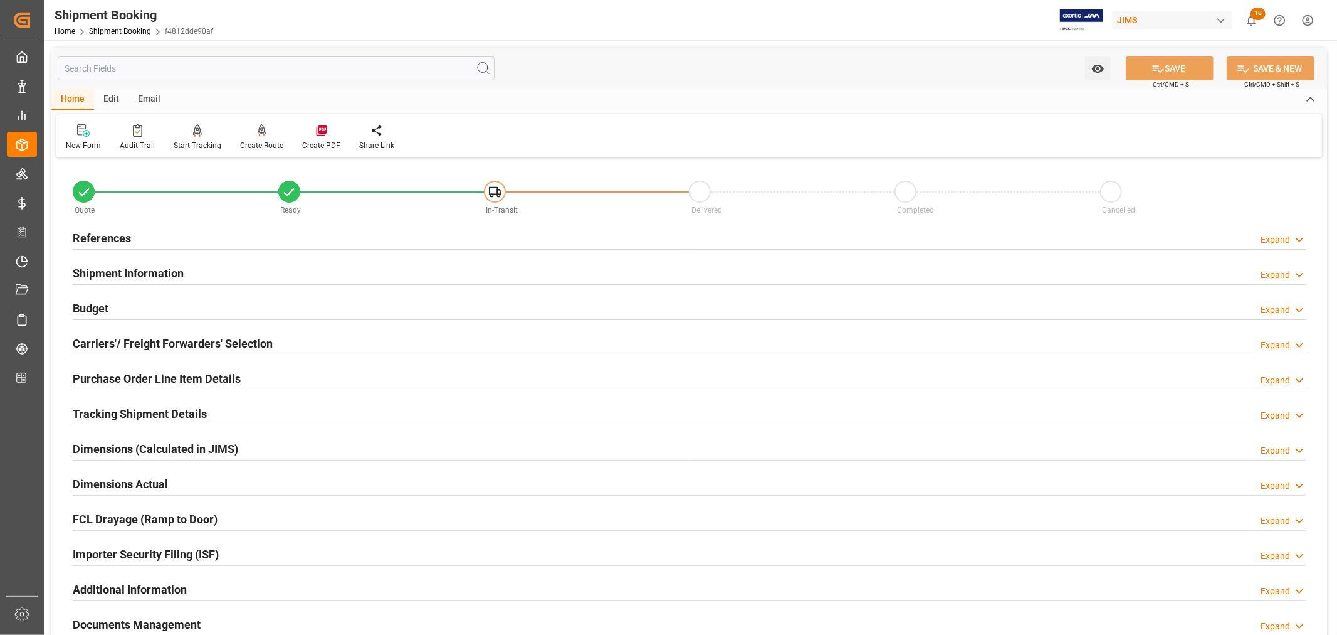
click at [117, 236] on h2 "References" at bounding box center [102, 237] width 58 height 17
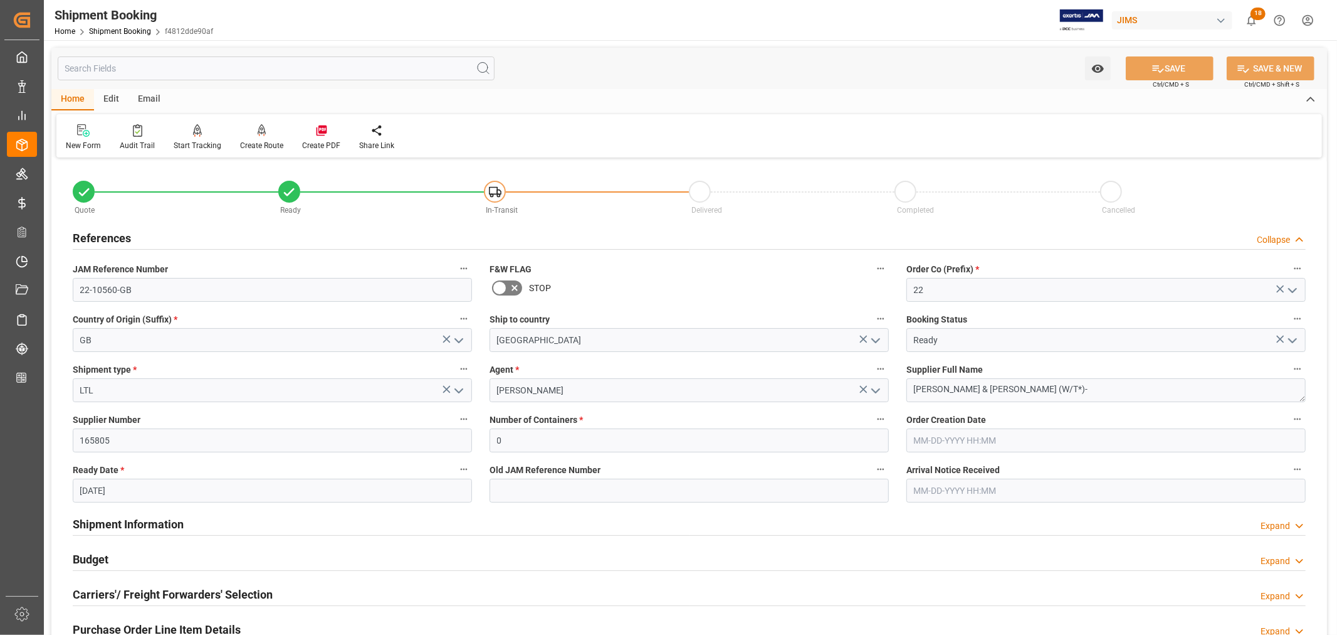
click at [117, 236] on h2 "References" at bounding box center [102, 237] width 58 height 17
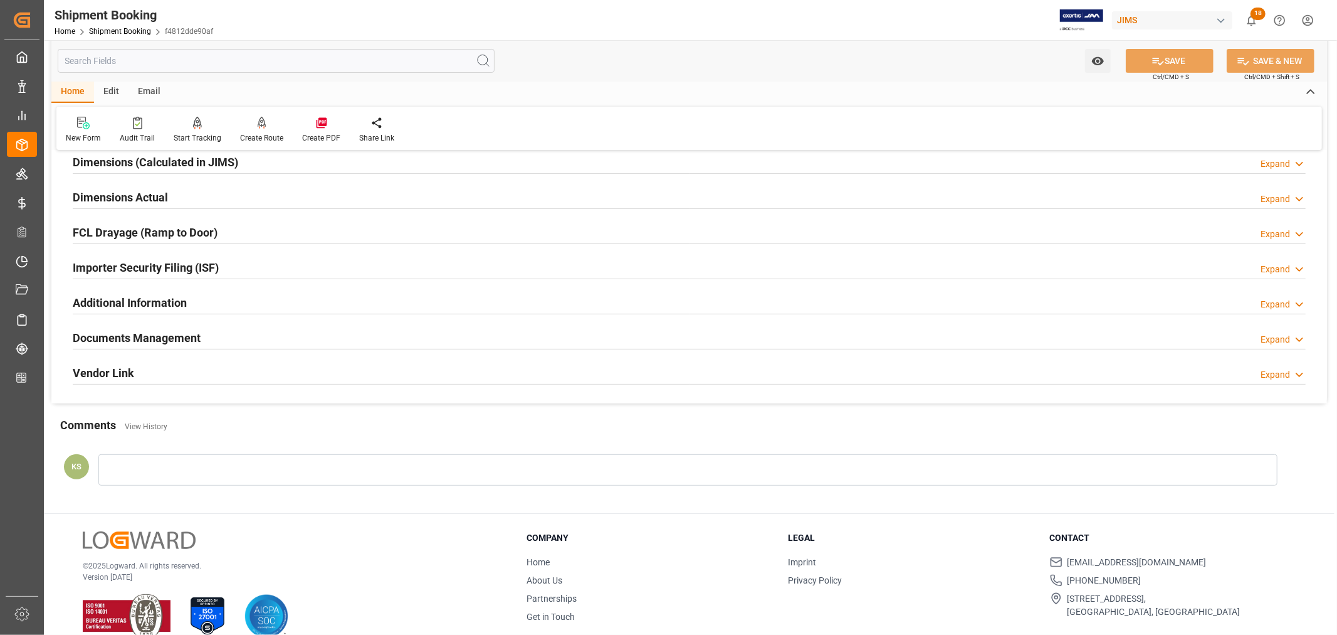
scroll to position [308, 0]
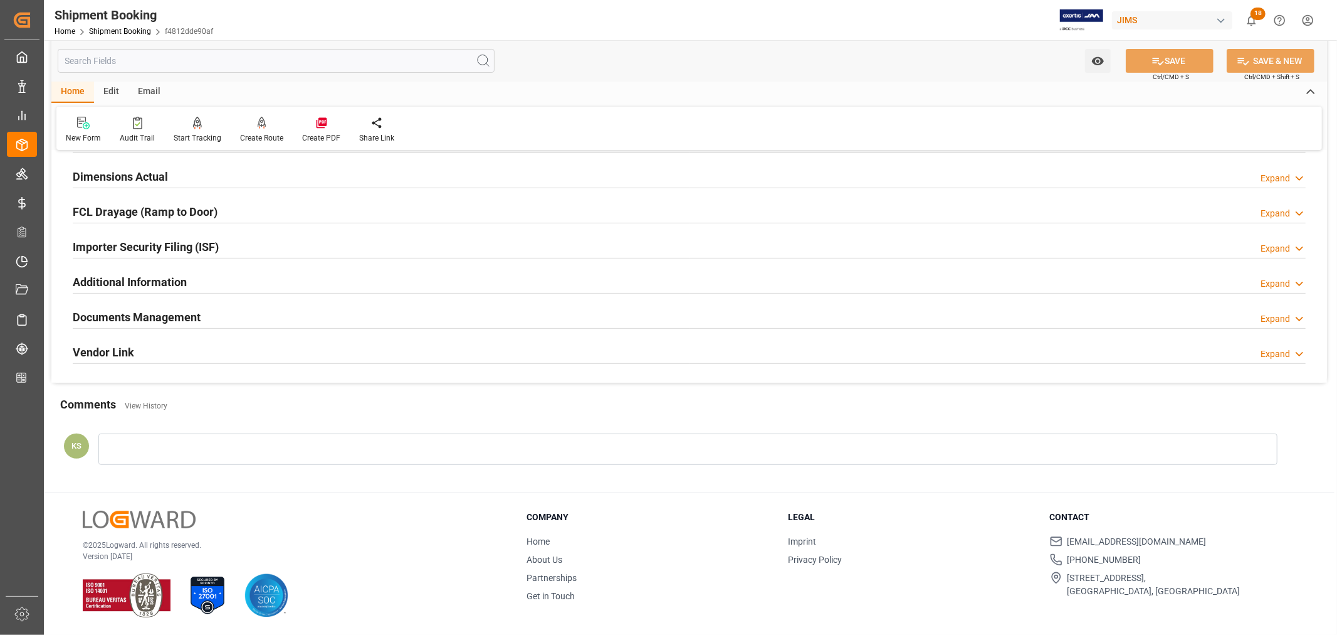
click at [176, 310] on h2 "Documents Management" at bounding box center [137, 316] width 128 height 17
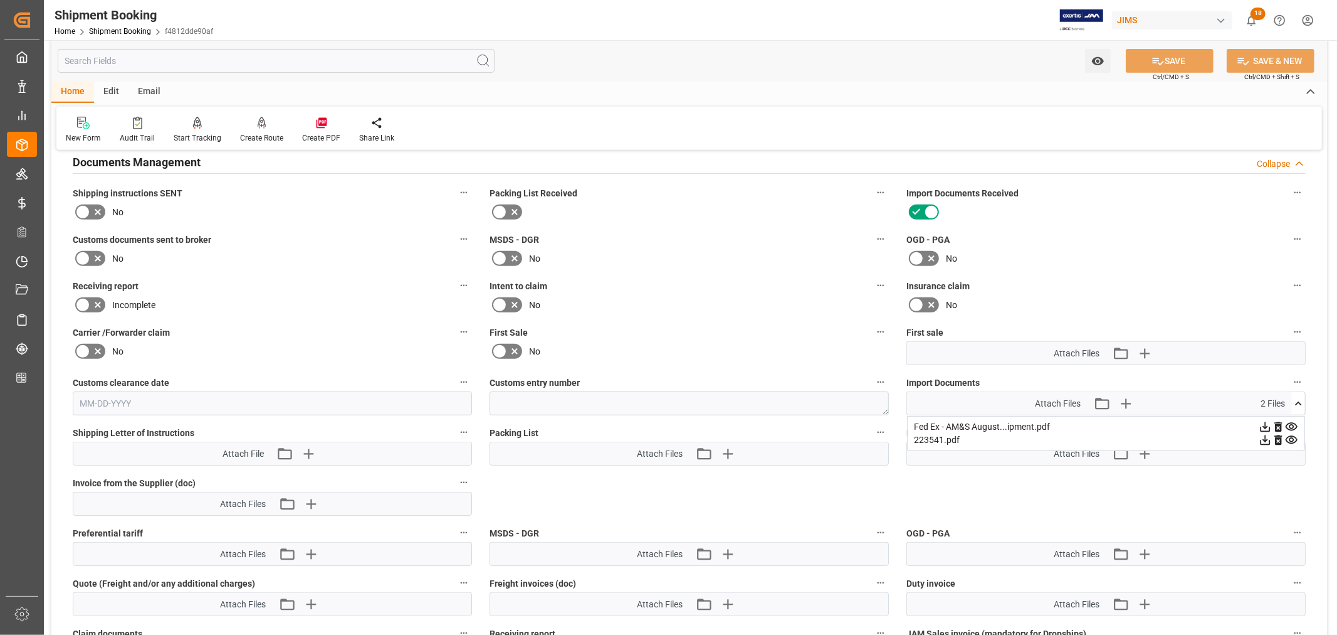
scroll to position [517, 0]
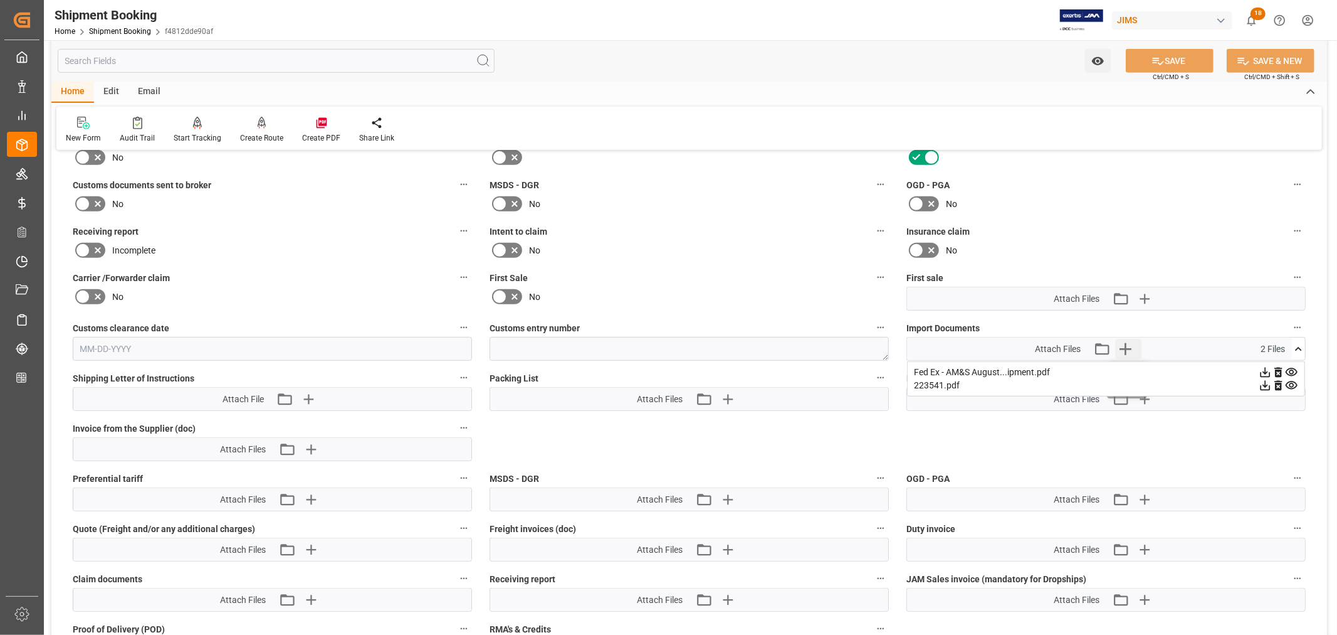
click at [1123, 345] on icon "button" at bounding box center [1126, 349] width 12 height 12
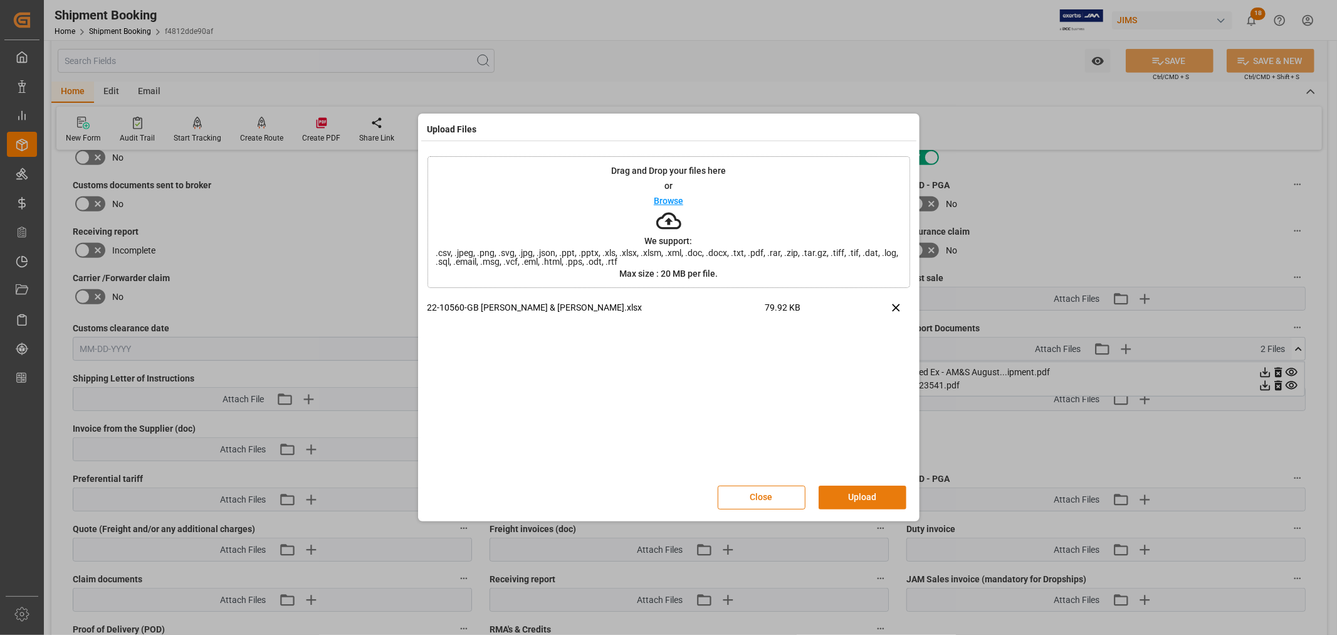
click at [843, 492] on button "Upload" at bounding box center [863, 497] width 88 height 24
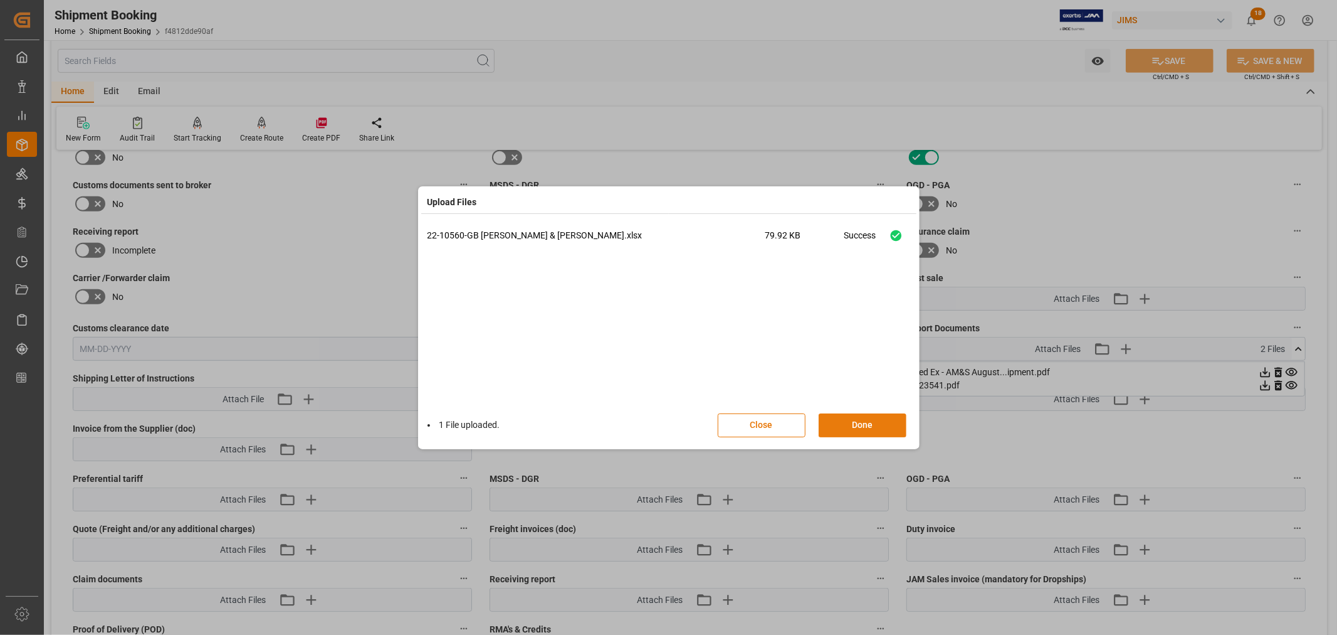
click at [862, 430] on button "Done" at bounding box center [863, 425] width 88 height 24
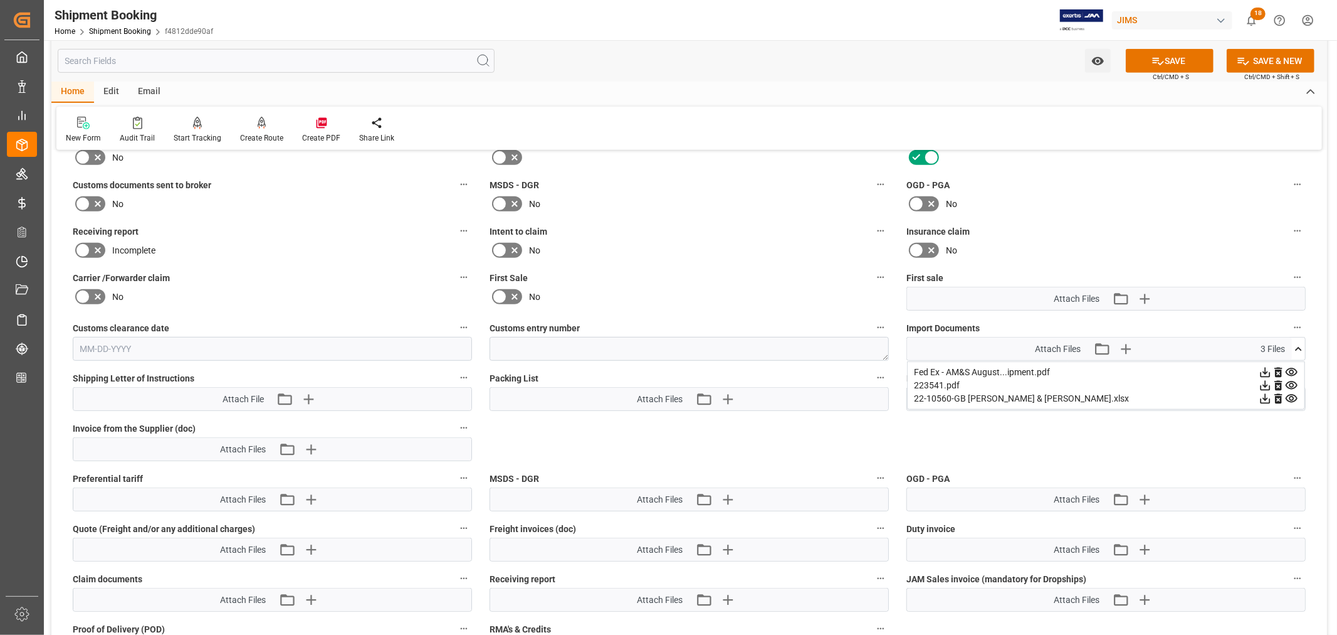
click at [82, 199] on icon at bounding box center [82, 203] width 15 height 15
click at [0, 0] on input "checkbox" at bounding box center [0, 0] width 0 height 0
click at [1168, 61] on button "SAVE" at bounding box center [1170, 61] width 88 height 24
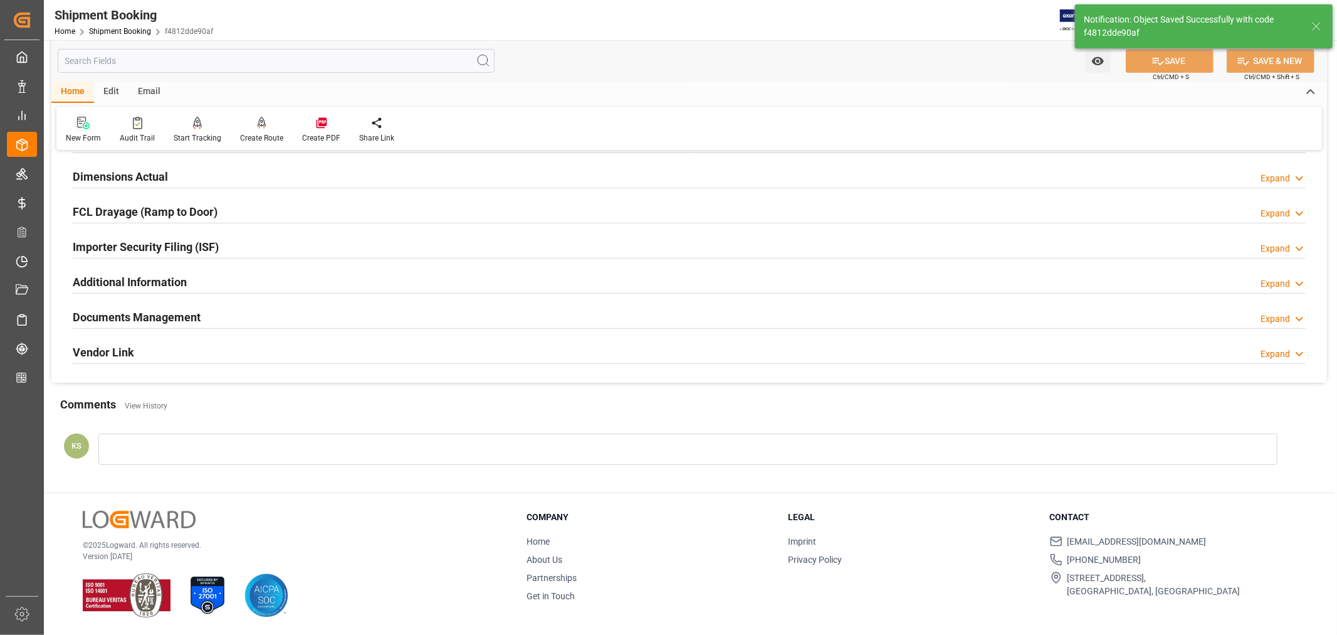
scroll to position [308, 0]
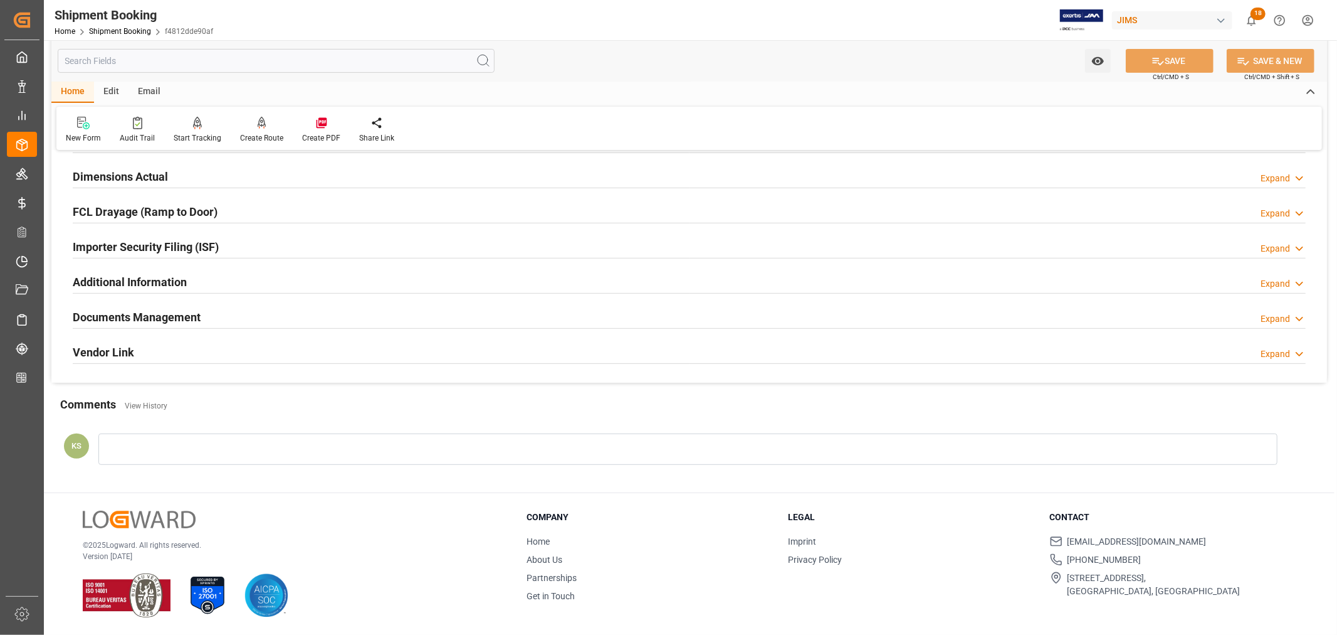
click at [339, 320] on div "Documents Management Expand" at bounding box center [689, 316] width 1233 height 24
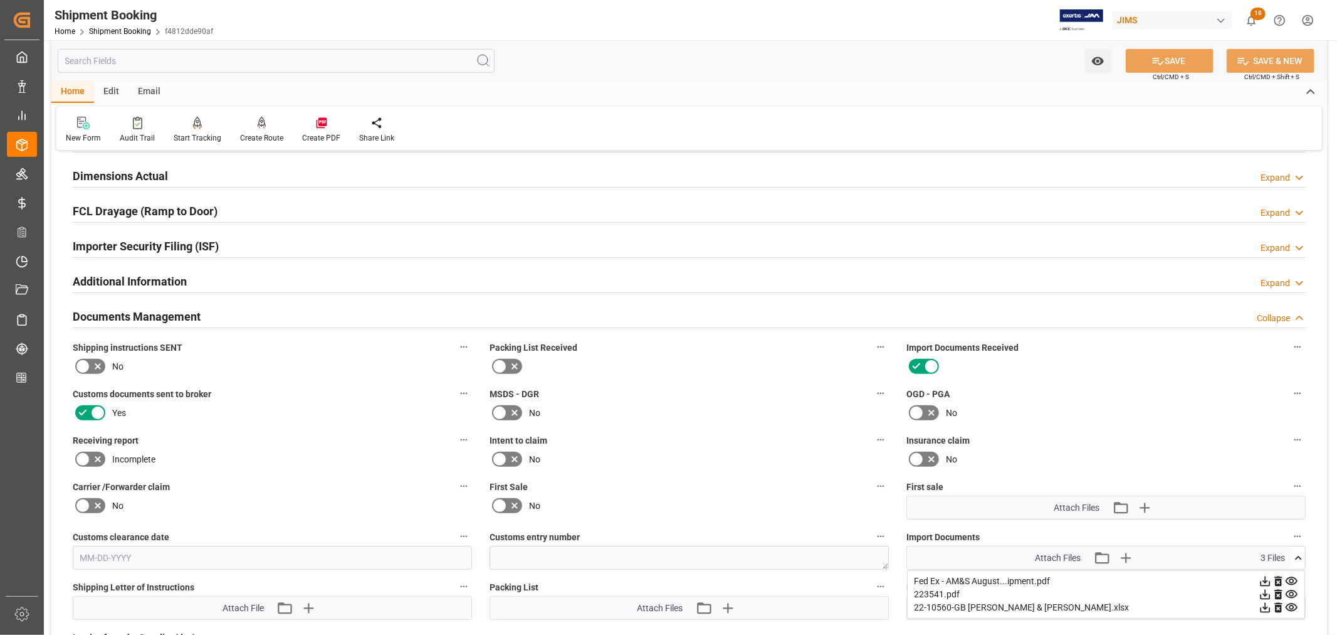
scroll to position [517, 0]
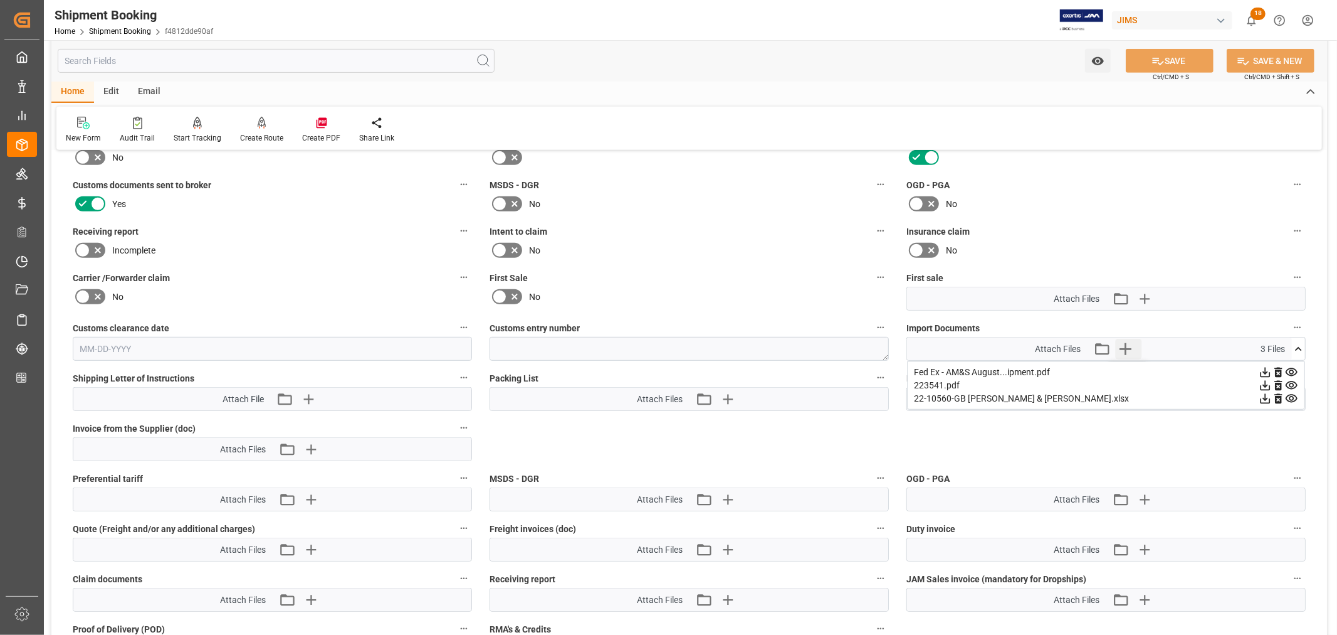
click at [1123, 340] on icon "button" at bounding box center [1125, 349] width 20 height 20
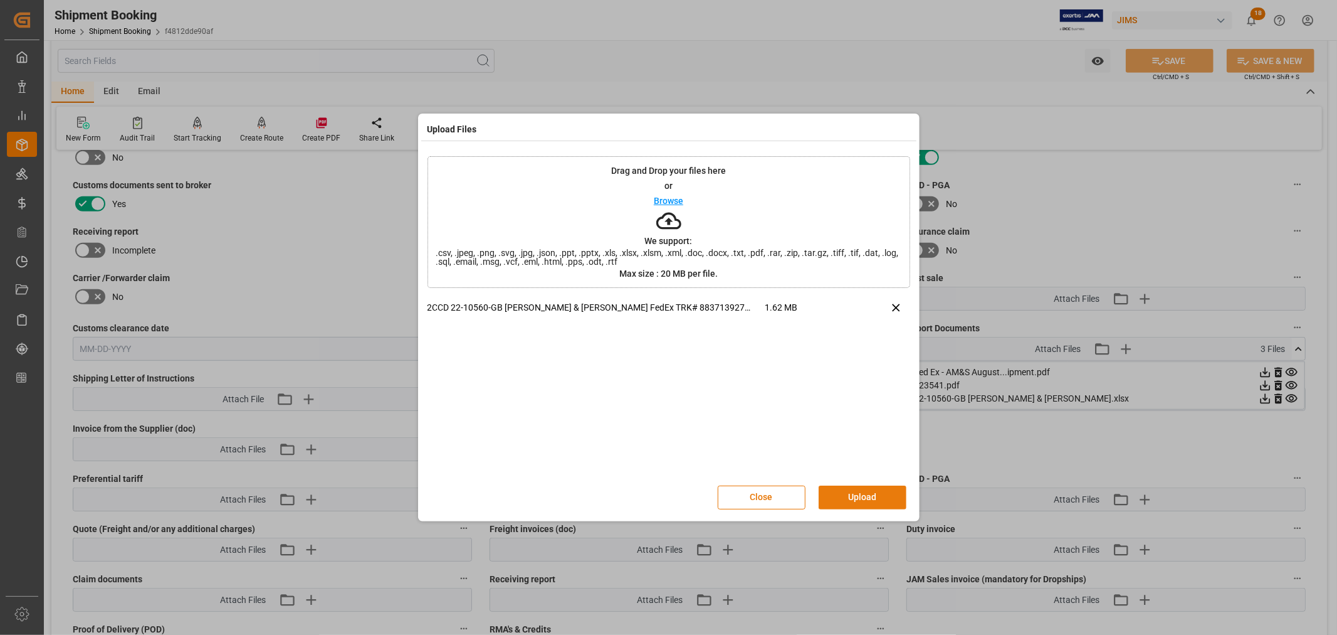
click at [860, 490] on button "Upload" at bounding box center [863, 497] width 88 height 24
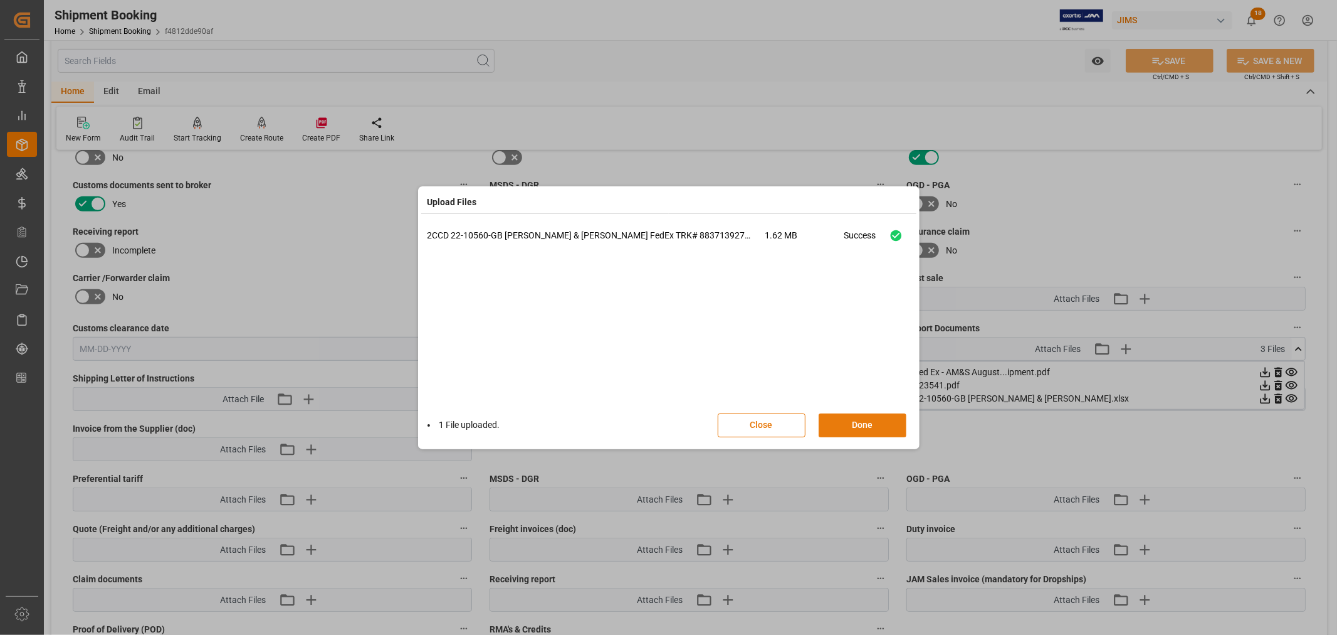
click at [845, 424] on button "Done" at bounding box center [863, 425] width 88 height 24
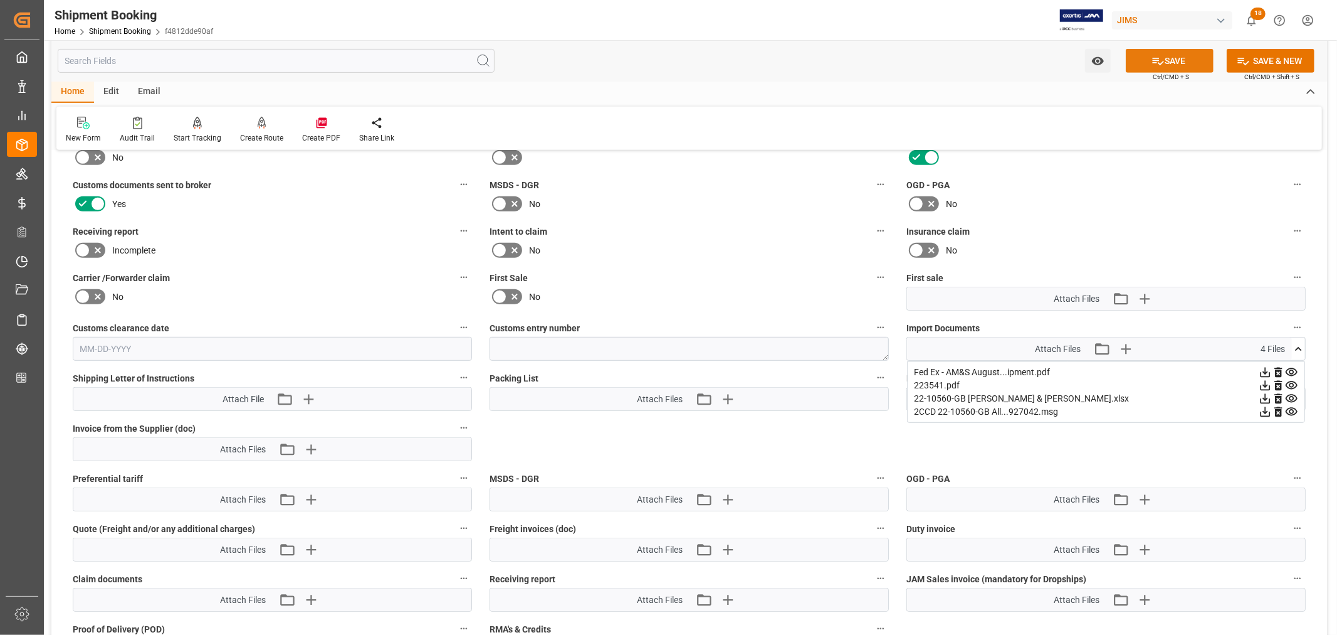
click at [1176, 61] on button "SAVE" at bounding box center [1170, 61] width 88 height 24
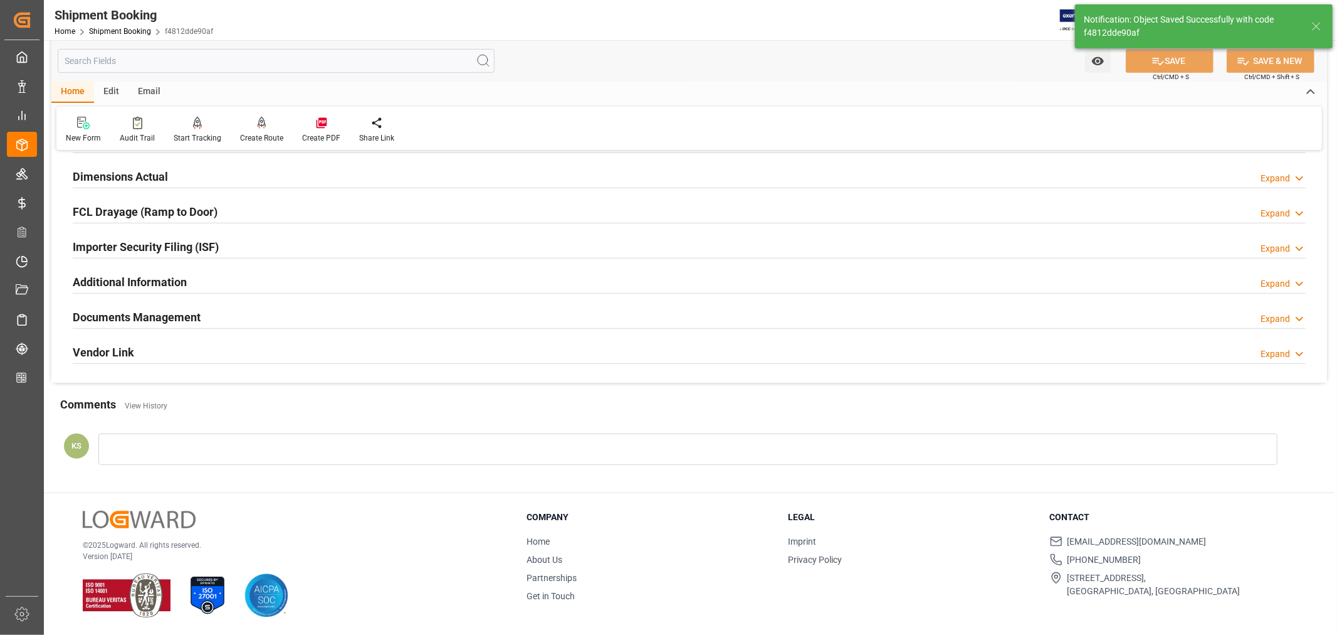
scroll to position [308, 0]
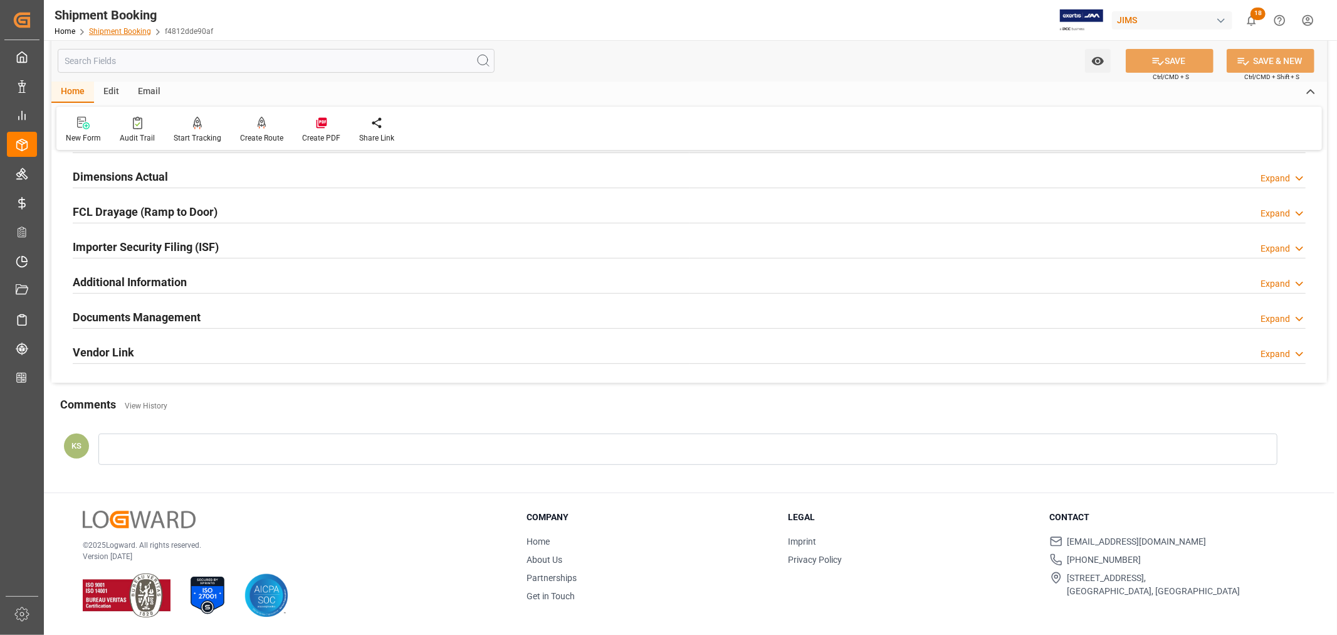
click at [105, 29] on link "Shipment Booking" at bounding box center [120, 31] width 62 height 9
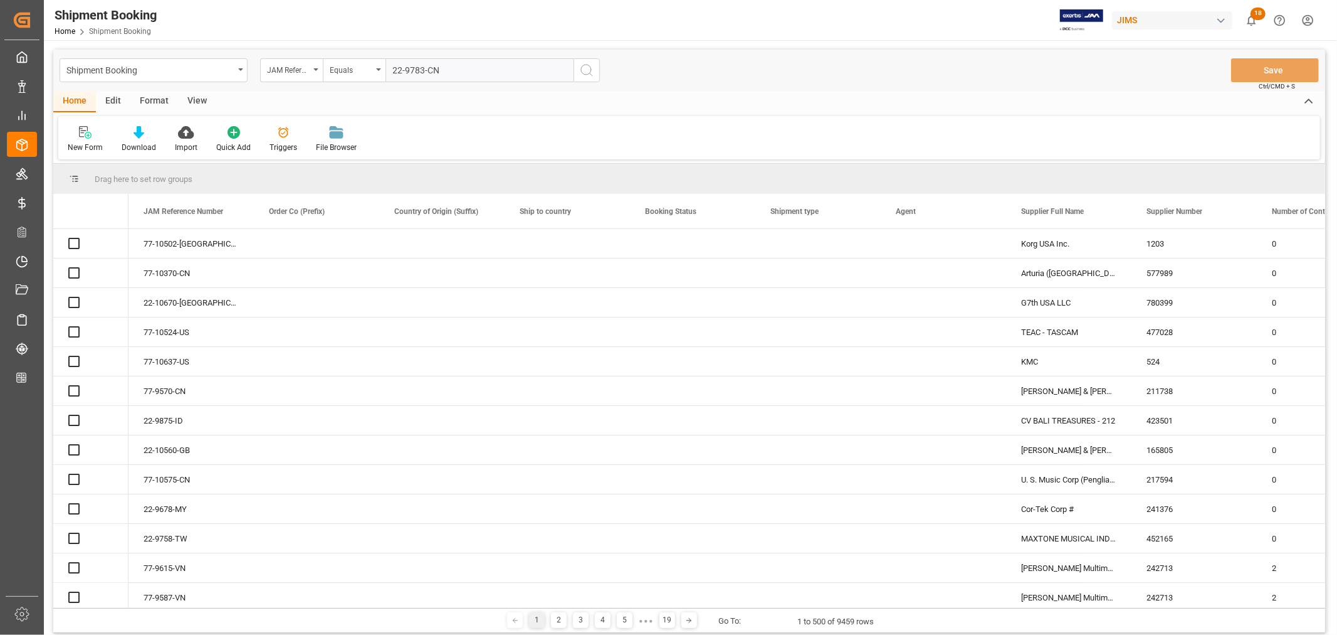
type input "22-9783-CN"
click at [586, 69] on icon "search button" at bounding box center [586, 70] width 15 height 15
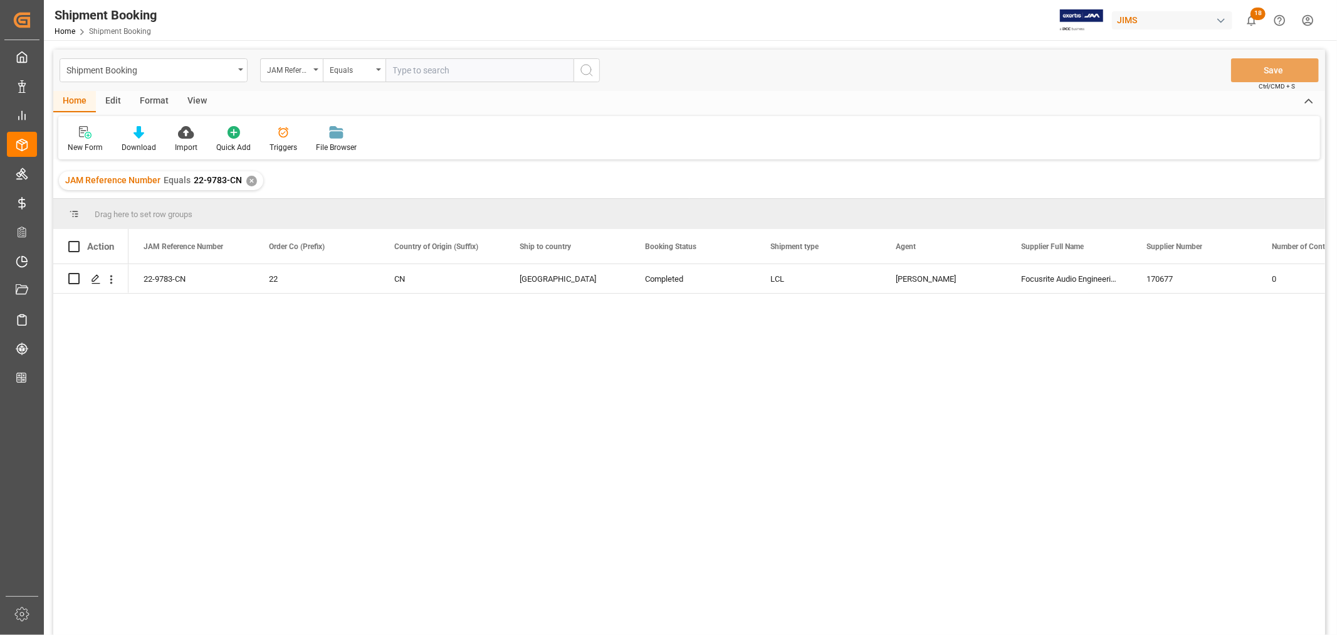
click at [251, 180] on div "✕" at bounding box center [251, 181] width 11 height 11
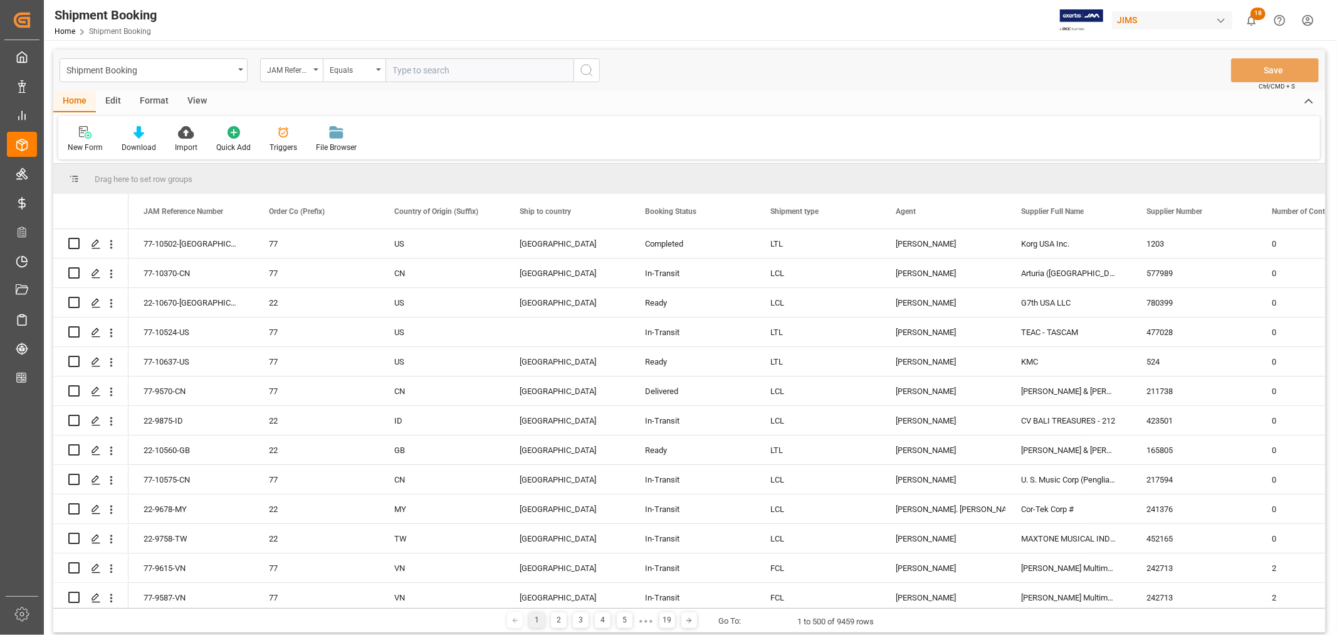
click at [404, 71] on input "text" at bounding box center [480, 70] width 188 height 24
paste input "22-10144-MY"
type input "22-10144-MY"
click at [584, 66] on icon "search button" at bounding box center [586, 70] width 15 height 15
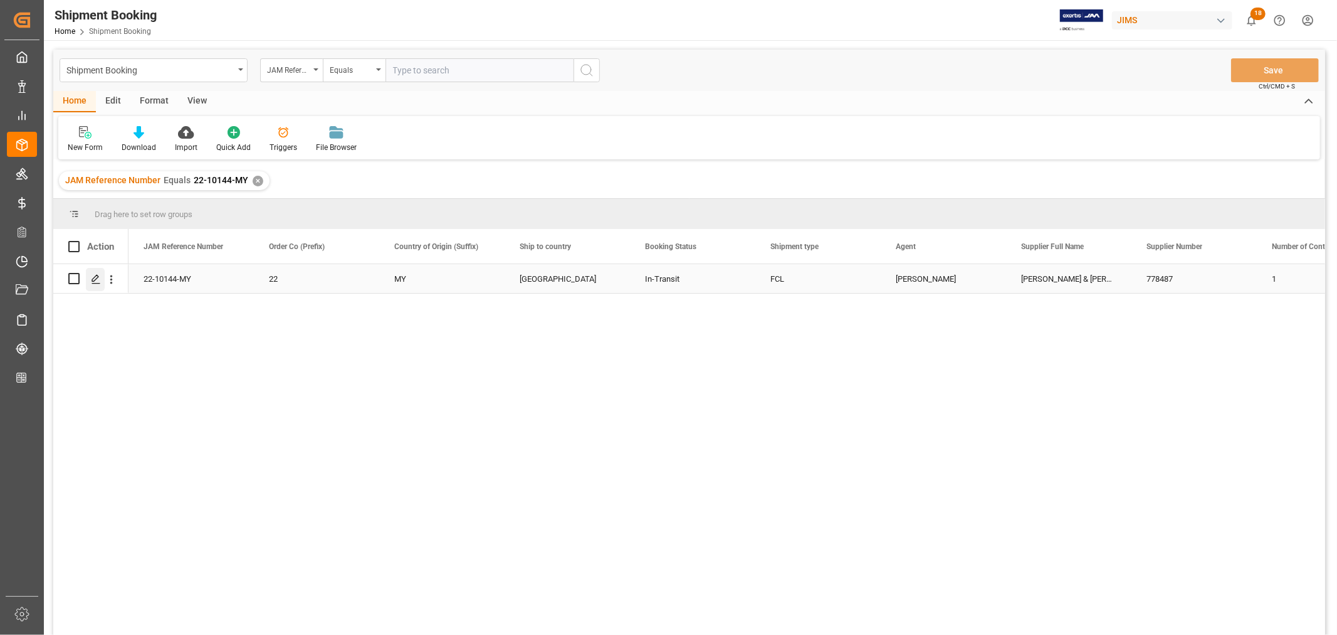
click at [93, 274] on icon "Press SPACE to select this row." at bounding box center [96, 279] width 10 height 10
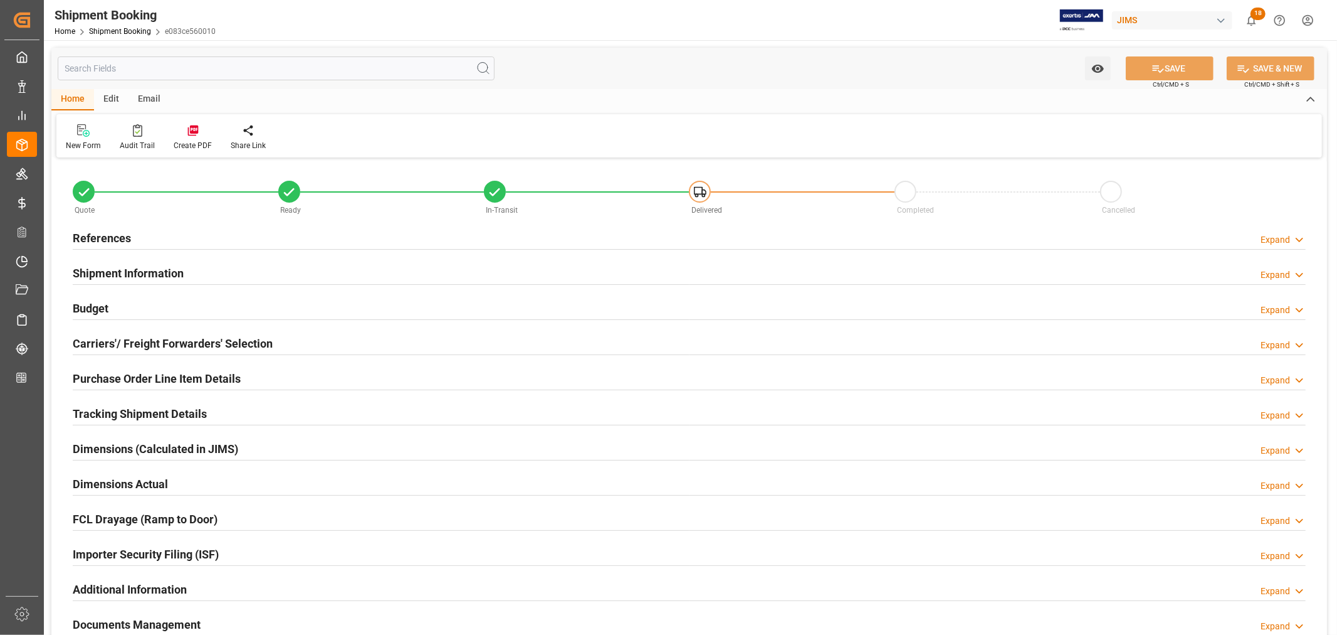
type input "34"
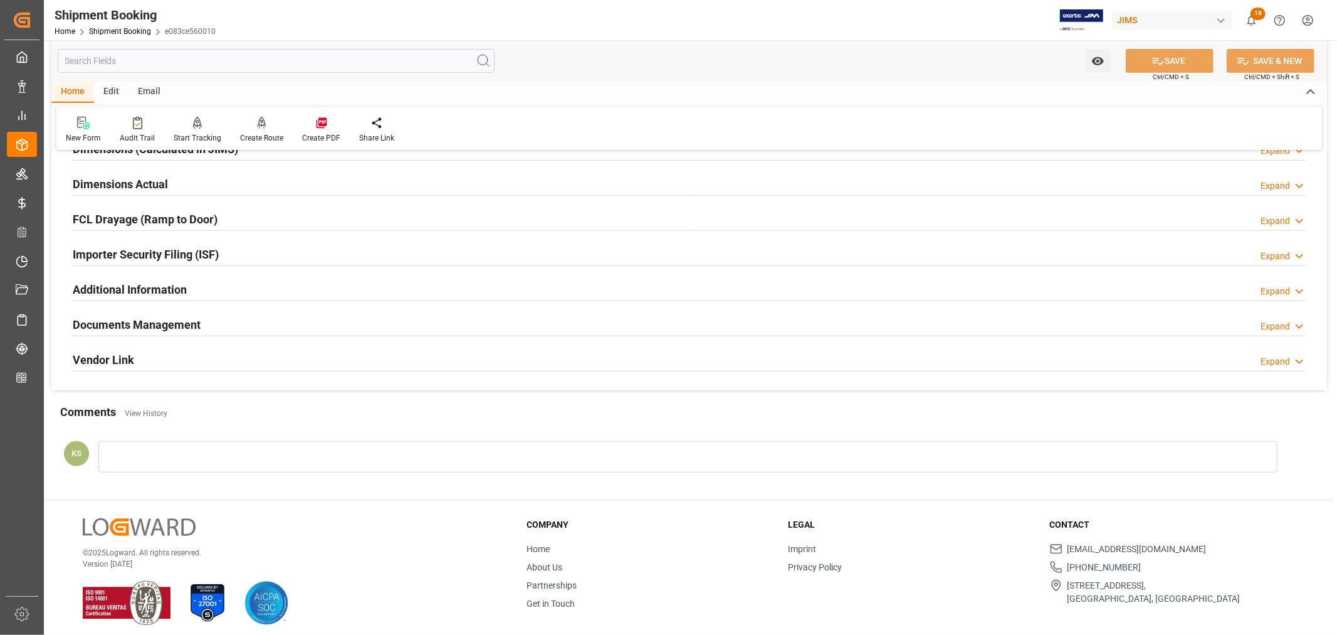
scroll to position [308, 0]
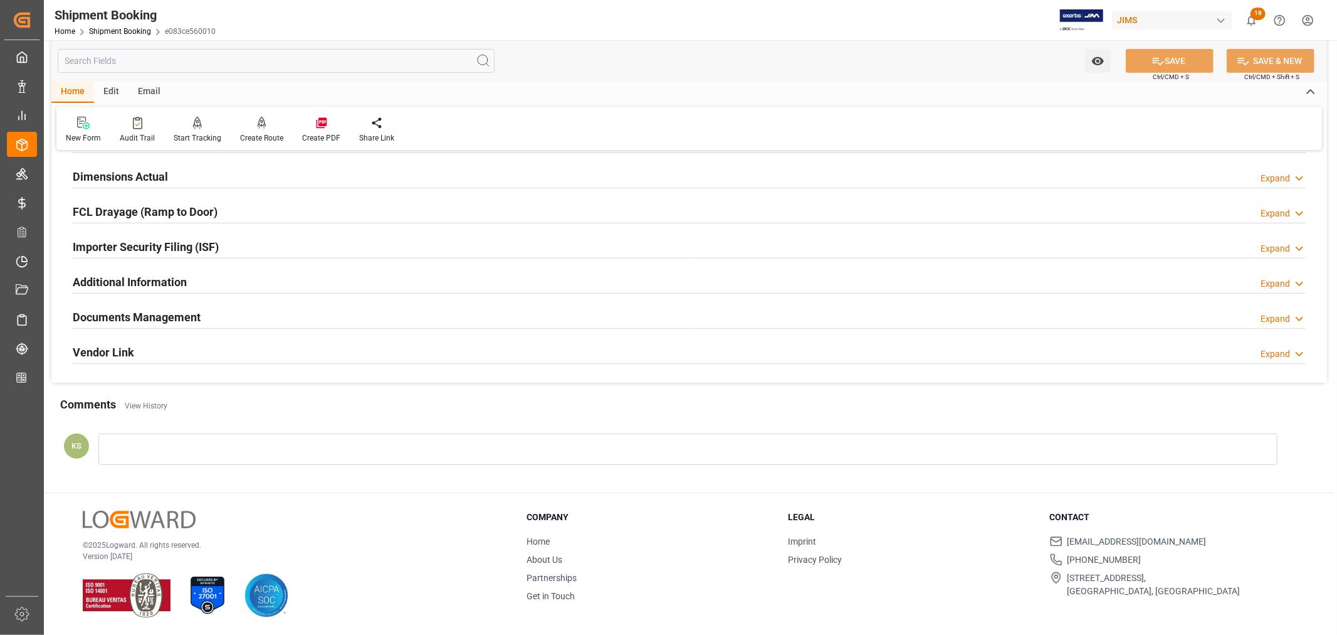
click at [339, 321] on div "Documents Management Expand" at bounding box center [689, 316] width 1233 height 24
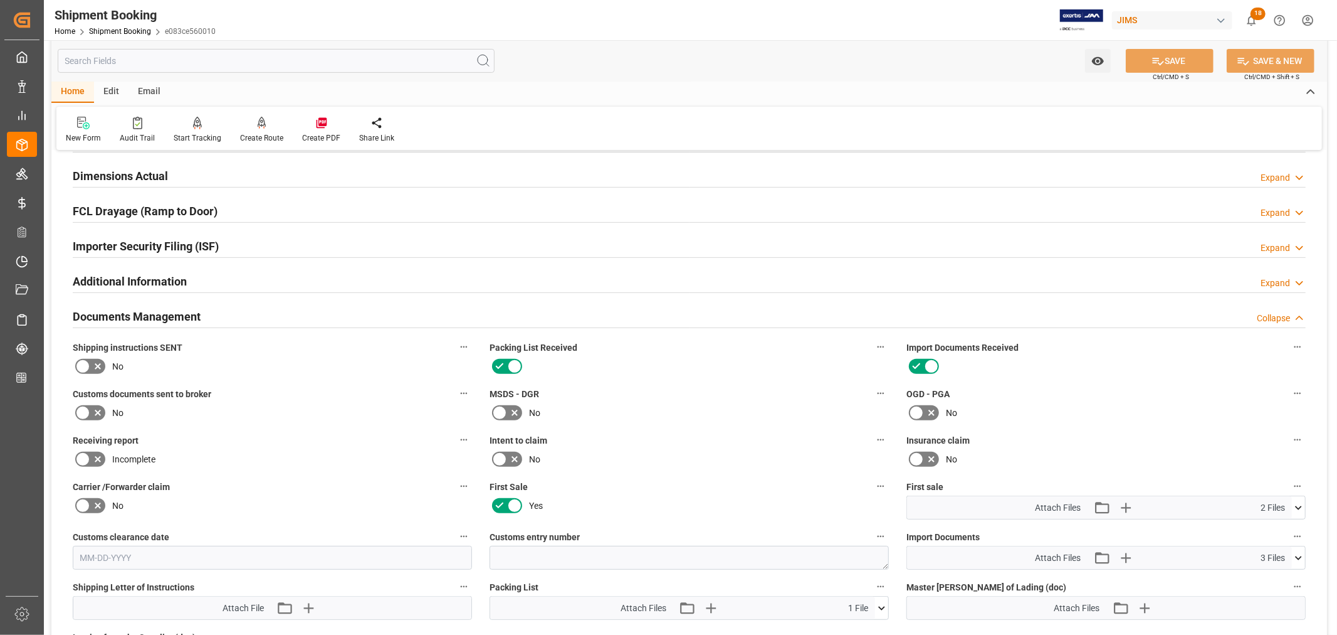
click at [339, 321] on div "Documents Management Collapse" at bounding box center [689, 315] width 1233 height 24
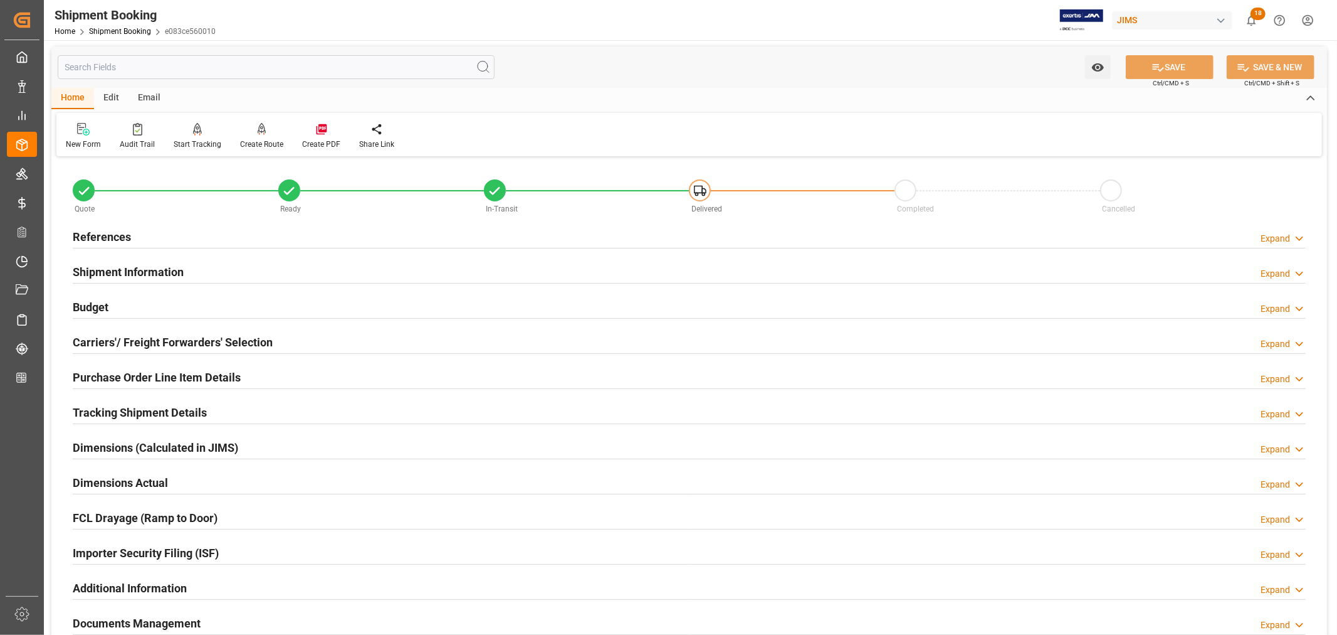
scroll to position [0, 0]
click at [169, 271] on h2 "Shipment Information" at bounding box center [128, 273] width 111 height 17
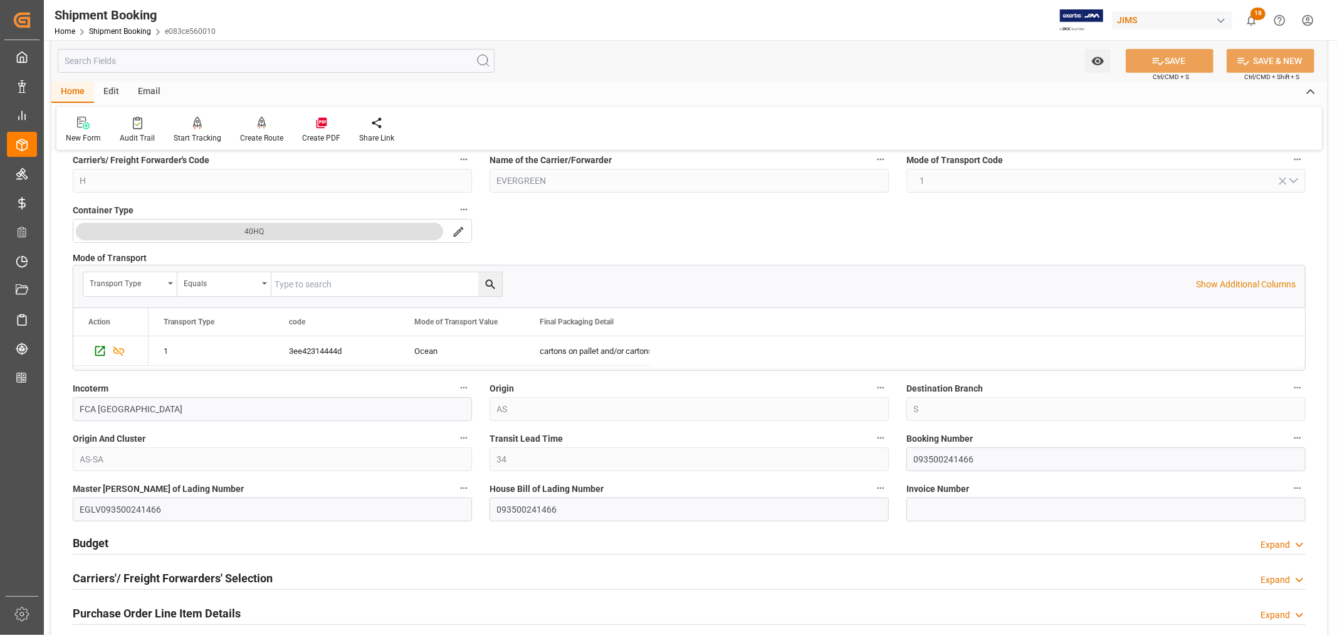
scroll to position [278, 0]
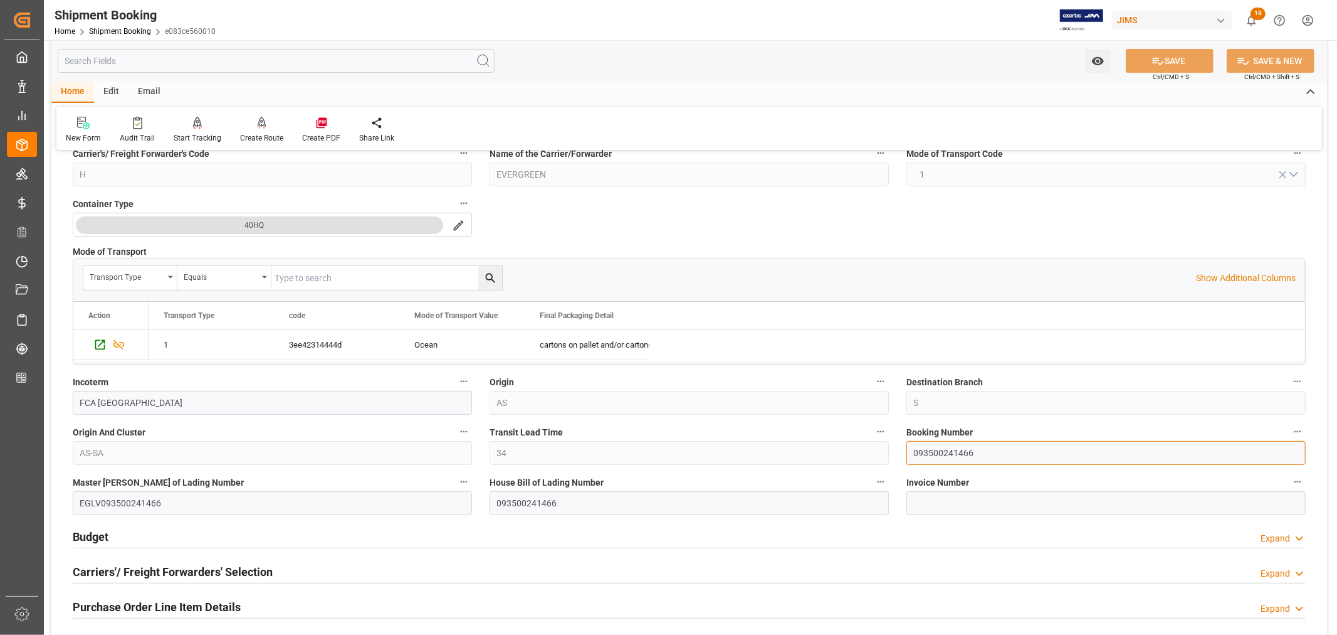
click at [930, 451] on input "093500241466" at bounding box center [1106, 453] width 399 height 24
click at [122, 30] on link "Shipment Booking" at bounding box center [120, 31] width 62 height 9
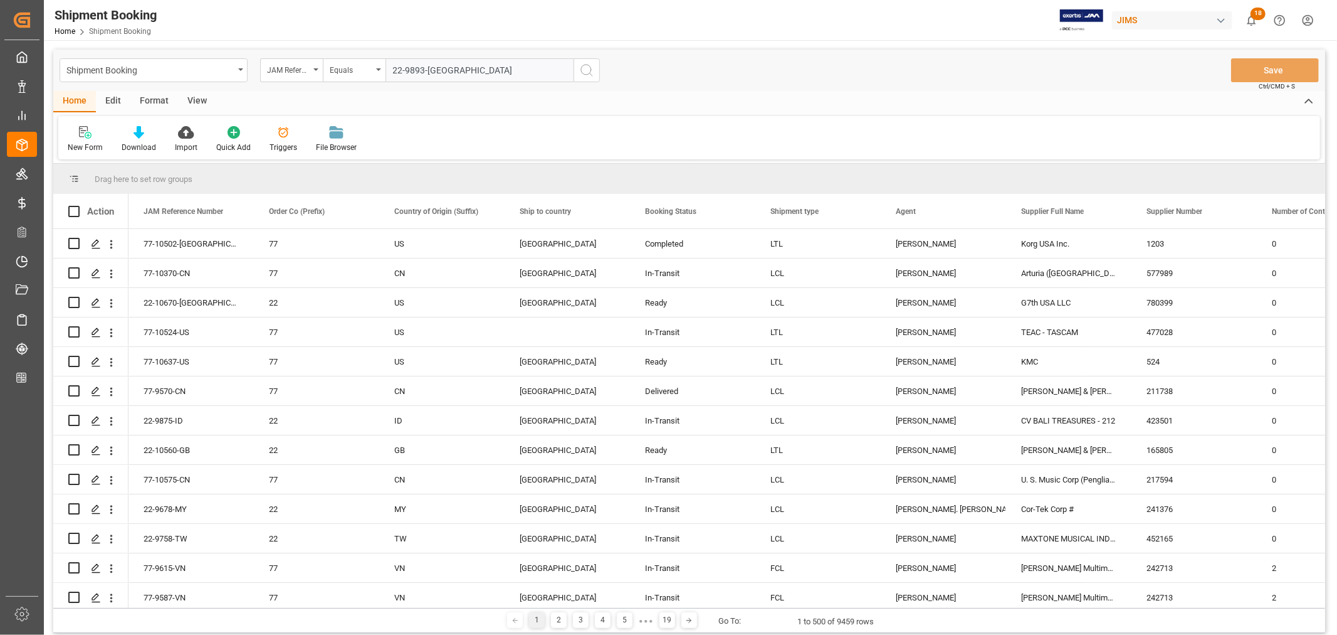
type input "22-9893-GB"
click at [586, 70] on icon "search button" at bounding box center [586, 70] width 15 height 15
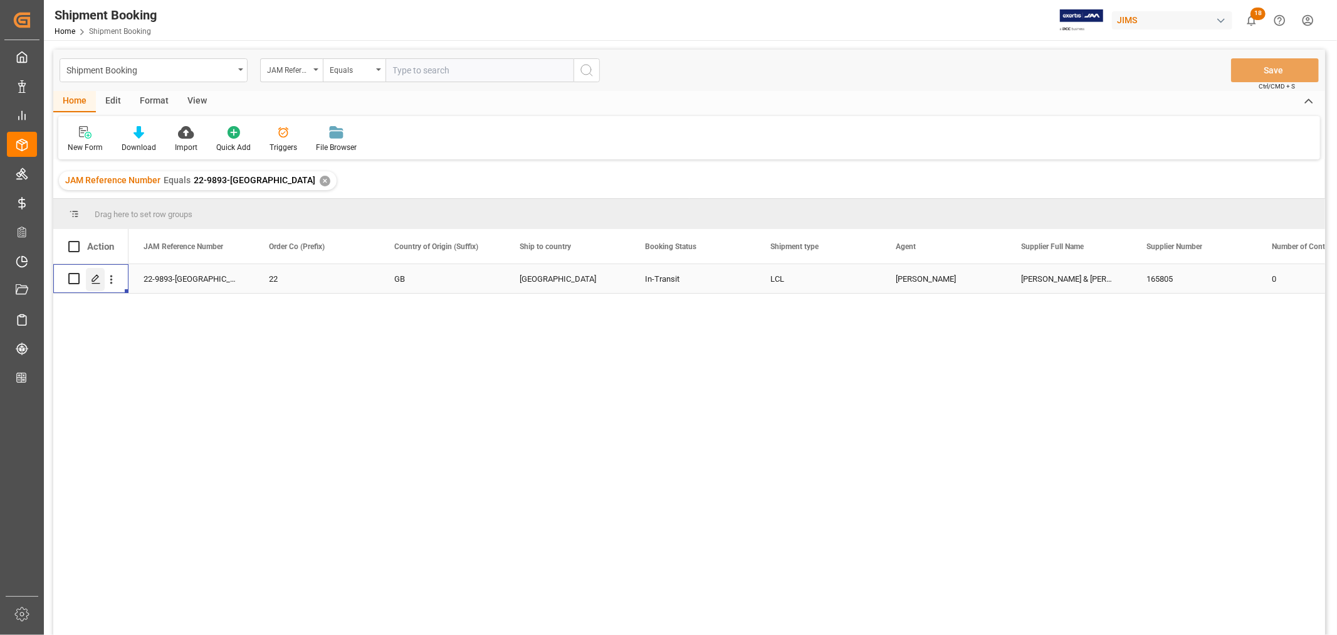
click at [95, 274] on icon "Press SPACE to select this row." at bounding box center [96, 279] width 10 height 10
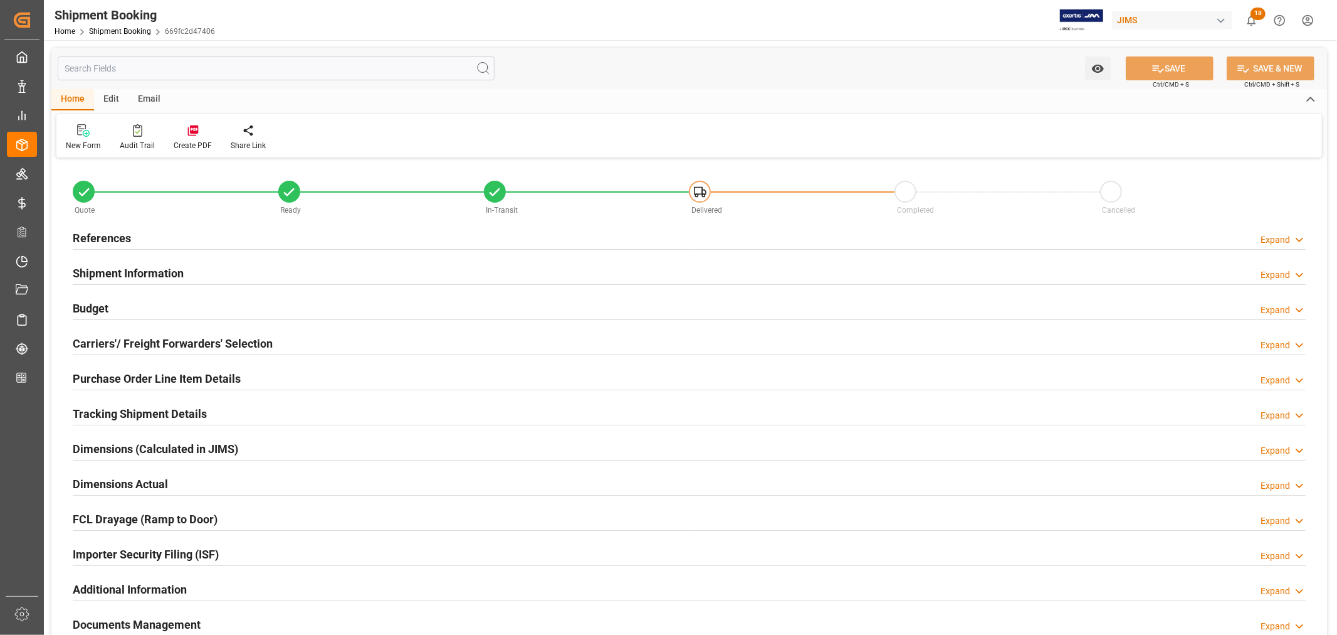
type input "34"
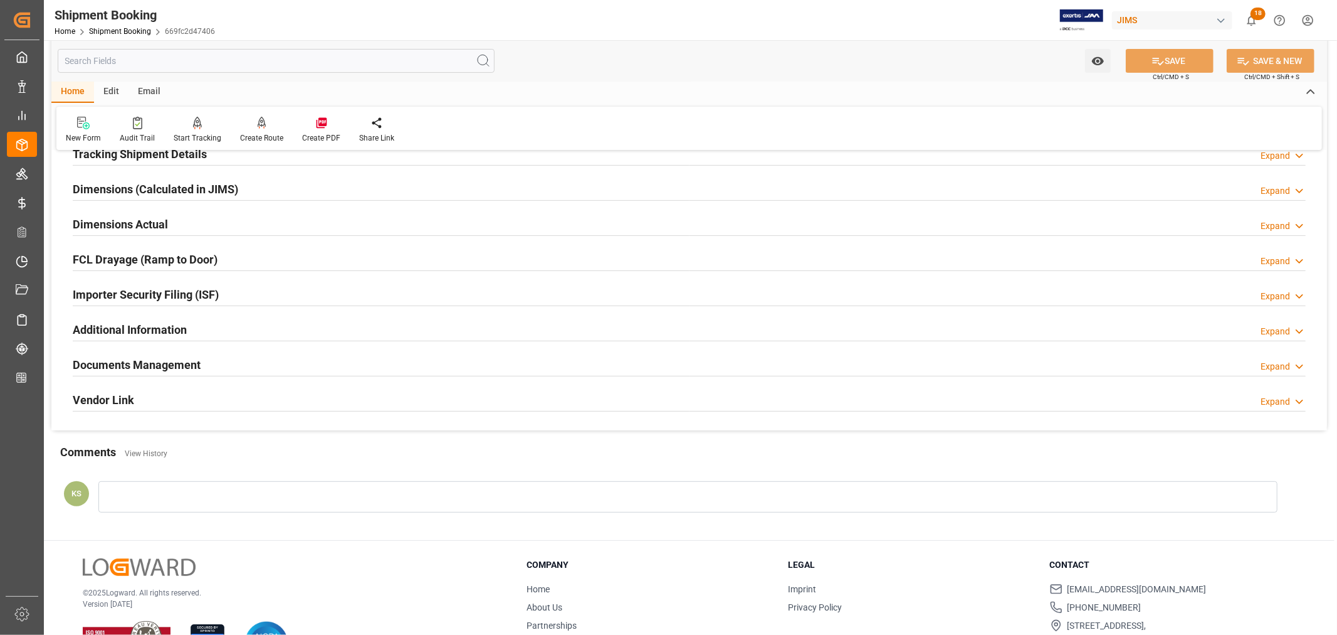
scroll to position [278, 0]
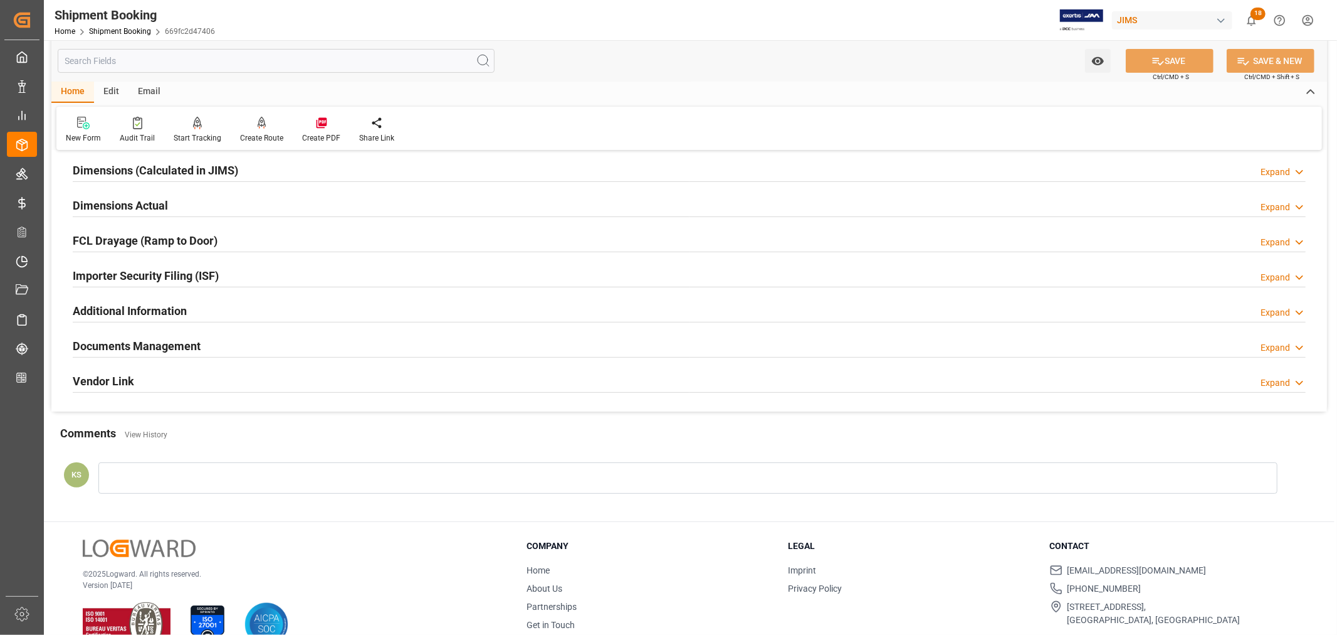
click at [208, 340] on div "Documents Management Expand" at bounding box center [689, 345] width 1233 height 24
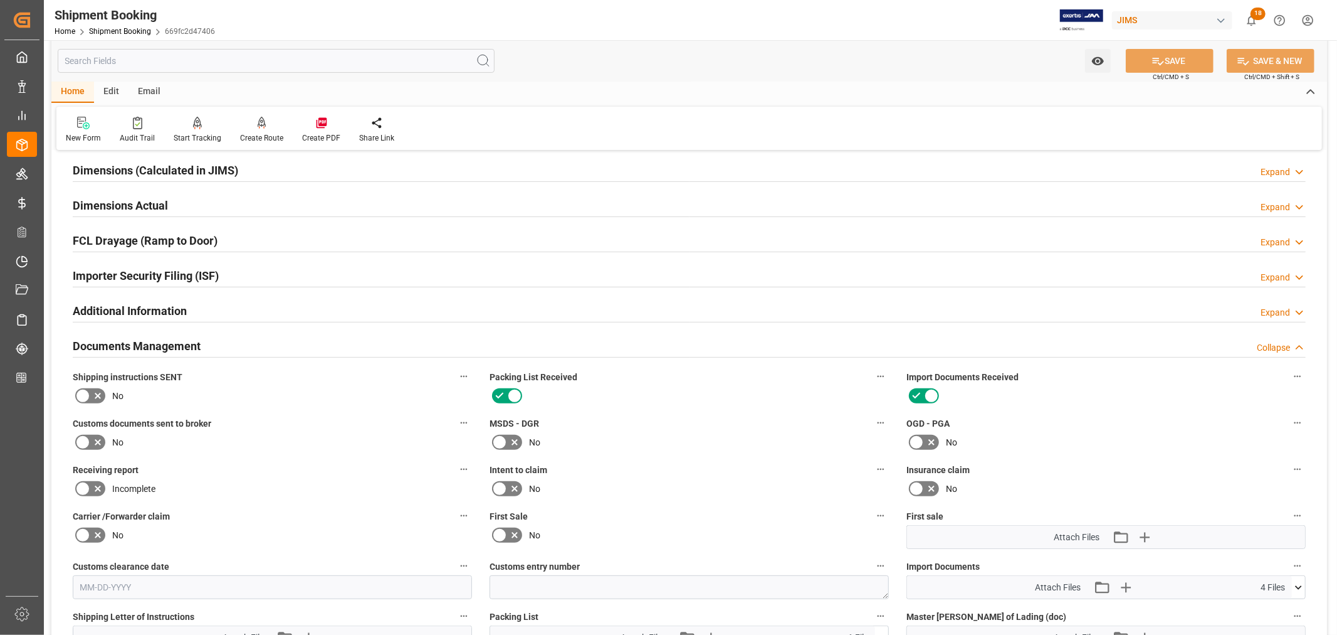
click at [208, 340] on div "Documents Management Collapse" at bounding box center [689, 345] width 1233 height 24
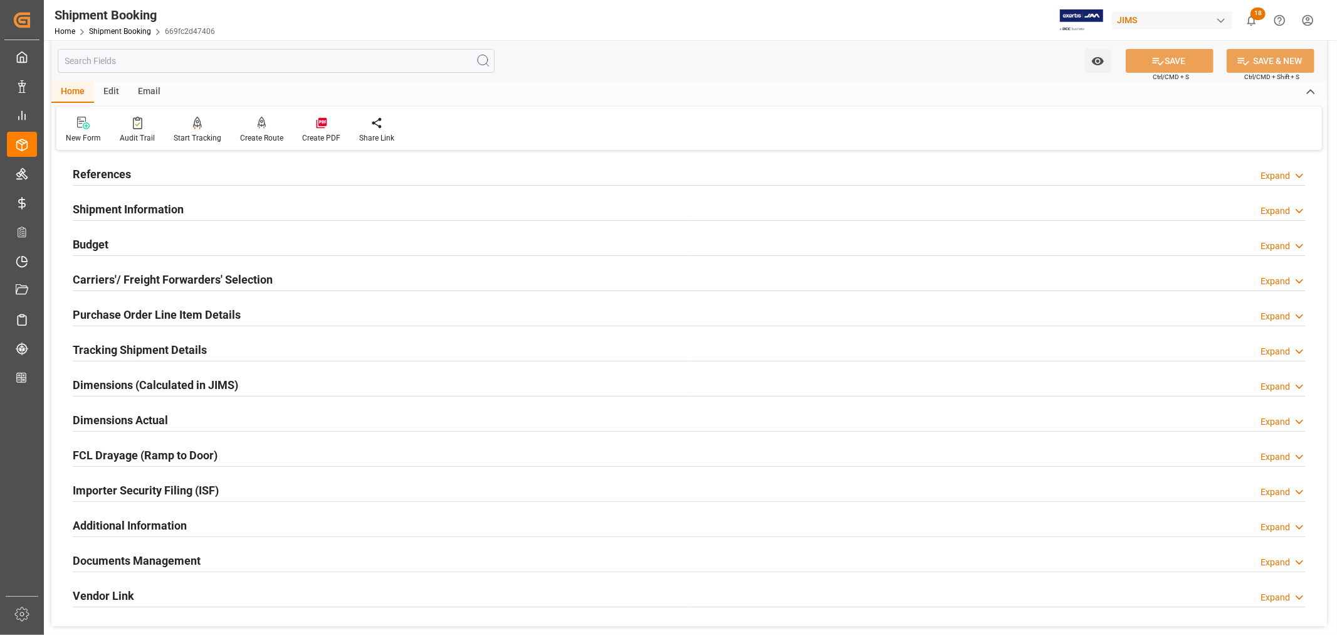
scroll to position [0, 0]
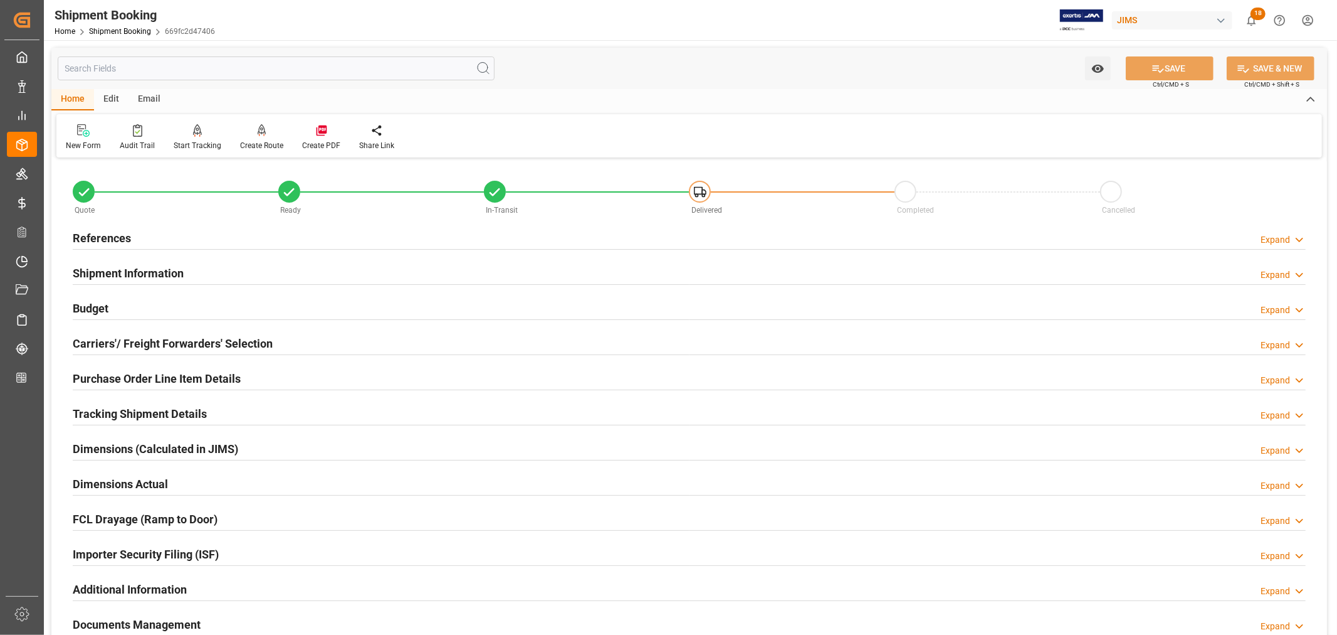
click at [168, 260] on div "Shipment Information" at bounding box center [128, 272] width 111 height 24
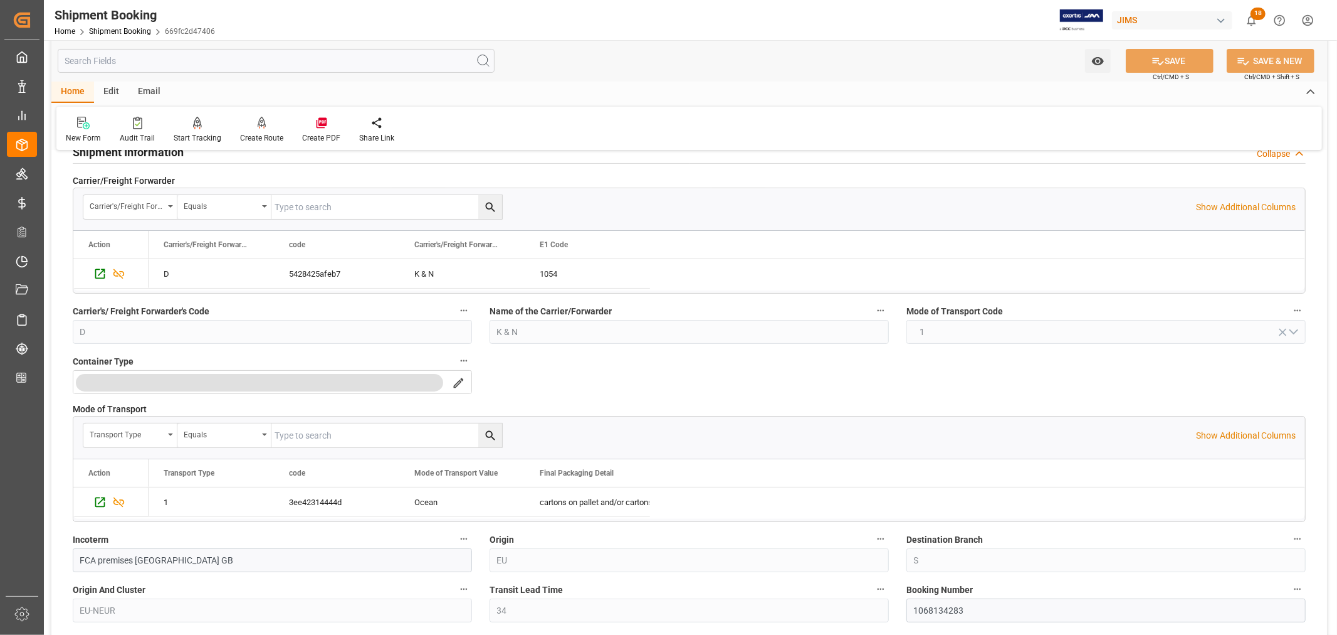
scroll to position [348, 0]
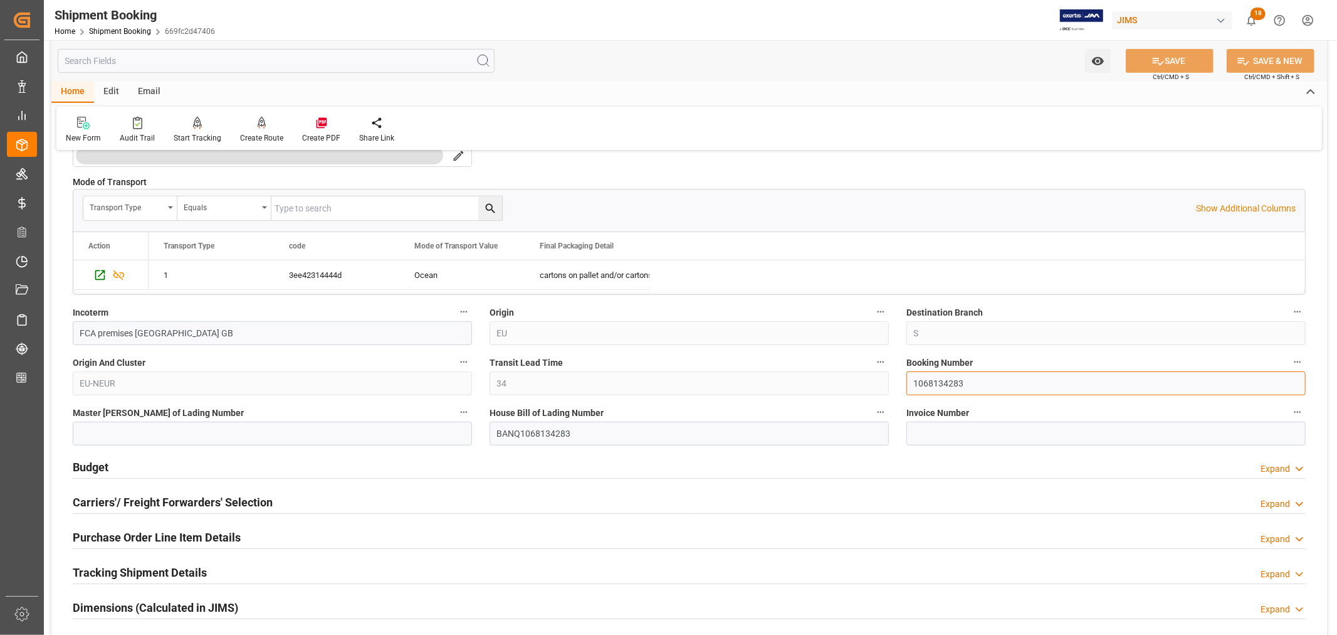
click at [939, 385] on input "1068134283" at bounding box center [1106, 383] width 399 height 24
click at [129, 29] on link "Shipment Booking" at bounding box center [120, 31] width 62 height 9
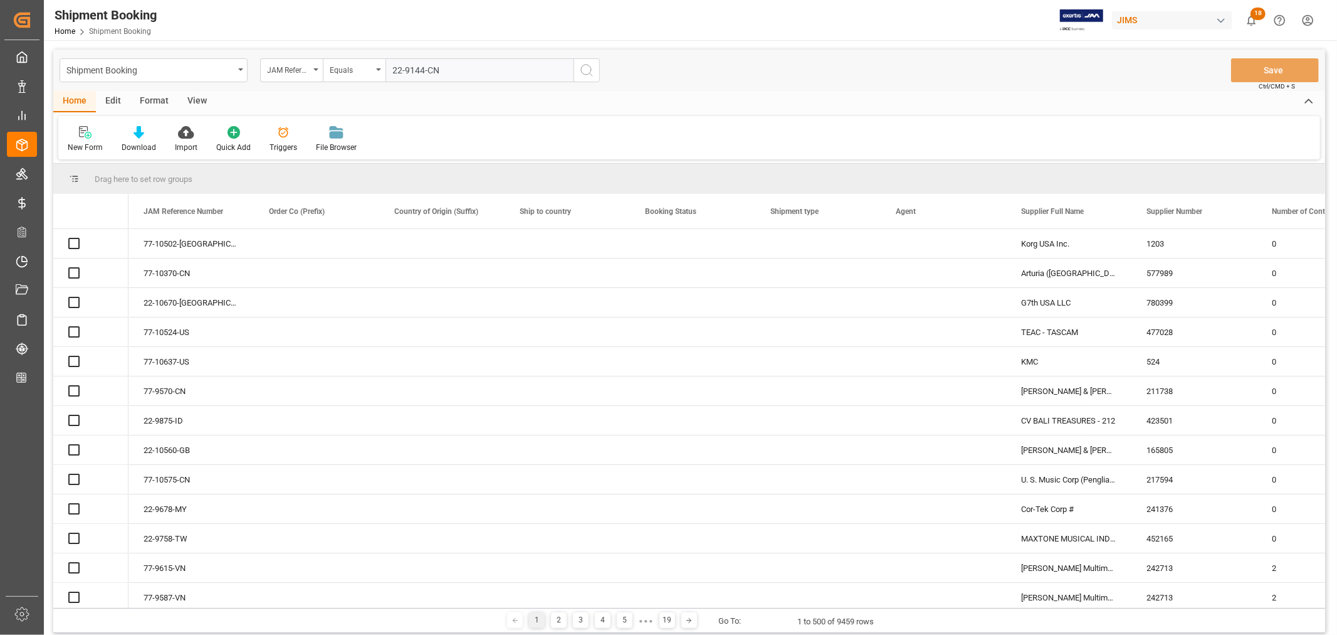
type input "22-9144-CN"
click at [586, 70] on icon "search button" at bounding box center [586, 70] width 15 height 15
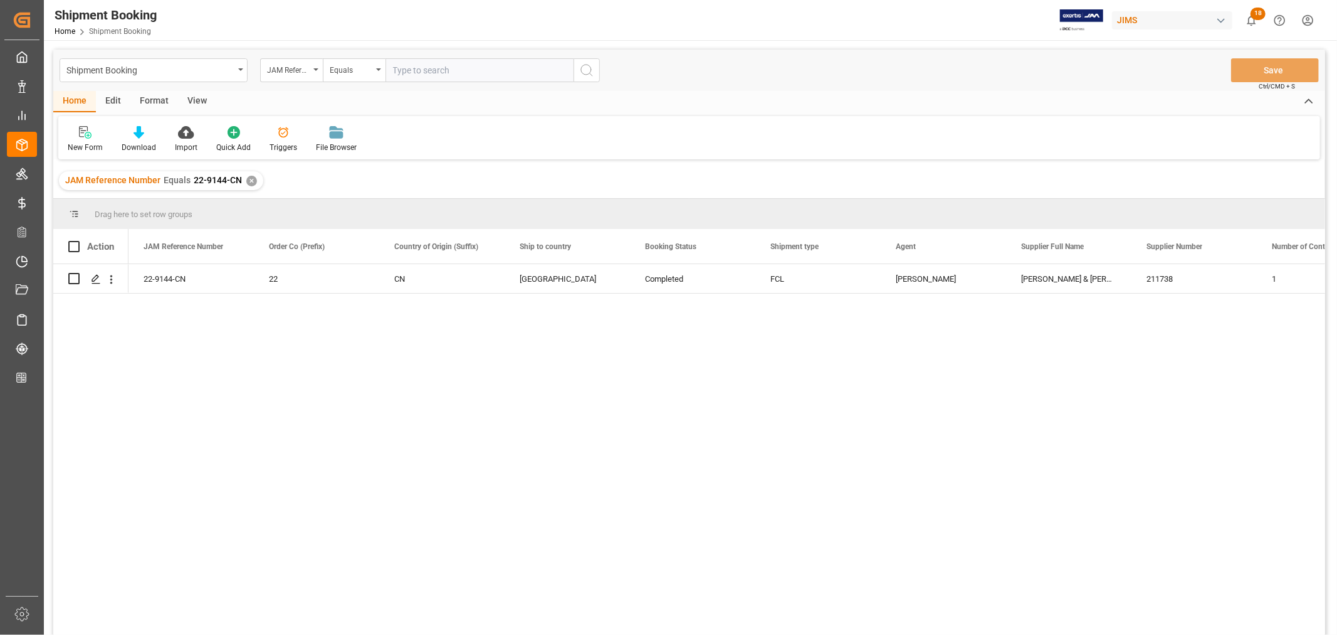
click at [249, 179] on div "✕" at bounding box center [251, 181] width 11 height 11
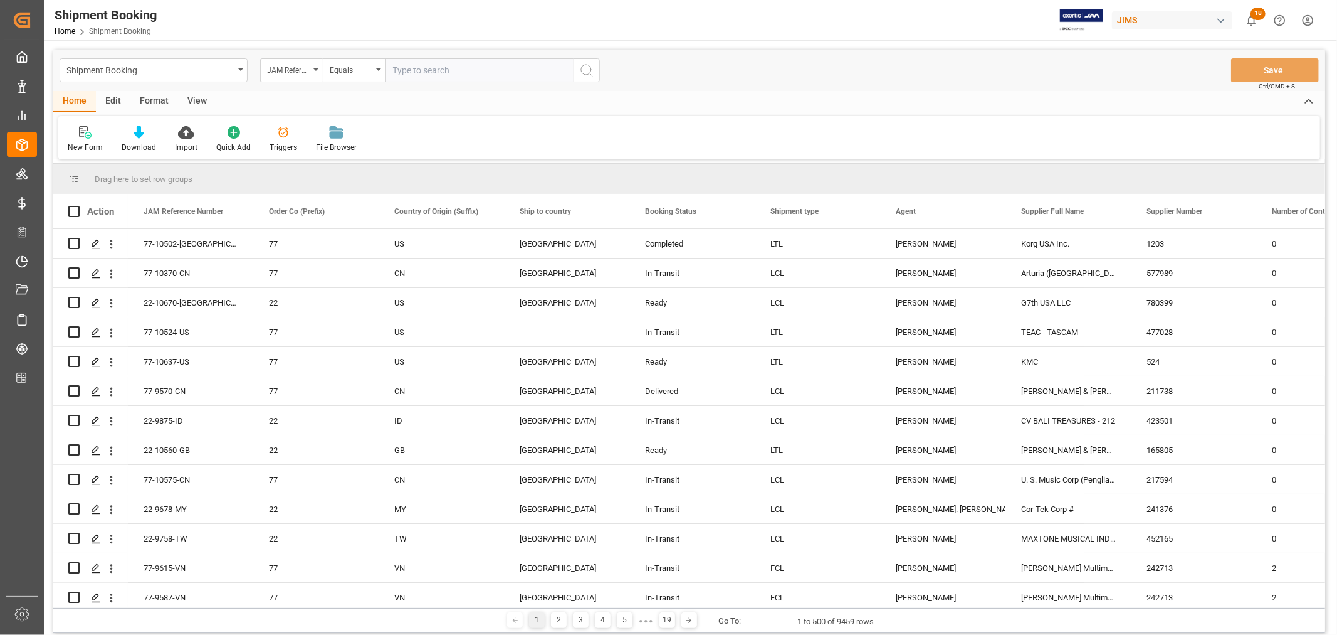
click at [1307, 19] on html "Created by potrace 1.15, written by [PERSON_NAME] [DATE]-[DATE] Created by potr…" at bounding box center [668, 317] width 1337 height 635
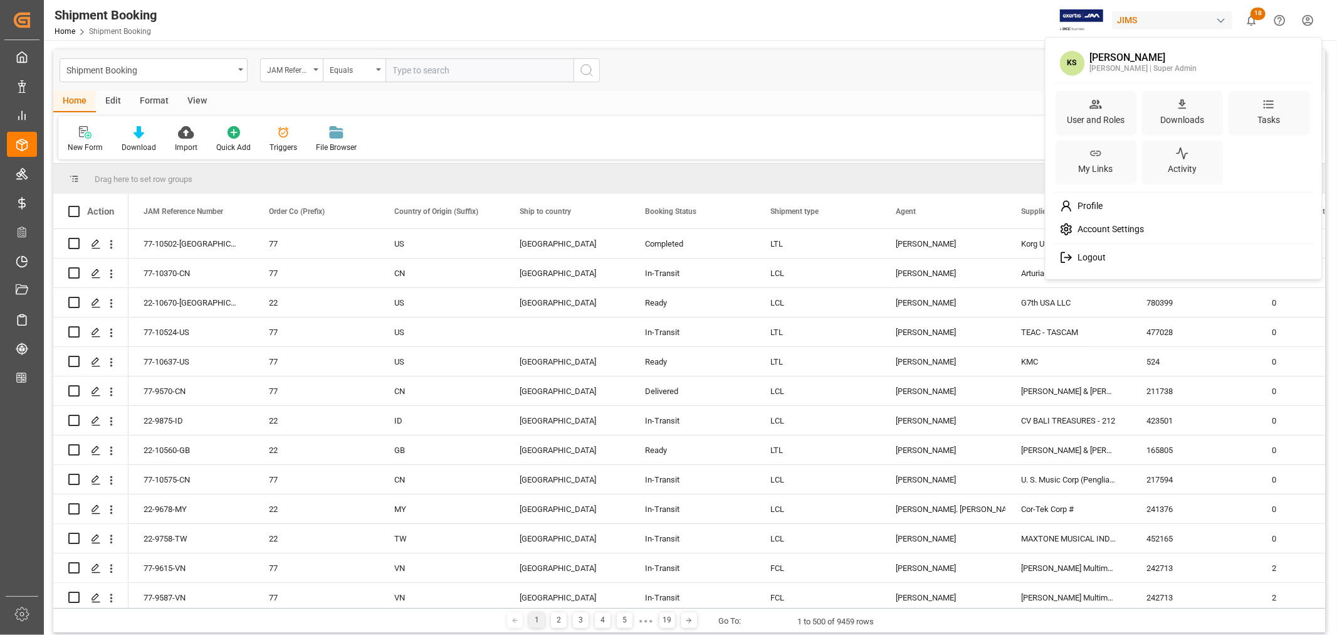
click at [1093, 255] on span "Logout" at bounding box center [1089, 257] width 33 height 11
